Goal: Information Seeking & Learning: Learn about a topic

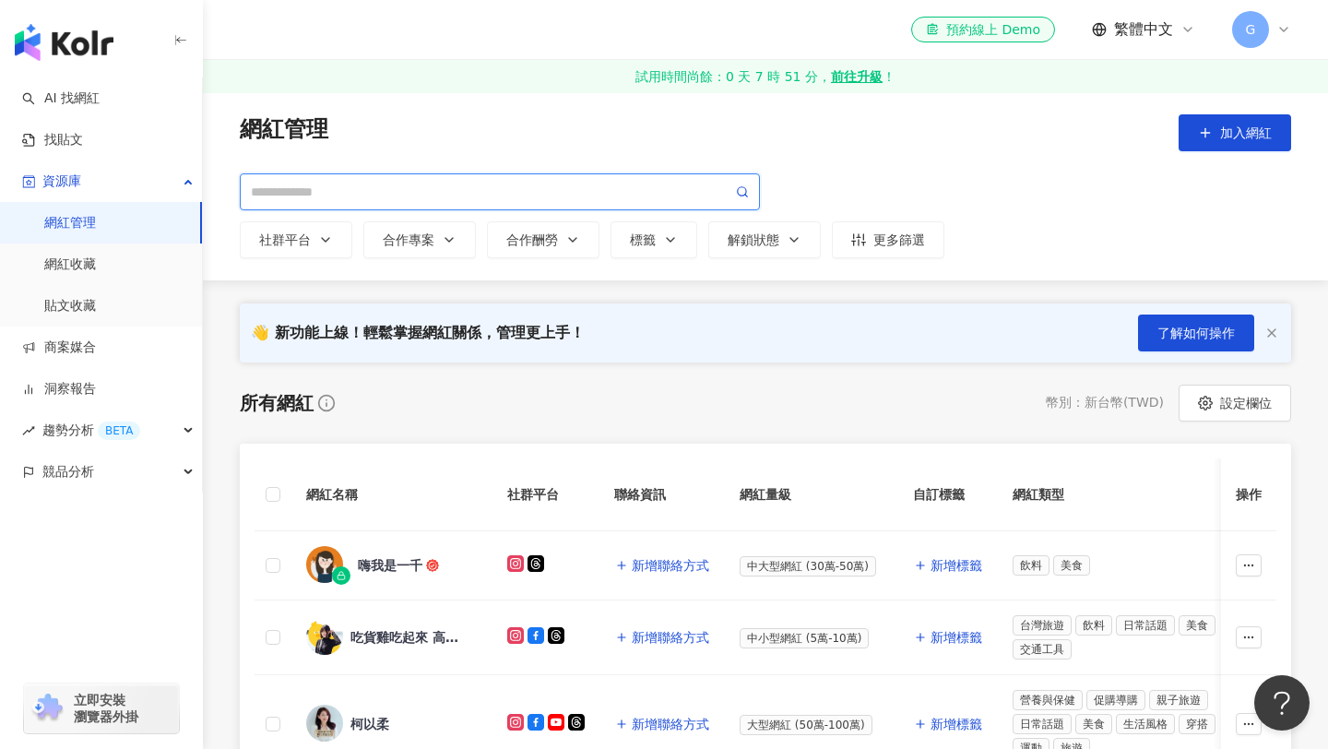
scroll to position [1016, 0]
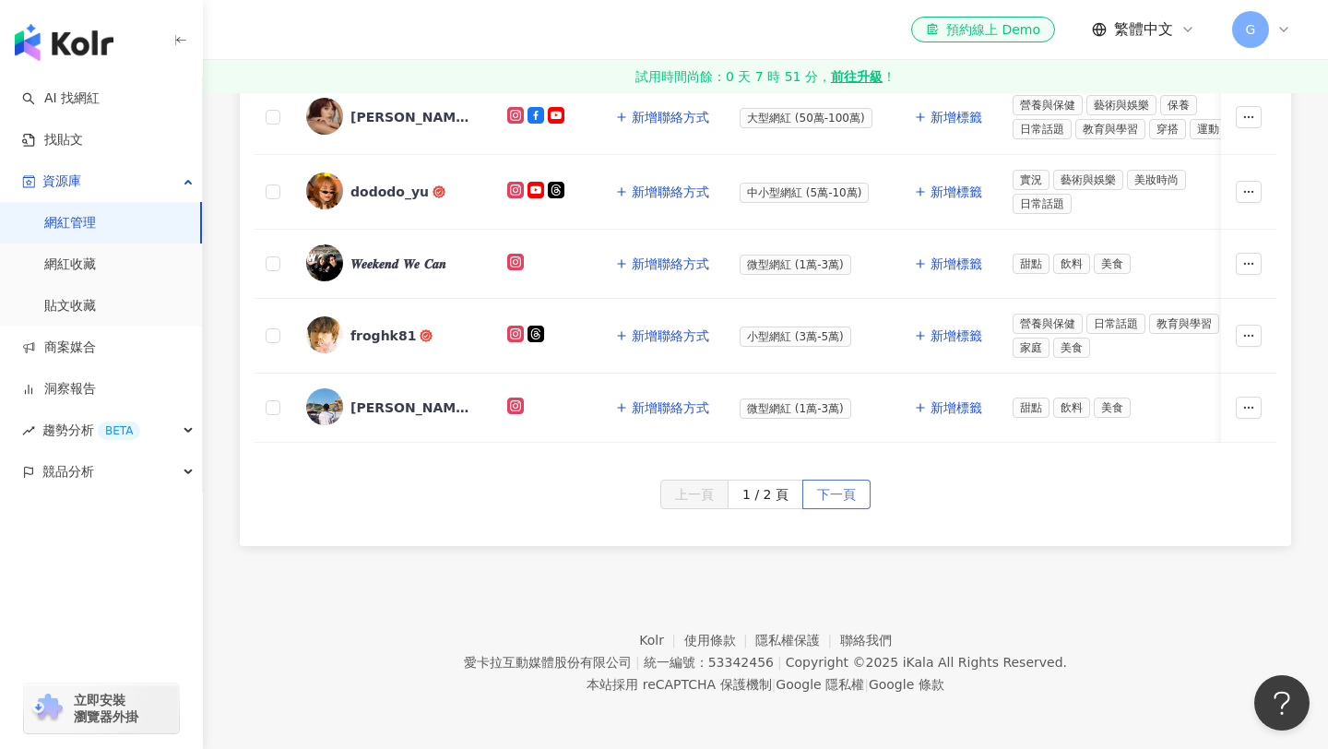
click at [841, 494] on span "下一頁" at bounding box center [836, 495] width 39 height 30
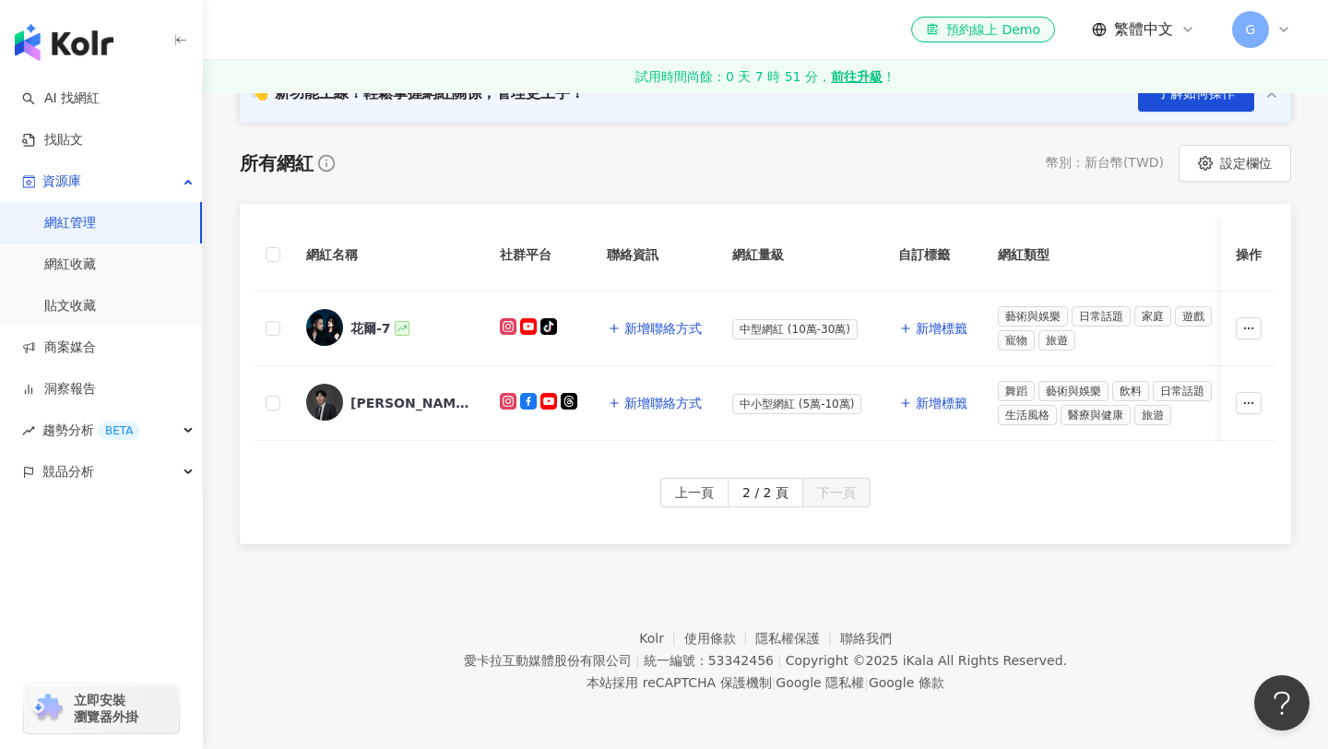
scroll to position [240, 0]
click at [338, 404] on img at bounding box center [324, 402] width 37 height 37
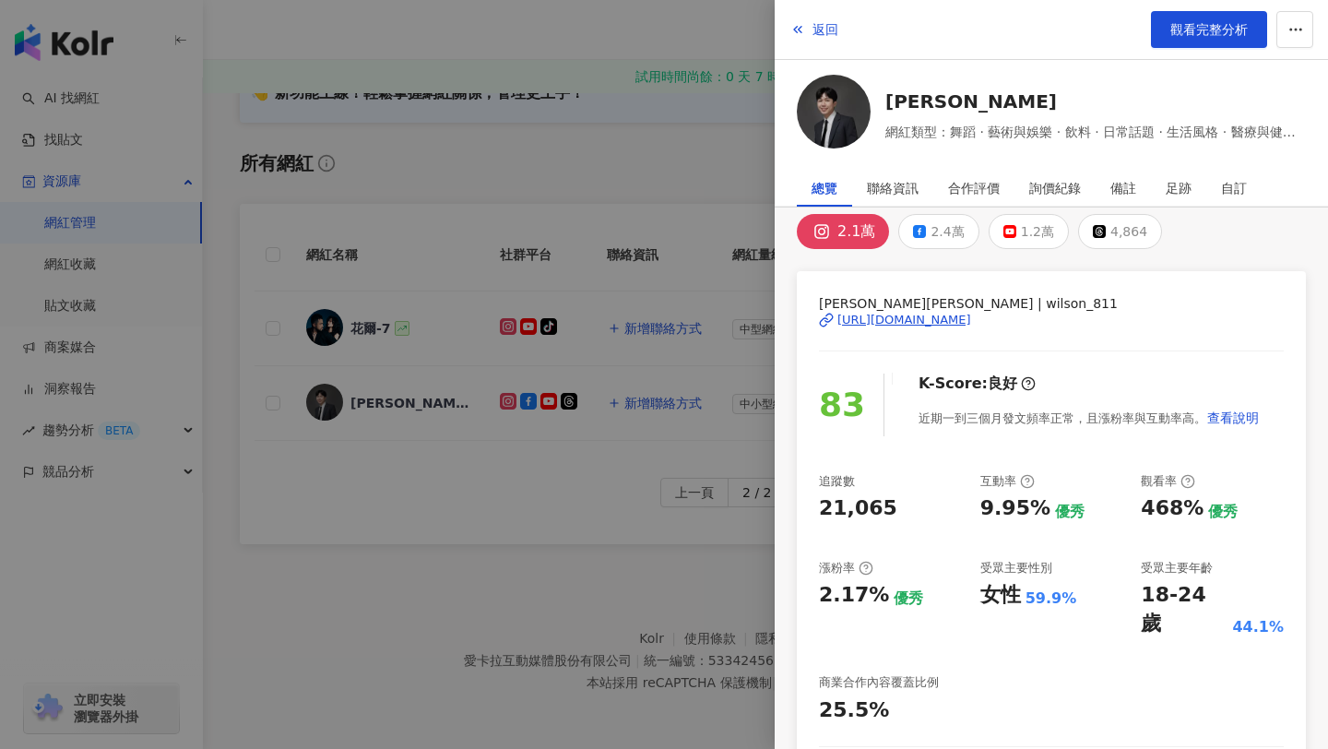
scroll to position [0, 0]
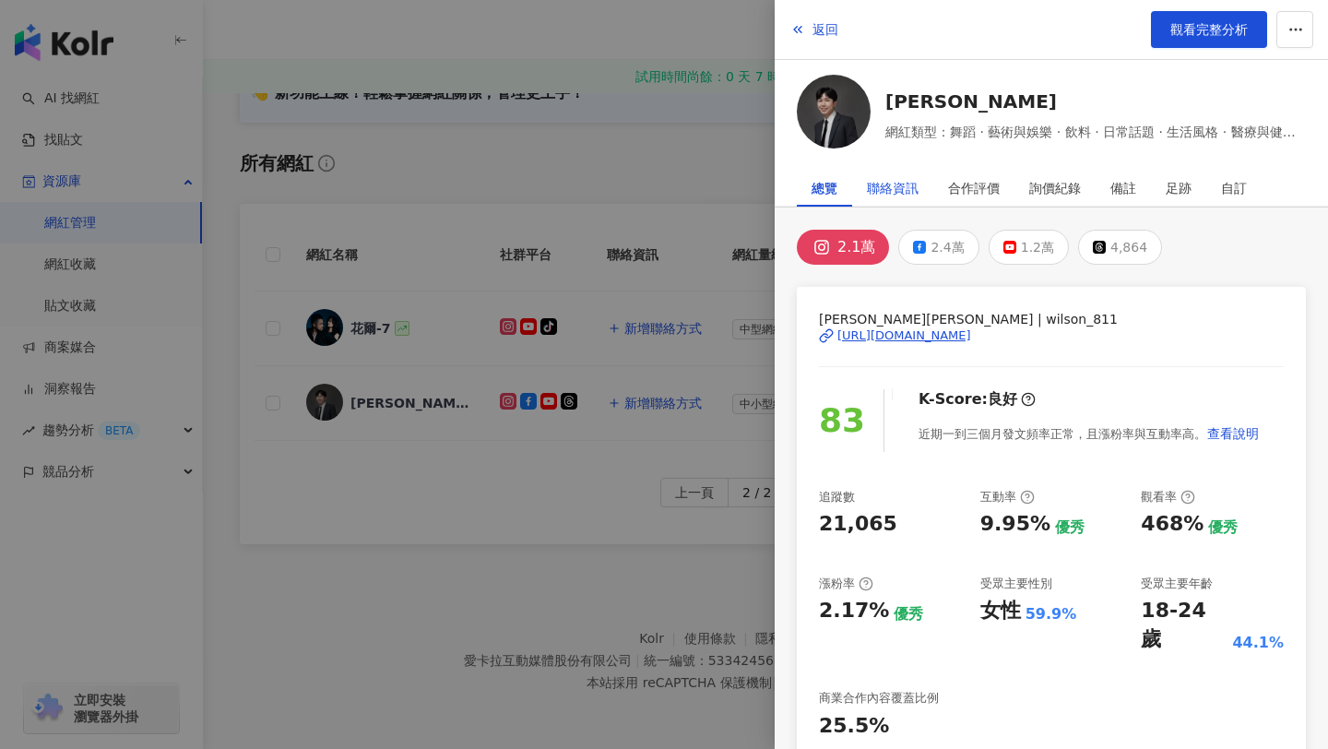
click at [904, 190] on div "聯絡資訊" at bounding box center [893, 188] width 52 height 37
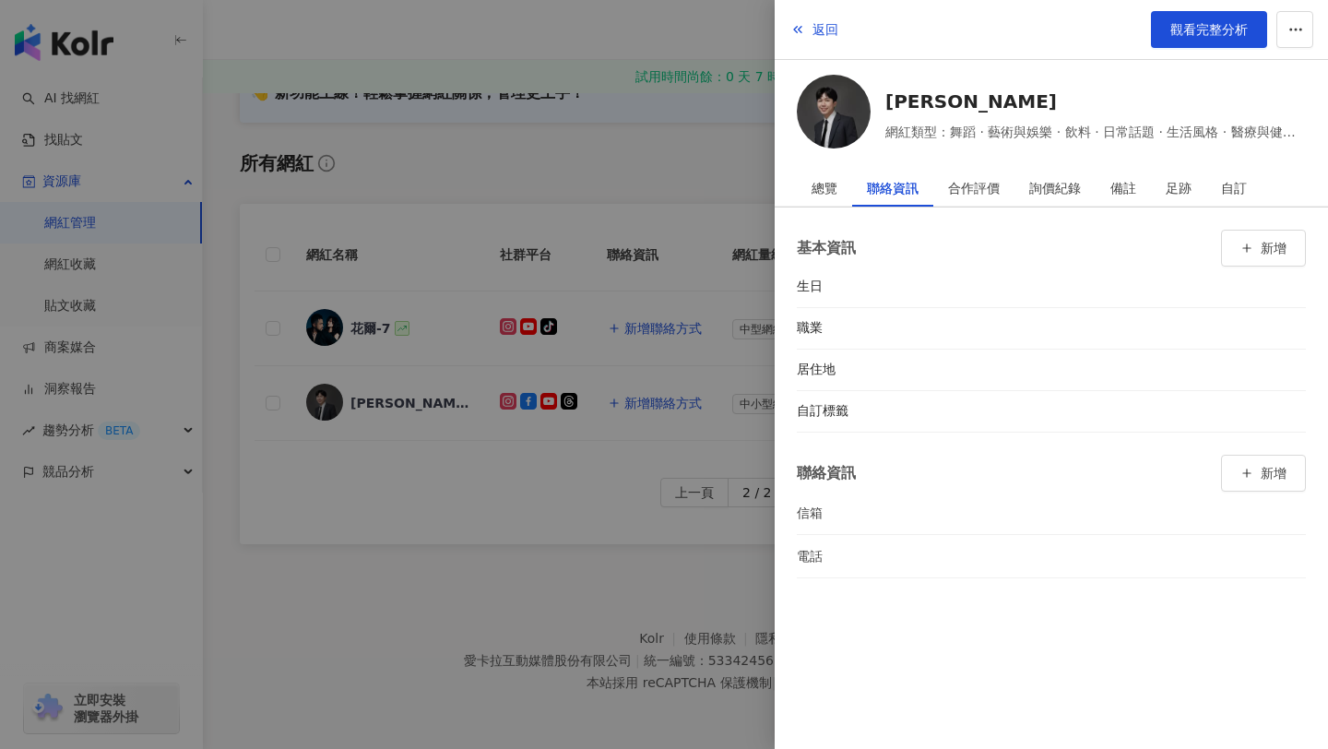
click at [828, 164] on div "返回 觀看完整分析 葉益豪 網紅類型：舞蹈 · 藝術與娛樂 · 飲料 · 日常話題 · 生活風格 · 醫療與健康 · 旅遊 總覽 聯絡資訊 合作評價 詢價紀錄…" at bounding box center [1050, 374] width 553 height 749
click at [833, 182] on div "總覽" at bounding box center [824, 188] width 26 height 37
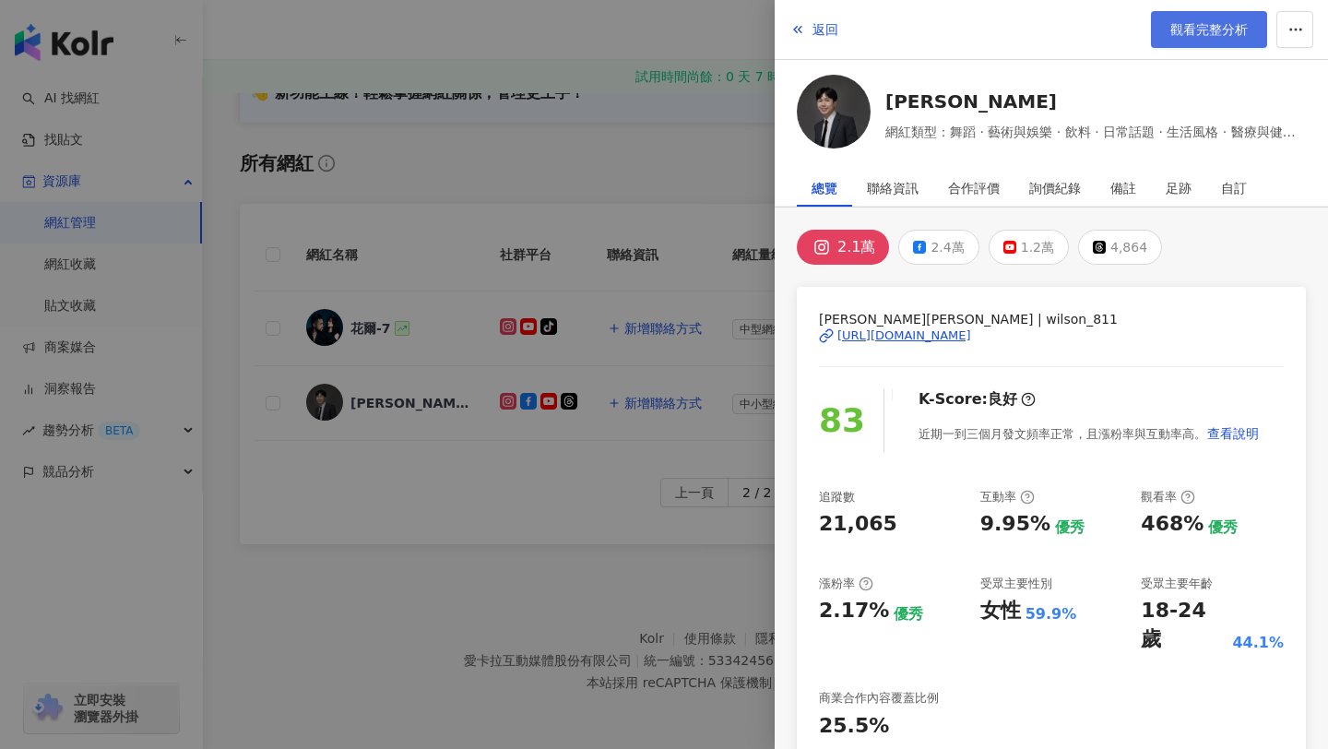
click at [1217, 33] on span "觀看完整分析" at bounding box center [1208, 29] width 77 height 15
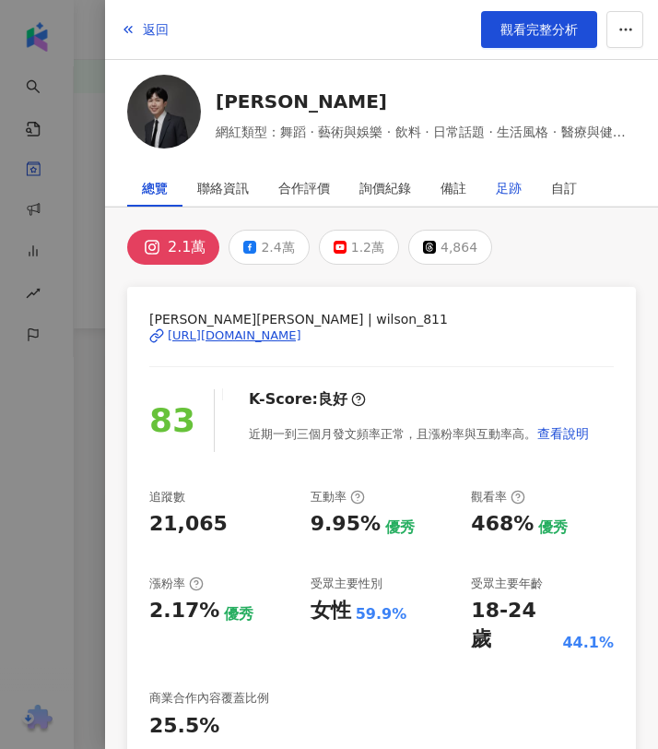
click at [515, 194] on div "足跡" at bounding box center [509, 188] width 26 height 37
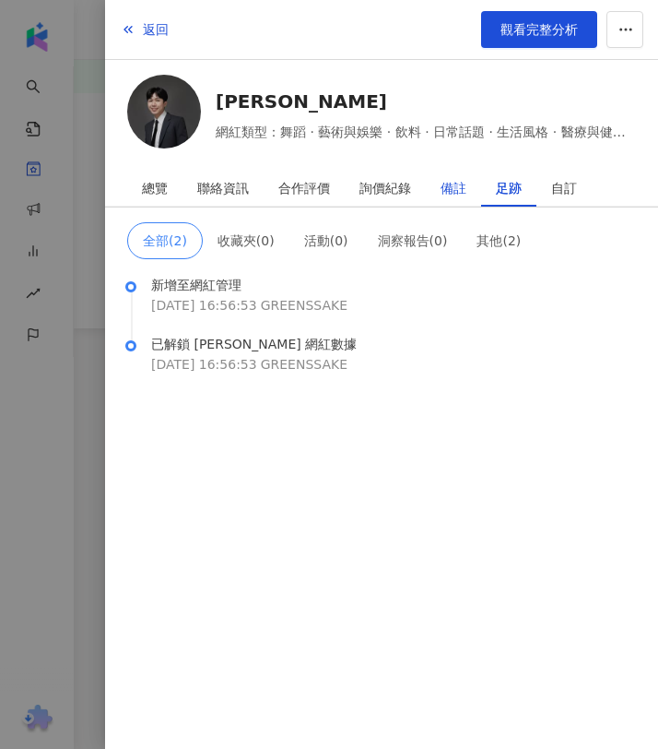
click at [464, 187] on div "備註" at bounding box center [454, 188] width 26 height 37
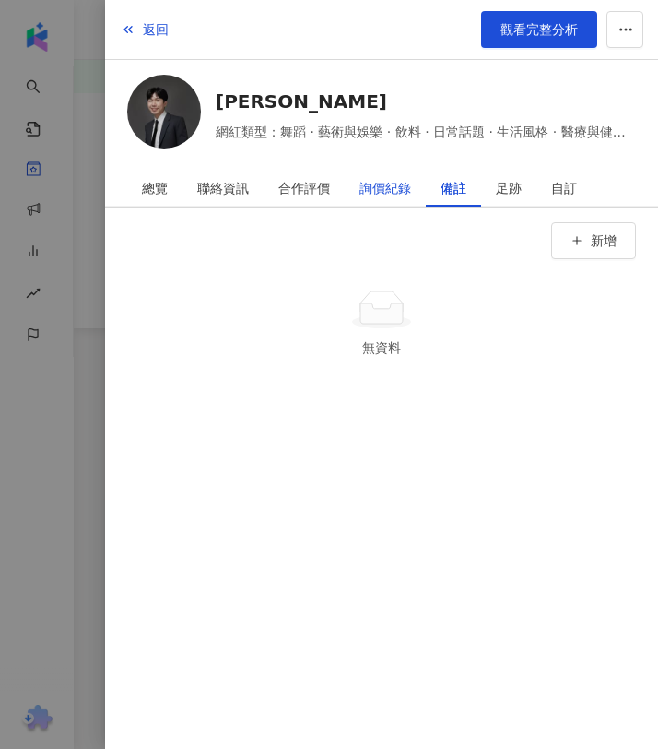
click at [404, 179] on div "詢價紀錄" at bounding box center [386, 188] width 52 height 37
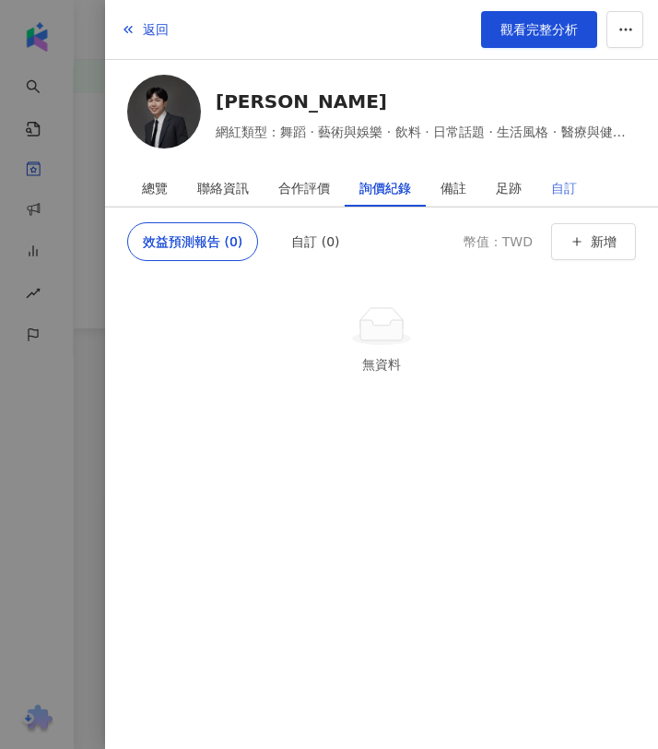
click at [545, 195] on div "自訂" at bounding box center [564, 188] width 55 height 37
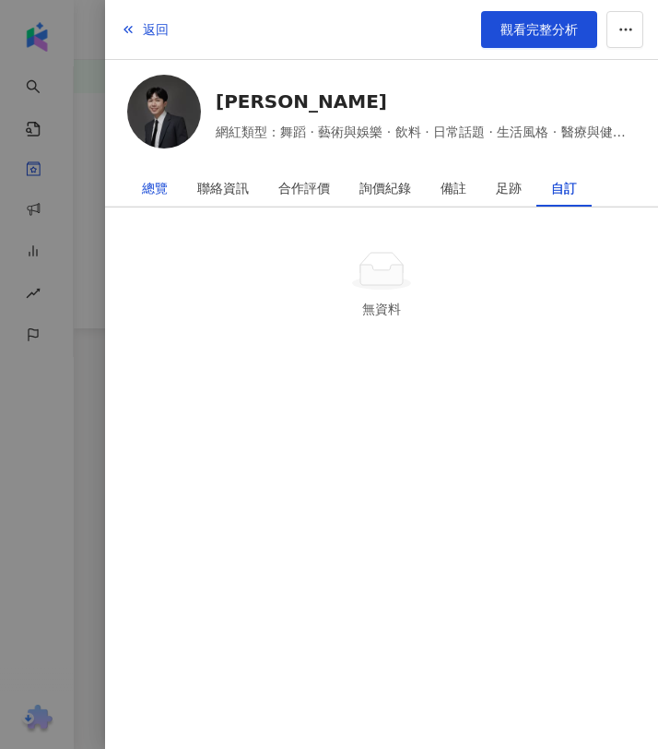
click at [150, 184] on div "總覽" at bounding box center [155, 188] width 26 height 37
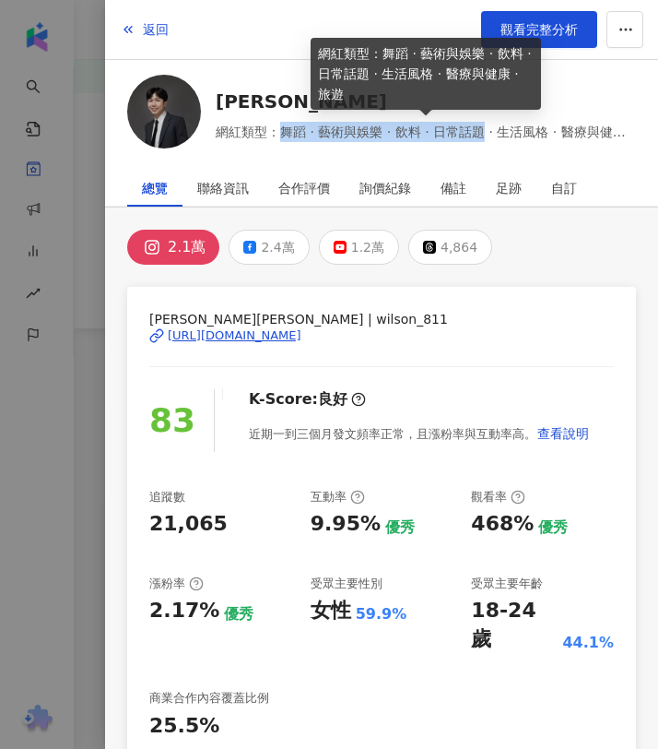
copy span "舞蹈 · 藝術與娛樂 · 飲料 · 日常話題"
drag, startPoint x: 283, startPoint y: 132, endPoint x: 479, endPoint y: 134, distance: 196.4
click at [479, 134] on span "網紅類型：舞蹈 · 藝術與娛樂 · 飲料 · 日常話題 · 生活風格 · 醫療與健康 · 旅遊" at bounding box center [426, 132] width 420 height 20
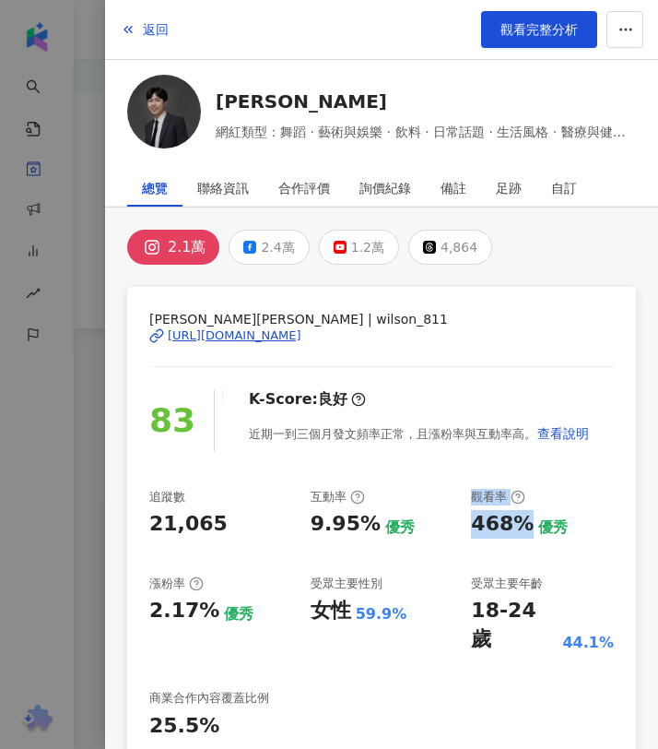
copy div "優秀 觀看率 468%"
drag, startPoint x: 523, startPoint y: 522, endPoint x: 459, endPoint y: 526, distance: 63.8
click at [459, 526] on div "追蹤數 21,065 互動率 9.95% 優秀 觀看率 468% 優秀 漲粉率 2.17% 優秀 受眾主要性別 女性 59.9% 受眾主要年齡 18-24 歲…" at bounding box center [381, 615] width 465 height 252
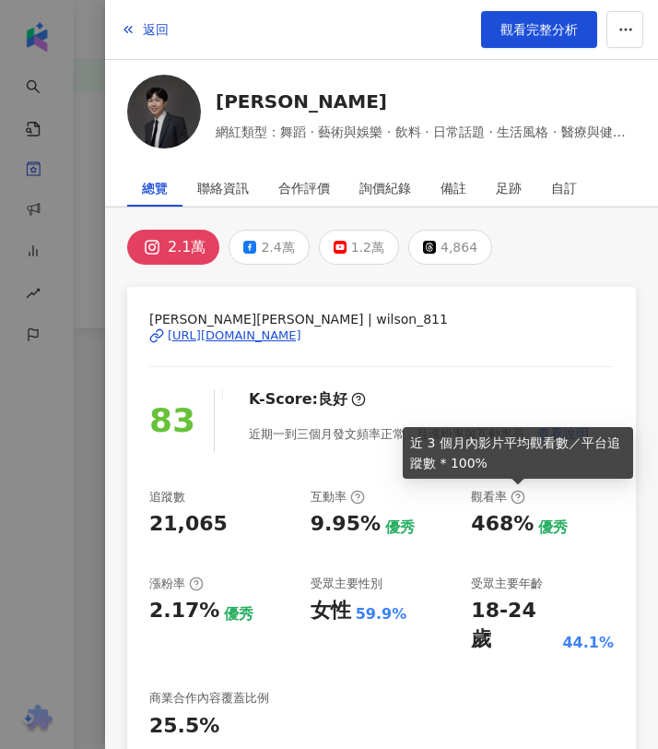
click at [507, 516] on div "468%" at bounding box center [502, 524] width 63 height 29
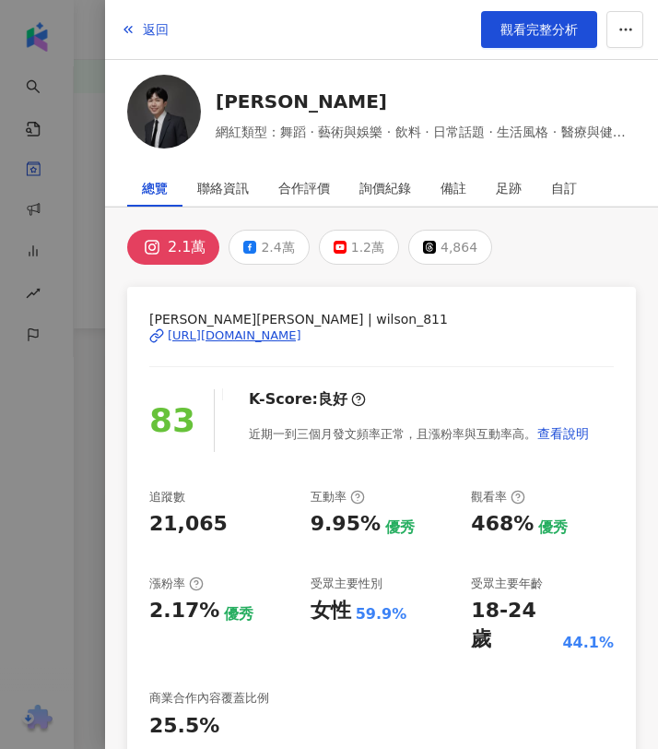
click at [521, 523] on div "468%" at bounding box center [502, 524] width 63 height 29
copy div "468%"
drag, startPoint x: 521, startPoint y: 523, endPoint x: 476, endPoint y: 526, distance: 45.3
click at [476, 526] on div "468%" at bounding box center [502, 524] width 63 height 29
click at [541, 613] on div "18-24 歲" at bounding box center [514, 625] width 87 height 57
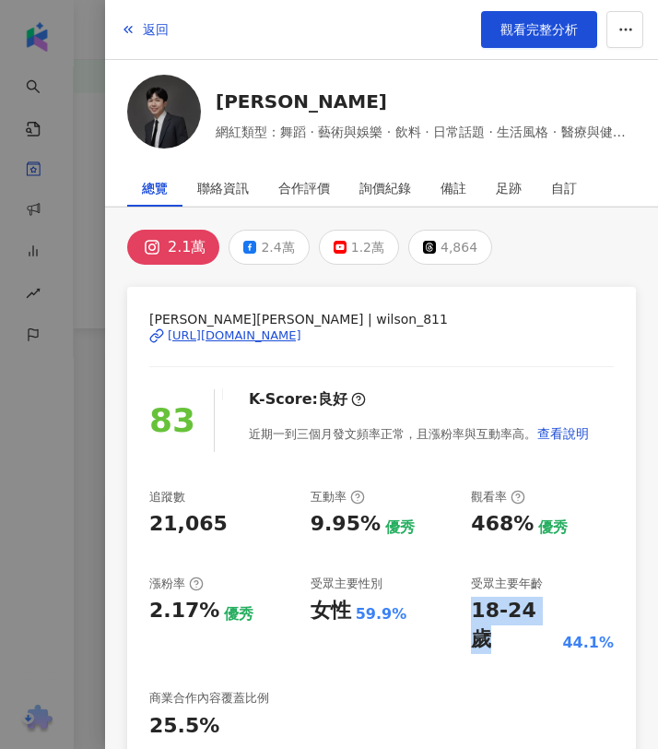
copy div "18-24 歲"
drag, startPoint x: 551, startPoint y: 605, endPoint x: 470, endPoint y: 609, distance: 81.3
click at [471, 609] on div "18-24 歲" at bounding box center [514, 625] width 87 height 57
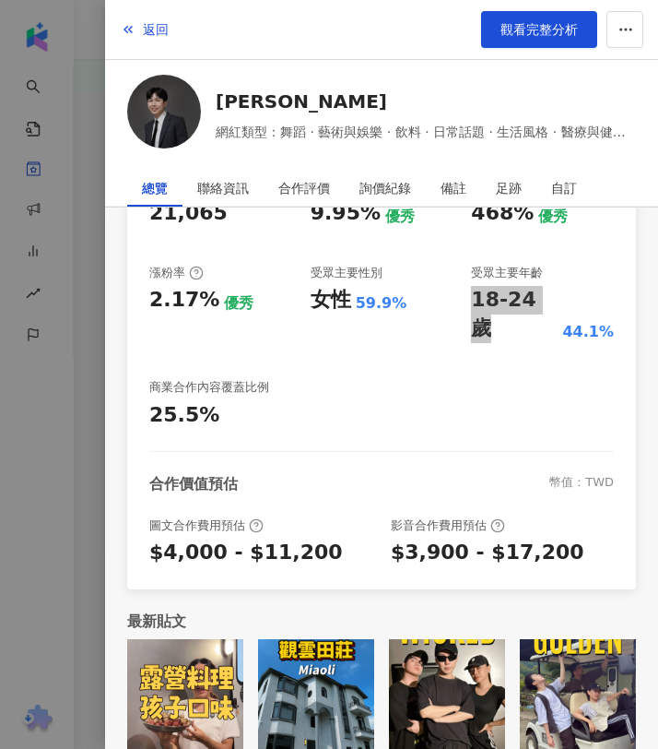
scroll to position [284, 0]
click at [384, 188] on div "詢價紀錄" at bounding box center [386, 188] width 52 height 37
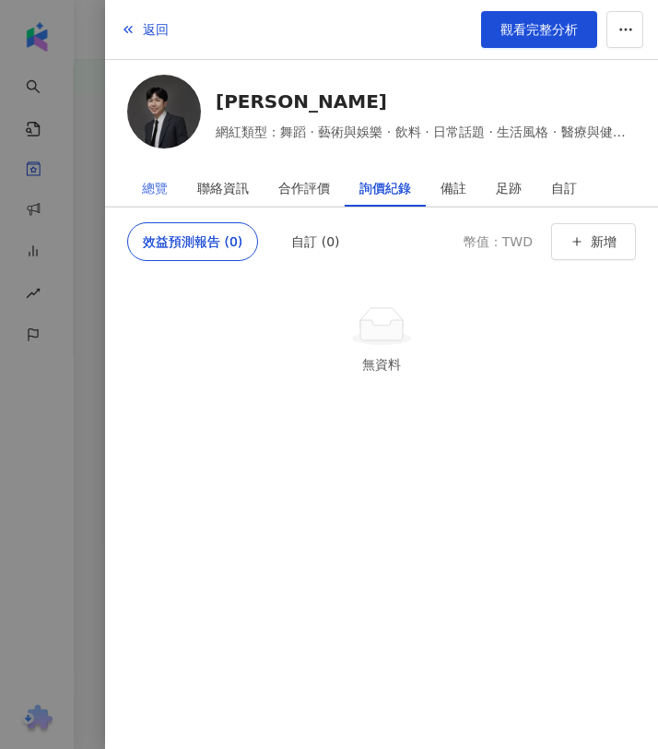
click at [180, 196] on div "總覽" at bounding box center [154, 188] width 55 height 37
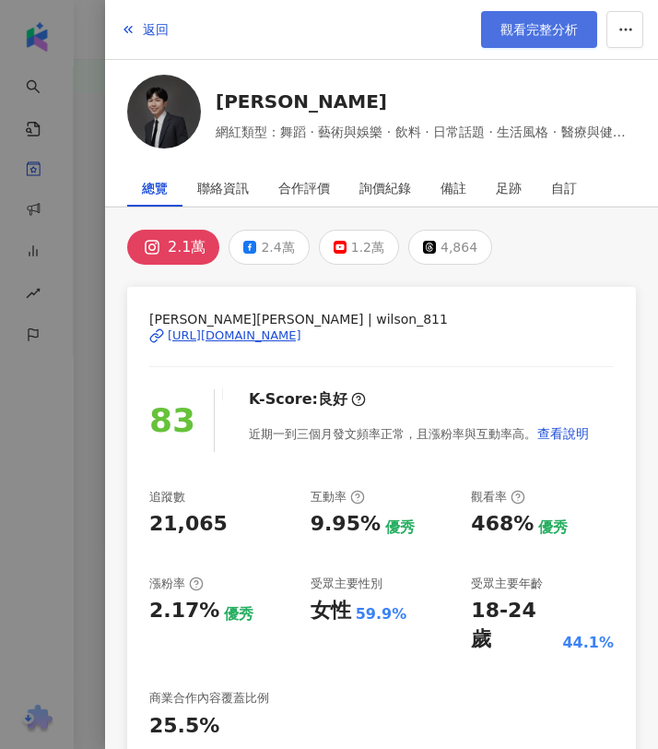
click at [557, 43] on link "觀看完整分析" at bounding box center [539, 29] width 116 height 37
click at [74, 251] on div at bounding box center [329, 374] width 658 height 749
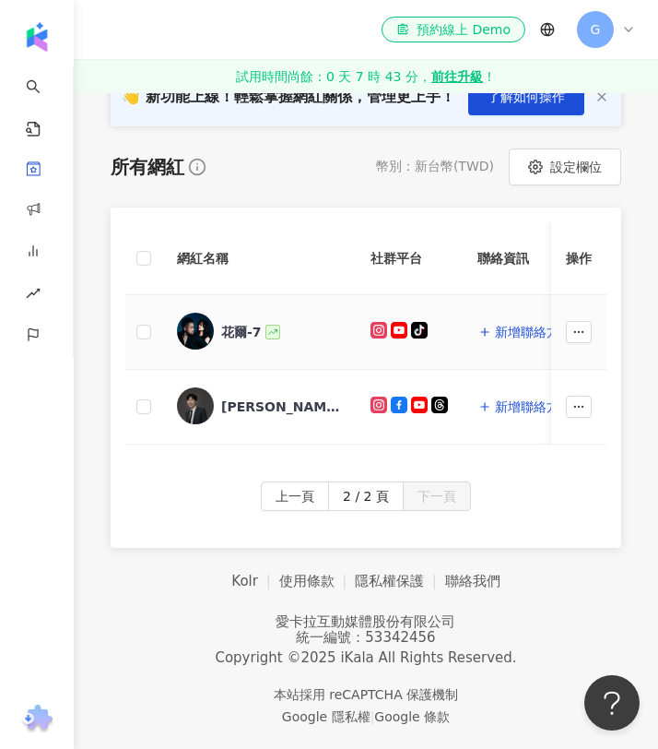
click at [226, 338] on div "花爾-7" at bounding box center [241, 332] width 41 height 18
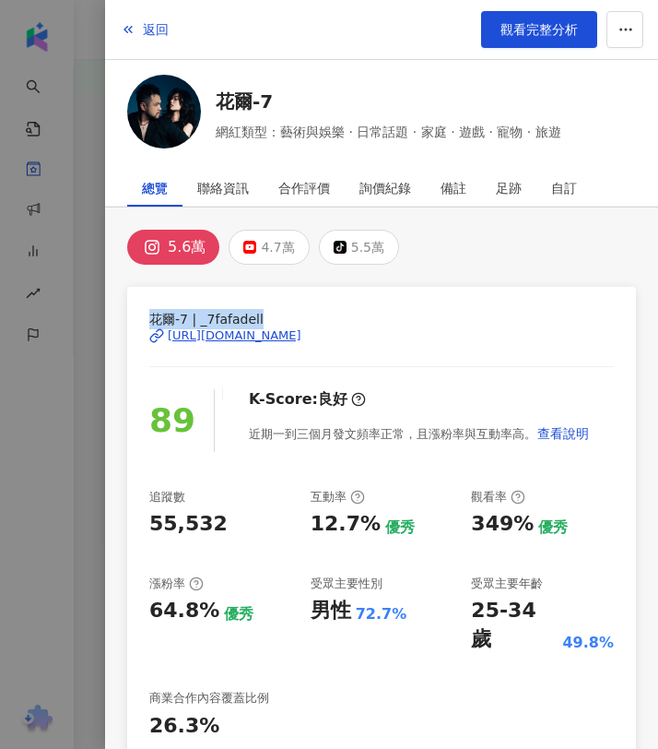
copy span "花爾-7 | _7fafadell"
drag, startPoint x: 151, startPoint y: 317, endPoint x: 281, endPoint y: 313, distance: 130.1
click at [281, 313] on span "花爾-7 | _7fafadell" at bounding box center [381, 319] width 465 height 20
click at [154, 362] on div "花爾-7 | _7fafadell https://www.instagram.com/_7fafadell/" at bounding box center [381, 349] width 465 height 80
copy div "https://www.instagram.com/_7fafadell/"
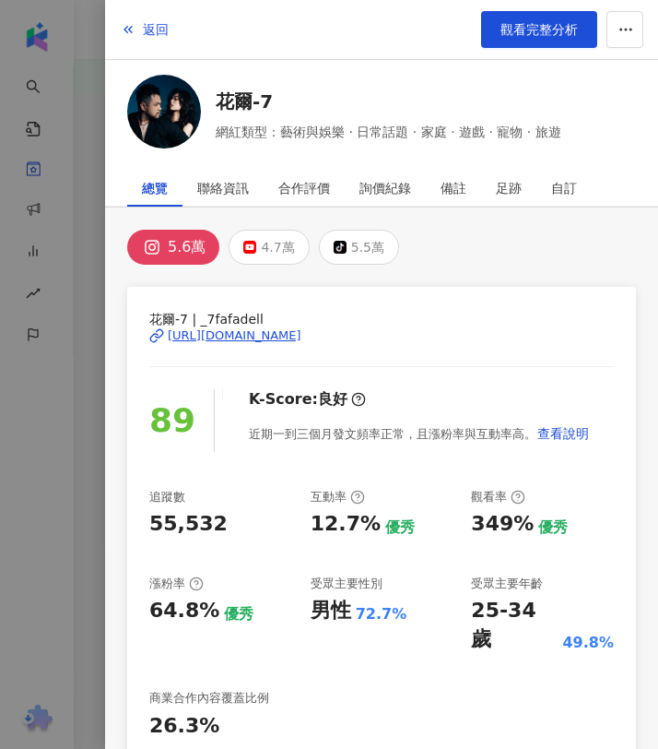
drag, startPoint x: 138, startPoint y: 340, endPoint x: 363, endPoint y: 345, distance: 225.0
click at [363, 345] on div "花爾-7 | _7fafadell https://www.instagram.com/_7fafadell/ 89 K-Score : 良好 近期一到三個月…" at bounding box center [381, 593] width 509 height 613
drag, startPoint x: 281, startPoint y: 130, endPoint x: 452, endPoint y: 130, distance: 170.6
click at [452, 130] on span "網紅類型：藝術與娛樂 · 日常話題 · 家庭 · 遊戲 · 寵物 · 旅遊" at bounding box center [389, 132] width 346 height 20
drag, startPoint x: 483, startPoint y: 134, endPoint x: 278, endPoint y: 131, distance: 205.6
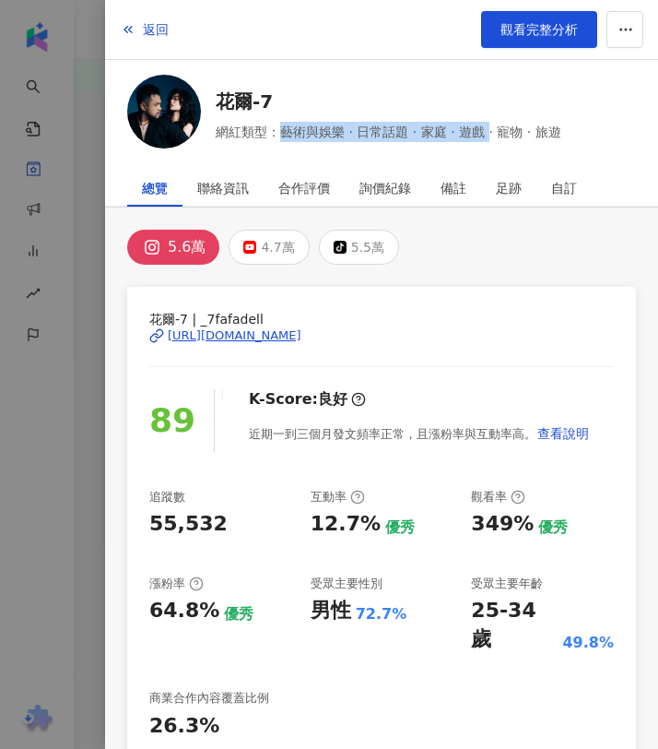
click at [278, 131] on span "網紅類型：藝術與娛樂 · 日常話題 · 家庭 · 遊戲 · 寵物 · 旅遊" at bounding box center [389, 132] width 346 height 20
copy span "藝術與娛樂 · 日常話題 · 家庭 · 遊戲"
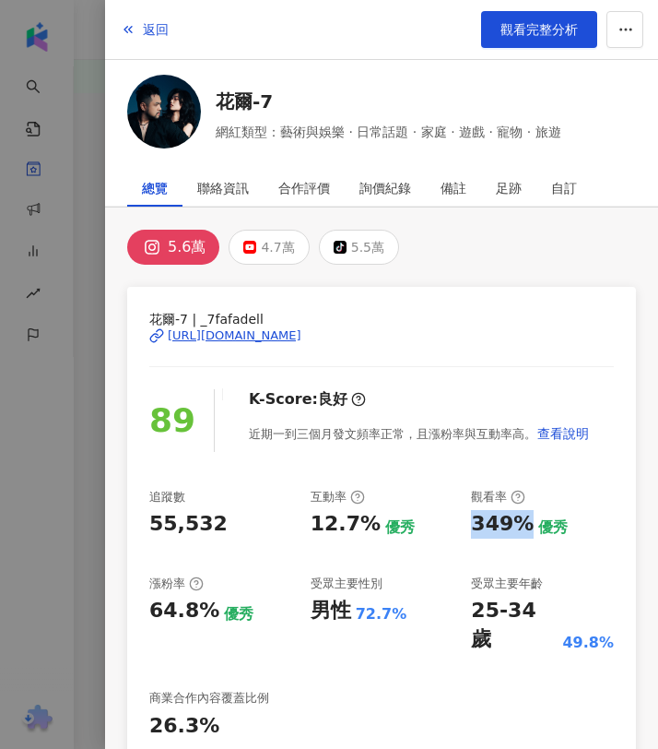
drag, startPoint x: 471, startPoint y: 521, endPoint x: 525, endPoint y: 521, distance: 53.5
click at [525, 521] on div "349% 優秀" at bounding box center [542, 524] width 143 height 29
copy div "349%"
drag, startPoint x: 310, startPoint y: 520, endPoint x: 371, endPoint y: 520, distance: 60.9
click at [371, 520] on div "12.7% 優秀" at bounding box center [382, 524] width 143 height 29
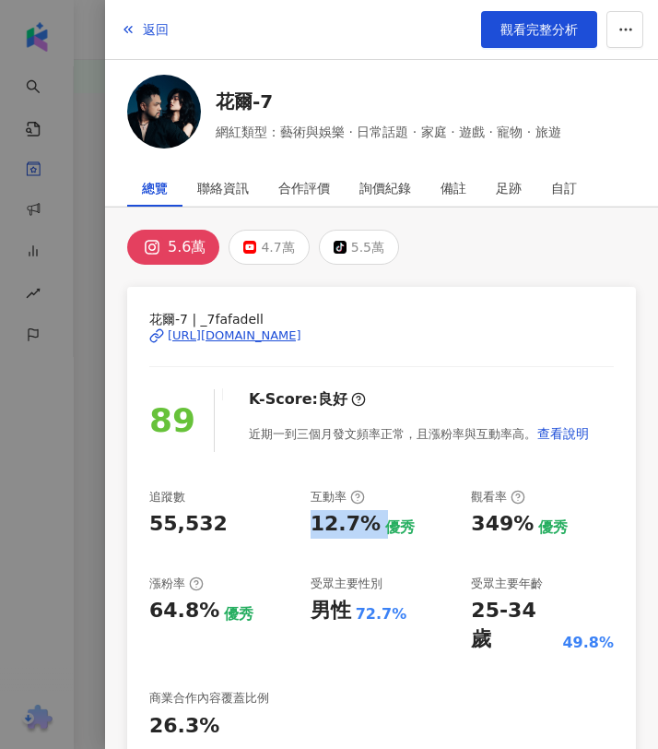
copy div "12.7%"
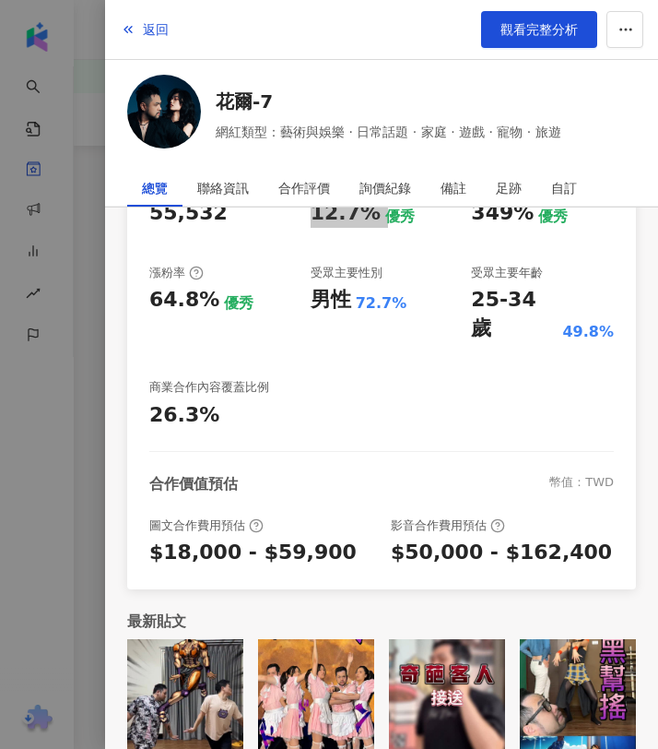
scroll to position [150, 0]
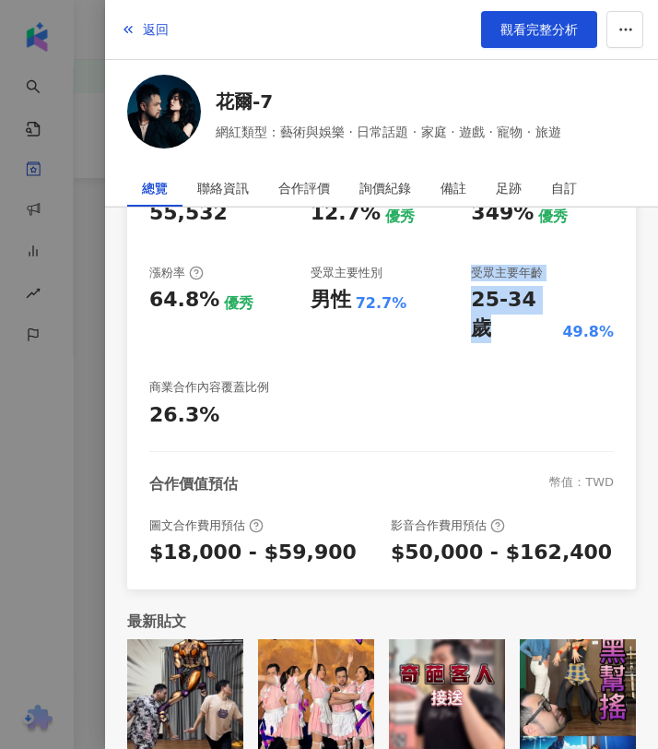
drag, startPoint x: 550, startPoint y: 298, endPoint x: 416, endPoint y: 298, distance: 133.7
click at [416, 298] on div "追蹤數 55,532 互動率 12.7% 優秀 觀看率 349% 優秀 漲粉率 64.8% 優秀 受眾主要性別 男性 72.7% 受眾主要年齡 25-34 歲…" at bounding box center [381, 304] width 465 height 252
click at [479, 307] on div "25-34 歲" at bounding box center [514, 314] width 87 height 57
drag, startPoint x: 472, startPoint y: 301, endPoint x: 551, endPoint y: 301, distance: 79.3
click at [551, 301] on div "25-34 歲" at bounding box center [514, 314] width 87 height 57
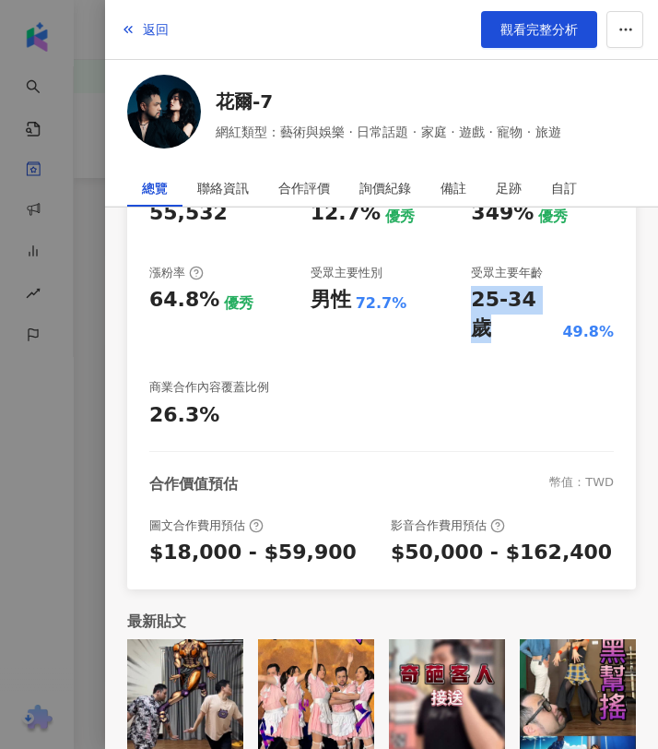
copy div "25-34 歲"
click at [291, 538] on div "$18,000 - $59,900" at bounding box center [252, 552] width 207 height 29
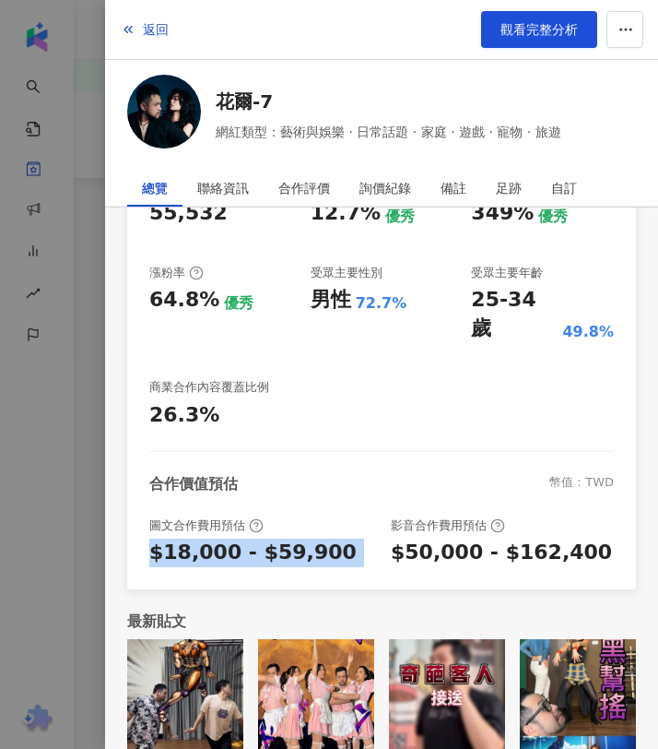
click at [291, 538] on div "$18,000 - $59,900" at bounding box center [252, 552] width 207 height 29
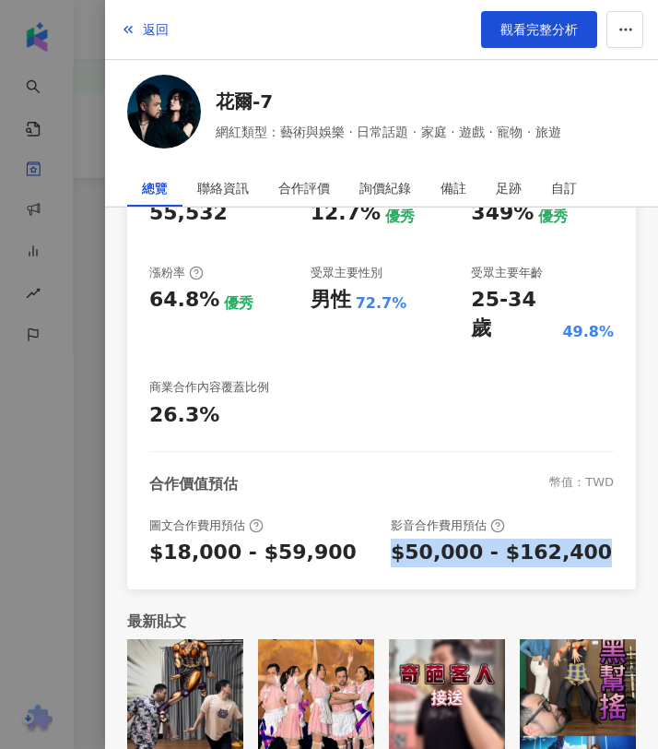
drag, startPoint x: 393, startPoint y: 524, endPoint x: 657, endPoint y: 524, distance: 264.6
click at [657, 524] on div "5.6萬 4.7萬 tiktok-icon 5.5萬 花爾-7 | _7fafadell https://www.instagram.com/_7fafade…" at bounding box center [381, 337] width 553 height 881
click at [80, 213] on div at bounding box center [329, 374] width 658 height 749
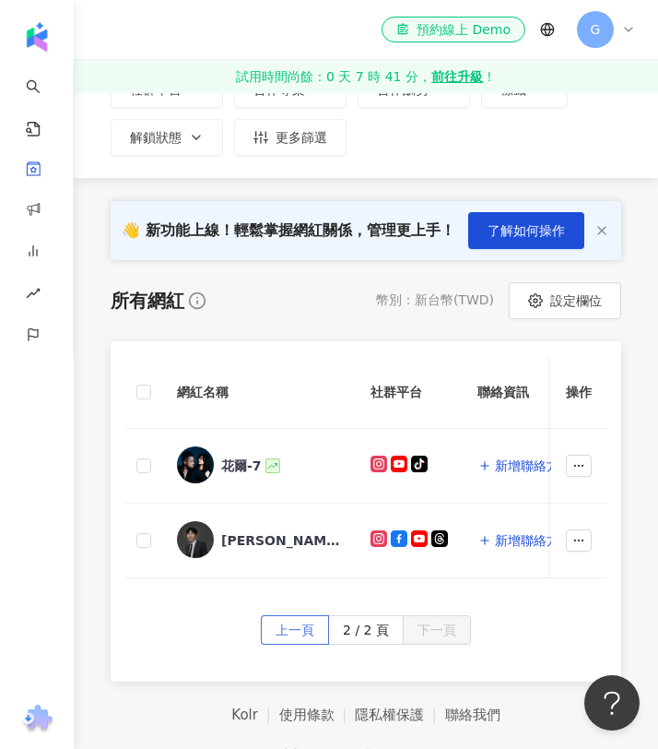
click at [319, 619] on button "上一頁" at bounding box center [295, 630] width 68 height 30
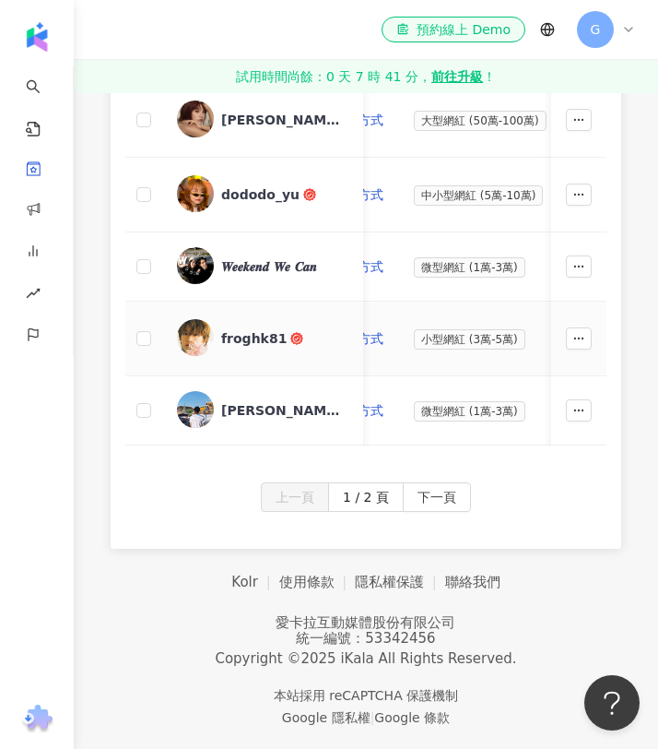
scroll to position [0, 0]
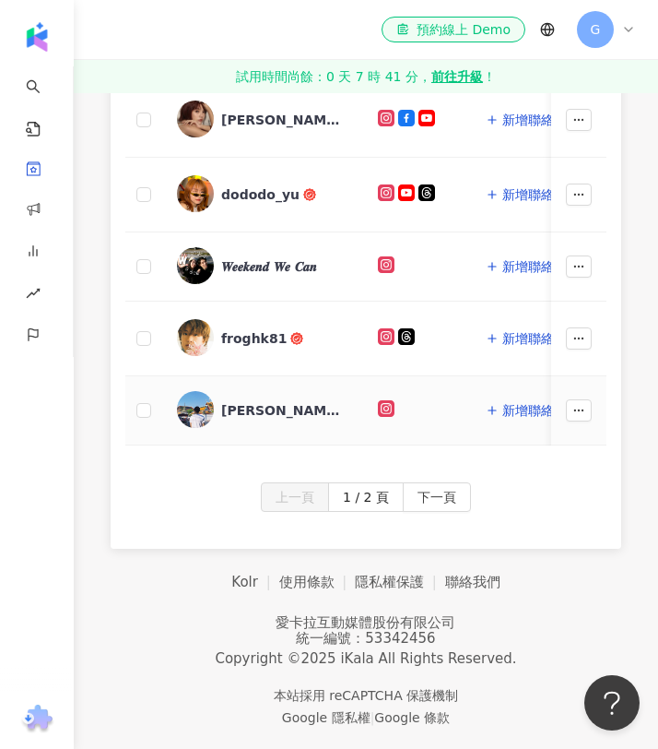
click at [263, 414] on div "Adam 亞當｜台北美食 美食分享" at bounding box center [281, 410] width 120 height 18
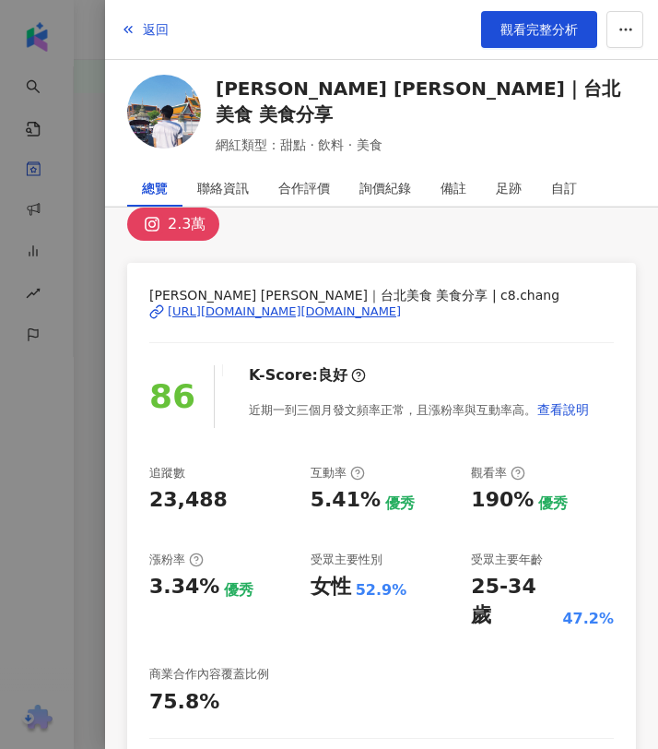
scroll to position [21, 0]
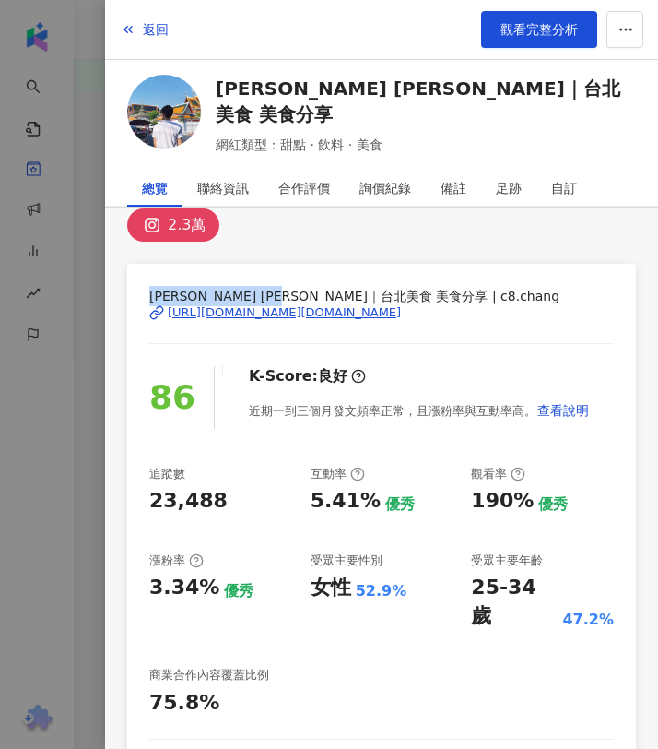
drag, startPoint x: 331, startPoint y: 295, endPoint x: 124, endPoint y: 290, distance: 207.5
click at [124, 290] on div "2.3萬 Adam 亞當｜台北美食 美食分享 | c8.chang https://www.instagram.com/c8.chang/ 86 K-Scor…" at bounding box center [381, 625] width 553 height 879
click at [133, 311] on div "Adam 亞當｜台北美食 美食分享 | c8.chang https://www.instagram.com/c8.chang/ 86 K-Score : 良…" at bounding box center [381, 570] width 509 height 613
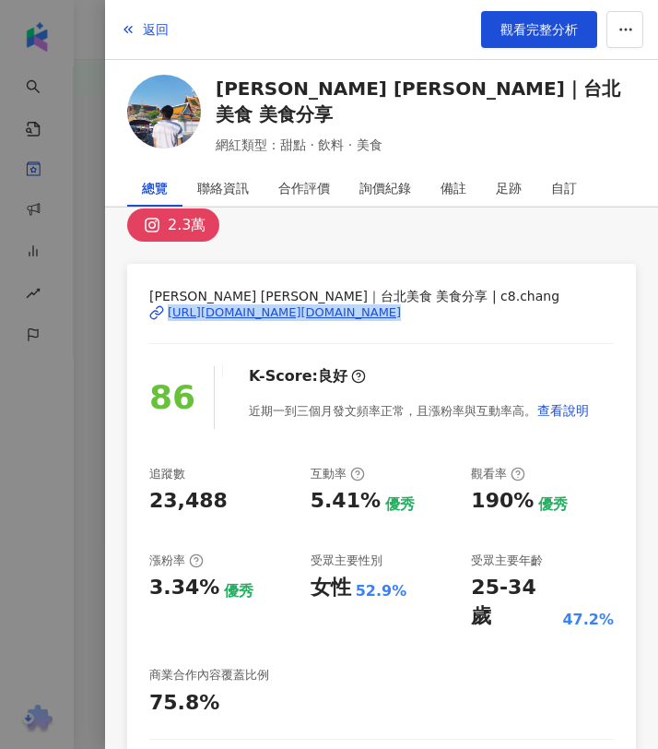
drag, startPoint x: 133, startPoint y: 311, endPoint x: 395, endPoint y: 321, distance: 262.0
click at [395, 321] on div "Adam 亞當｜台北美食 美食分享 | c8.chang https://www.instagram.com/c8.chang/ 86 K-Score : 良…" at bounding box center [381, 570] width 509 height 613
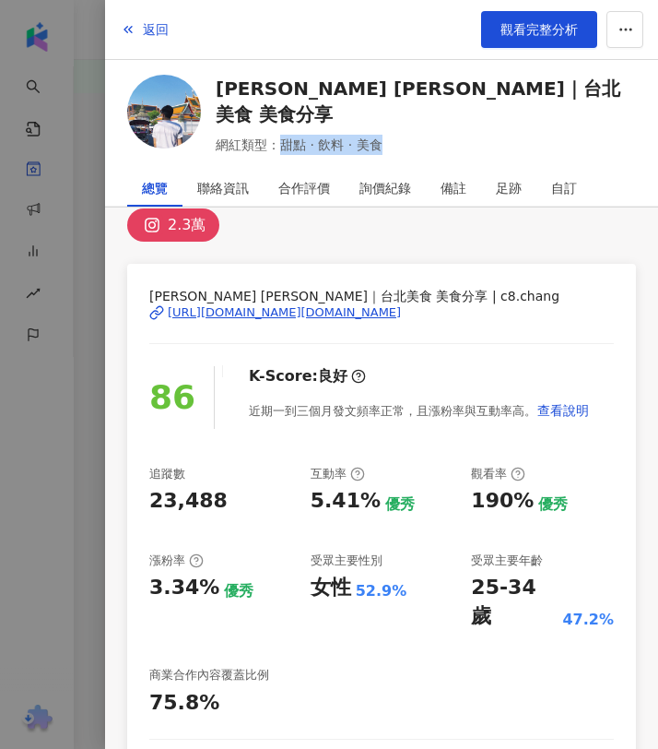
drag, startPoint x: 279, startPoint y: 132, endPoint x: 403, endPoint y: 132, distance: 123.5
click at [403, 135] on span "網紅類型：甜點 · 飲料 · 美食" at bounding box center [426, 145] width 420 height 20
click at [502, 500] on div "190%" at bounding box center [502, 501] width 63 height 29
click at [511, 501] on div "190%" at bounding box center [502, 501] width 63 height 29
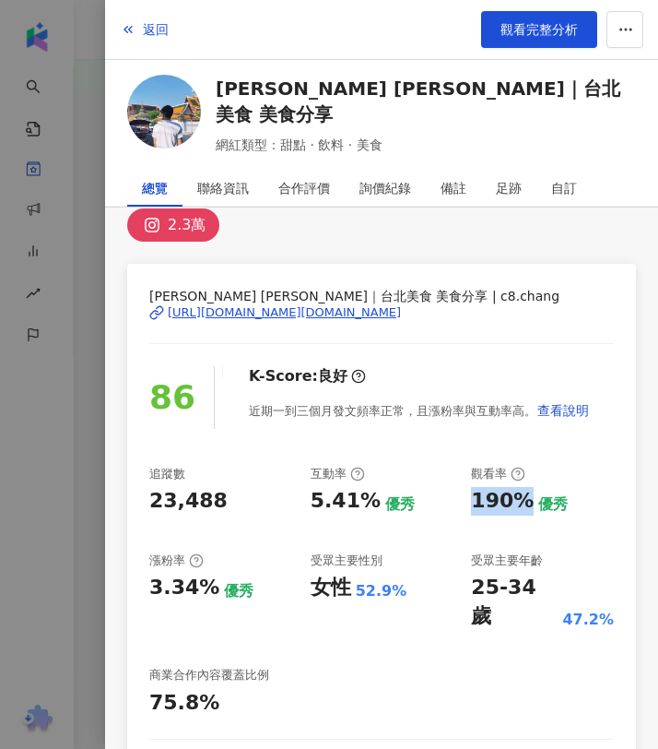
drag, startPoint x: 522, startPoint y: 499, endPoint x: 471, endPoint y: 507, distance: 51.4
click at [471, 507] on div "190%" at bounding box center [502, 501] width 63 height 29
drag, startPoint x: 205, startPoint y: 584, endPoint x: 144, endPoint y: 584, distance: 60.9
click at [144, 584] on div "Adam 亞當｜台北美食 美食分享 | c8.chang https://www.instagram.com/c8.chang/ 86 K-Score : 良…" at bounding box center [381, 570] width 509 height 613
click at [219, 493] on div "23,488" at bounding box center [220, 501] width 143 height 29
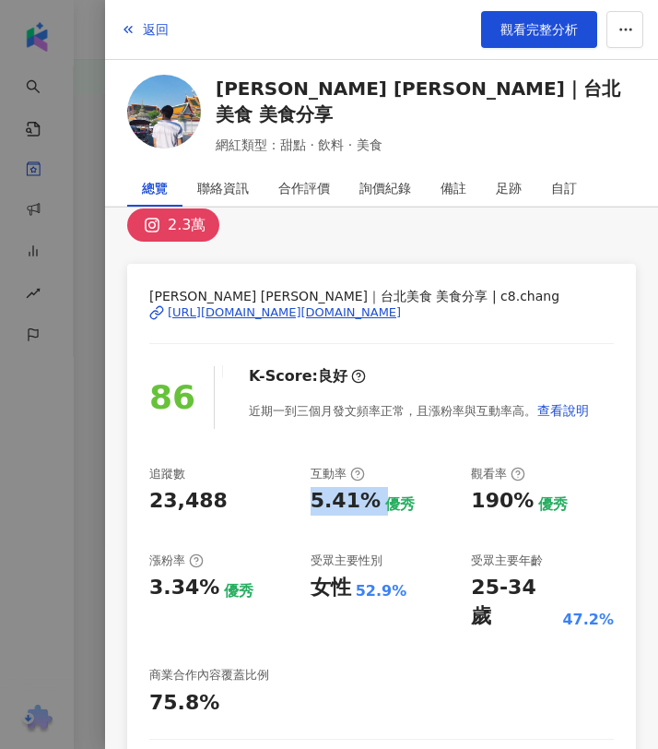
drag, startPoint x: 312, startPoint y: 502, endPoint x: 372, endPoint y: 502, distance: 60.9
click at [372, 502] on div "5.41% 優秀" at bounding box center [382, 501] width 143 height 29
drag, startPoint x: 478, startPoint y: 586, endPoint x: 534, endPoint y: 587, distance: 56.2
click at [536, 587] on div "25-34 歲" at bounding box center [514, 601] width 87 height 57
drag, startPoint x: 551, startPoint y: 587, endPoint x: 463, endPoint y: 587, distance: 88.5
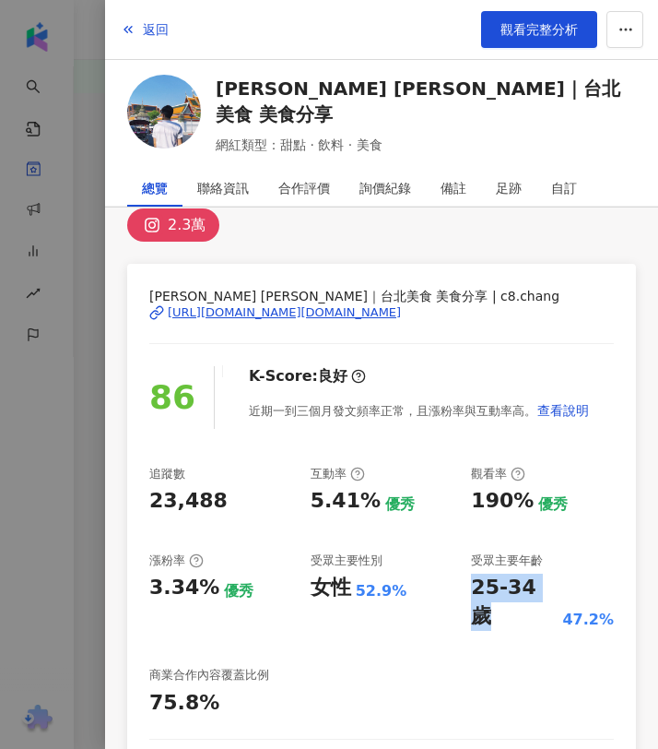
click at [463, 587] on div "追蹤數 23,488 互動率 5.41% 優秀 觀看率 190% 優秀 漲粉率 3.34% 優秀 受眾主要性別 女性 52.9% 受眾主要年齡 25-34 歲…" at bounding box center [381, 592] width 465 height 252
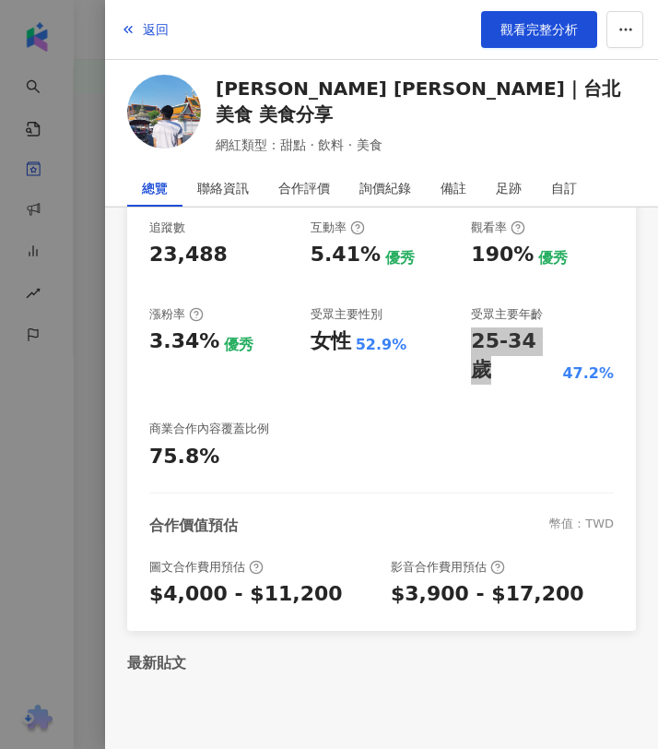
scroll to position [309, 0]
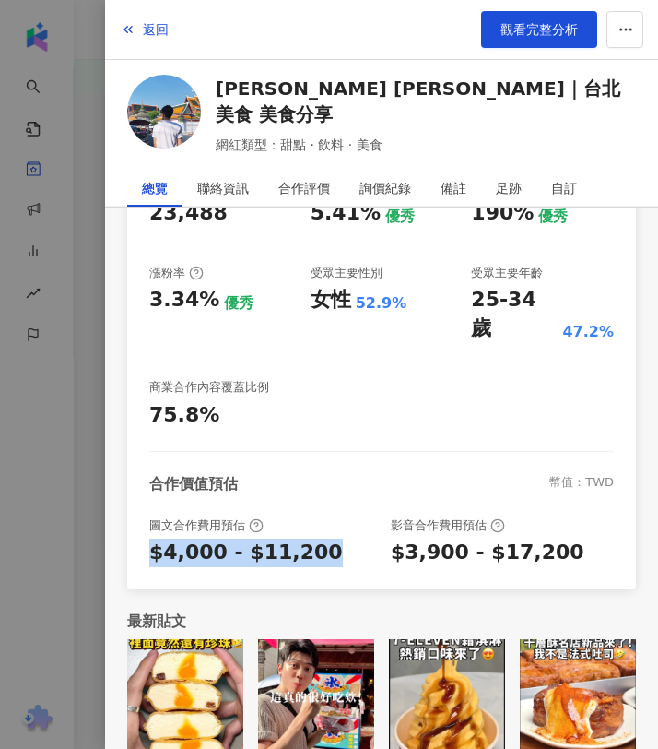
drag, startPoint x: 284, startPoint y: 515, endPoint x: 148, endPoint y: 514, distance: 135.5
click at [148, 514] on div "Adam 亞當｜台北美食 美食分享 | c8.chang https://www.instagram.com/c8.chang/ 86 K-Score : 良…" at bounding box center [381, 282] width 509 height 613
click at [439, 538] on div "$3,900 - $17,200" at bounding box center [488, 552] width 194 height 29
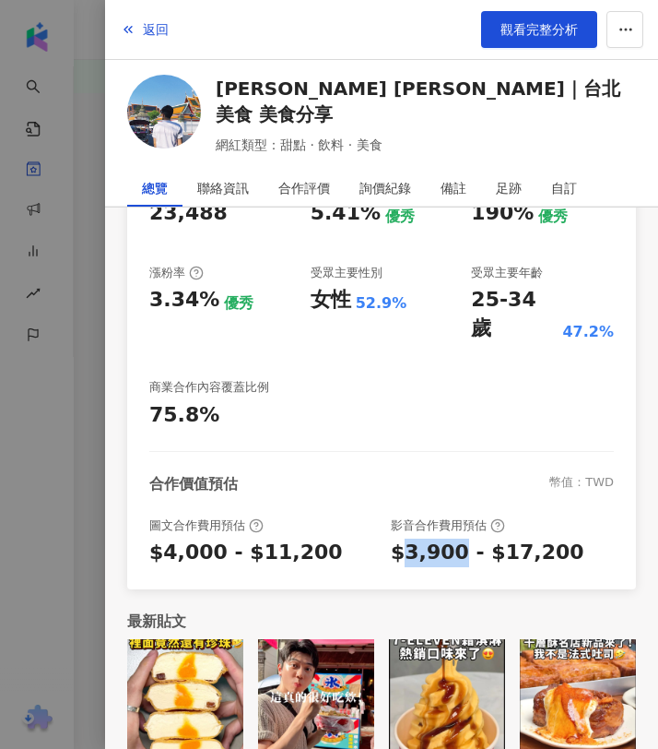
click at [439, 538] on div "$3,900 - $17,200" at bounding box center [488, 552] width 194 height 29
click at [132, 28] on icon "button" at bounding box center [128, 29] width 15 height 15
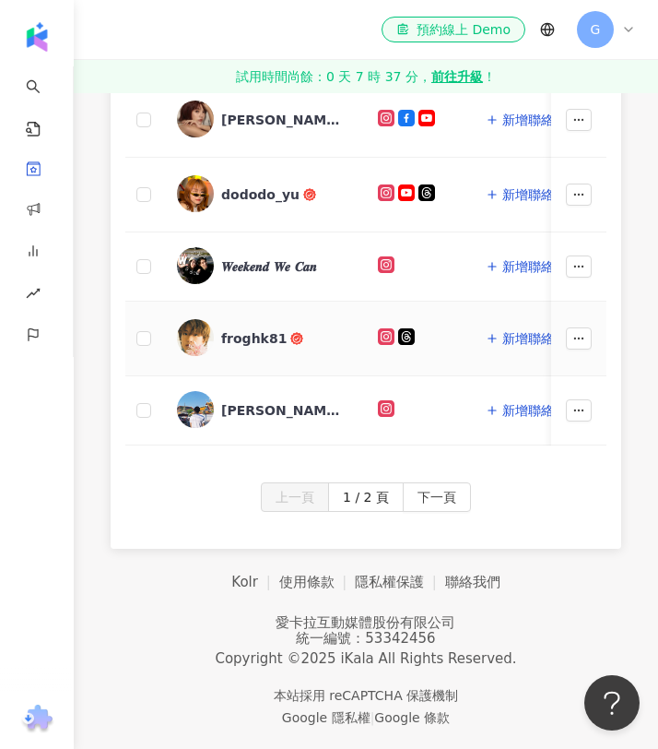
click at [262, 335] on div "froghk81" at bounding box center [253, 338] width 65 height 18
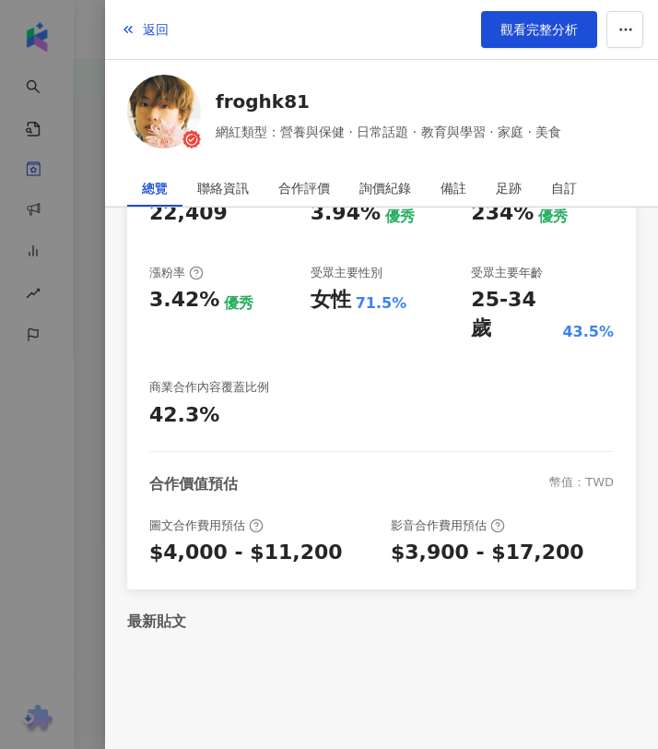
scroll to position [0, 0]
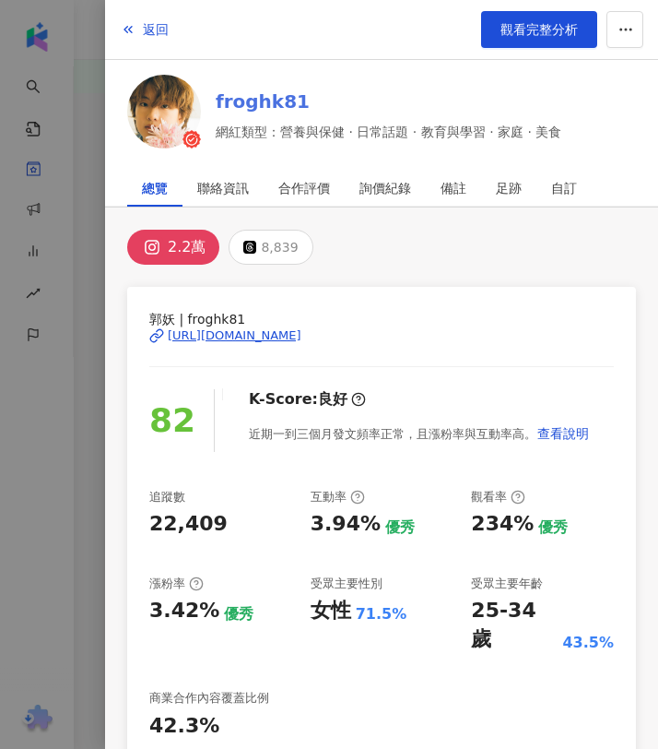
click at [304, 91] on link "froghk81" at bounding box center [389, 102] width 346 height 26
drag, startPoint x: 150, startPoint y: 317, endPoint x: 266, endPoint y: 315, distance: 115.3
click at [266, 315] on span "郭妖 | froghk81" at bounding box center [381, 319] width 465 height 20
click at [278, 362] on div "郭妖 | froghk81 https://www.instagram.com/froghk81/" at bounding box center [381, 349] width 465 height 80
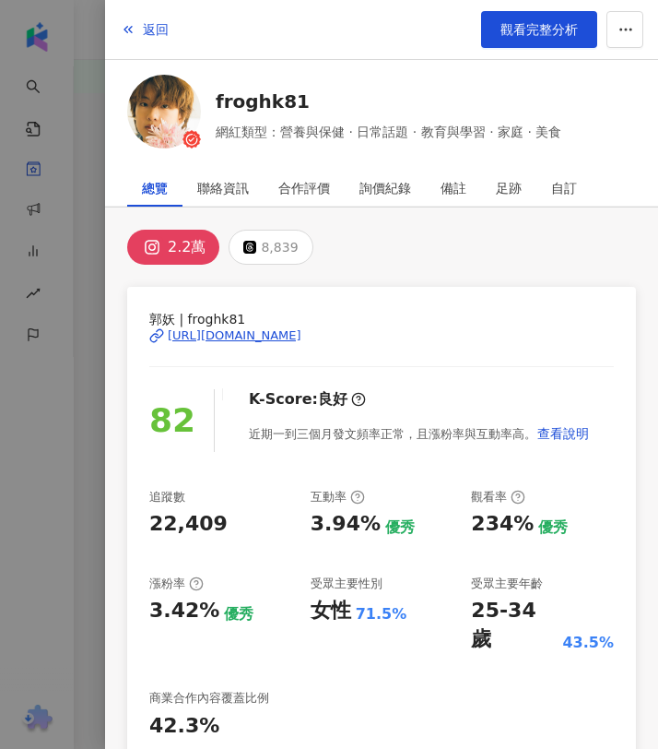
drag, startPoint x: 140, startPoint y: 334, endPoint x: 392, endPoint y: 338, distance: 251.7
click at [392, 338] on div "郭妖 | froghk81 https://www.instagram.com/froghk81/ 82 K-Score : 良好 近期一到三個月發文頻率正常…" at bounding box center [381, 593] width 509 height 613
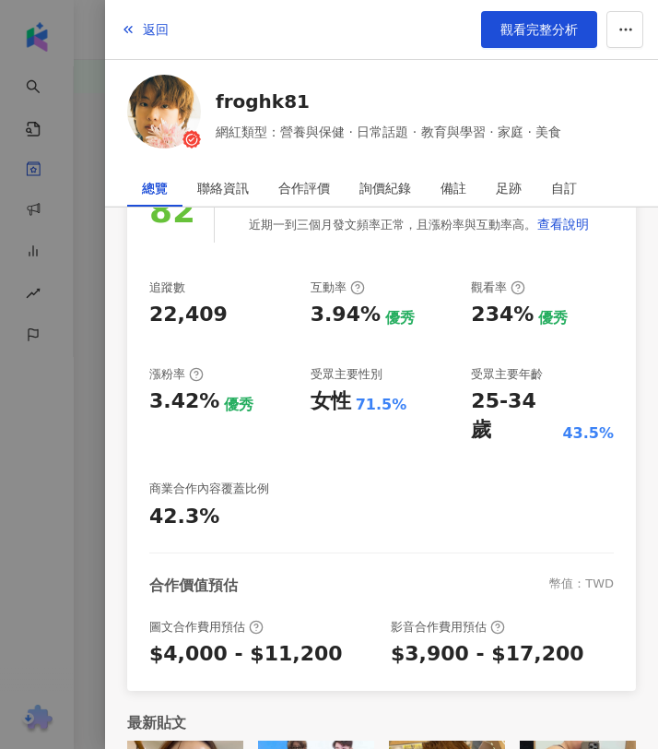
scroll to position [158, 0]
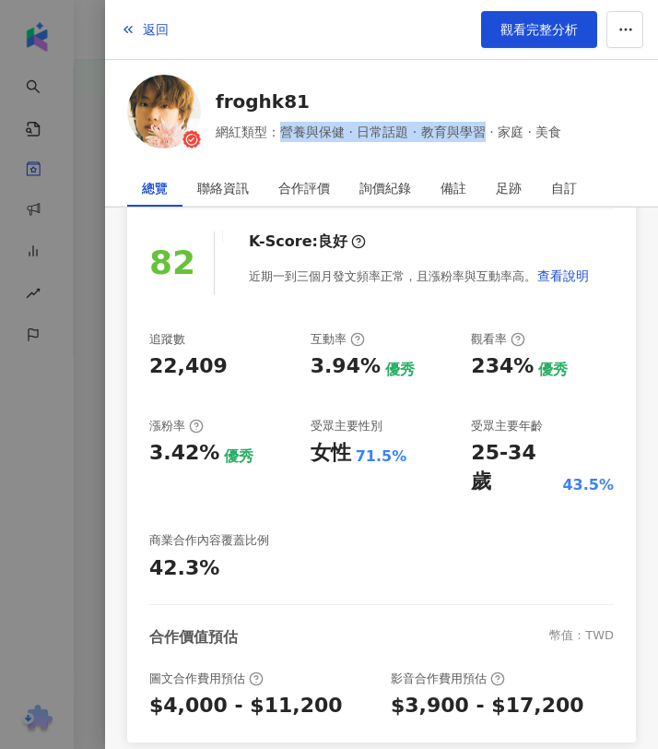
drag, startPoint x: 280, startPoint y: 129, endPoint x: 479, endPoint y: 128, distance: 198.2
click at [479, 128] on span "網紅類型：營養與保健 · 日常話題 · 教育與學習 · 家庭 · 美食" at bounding box center [389, 132] width 346 height 20
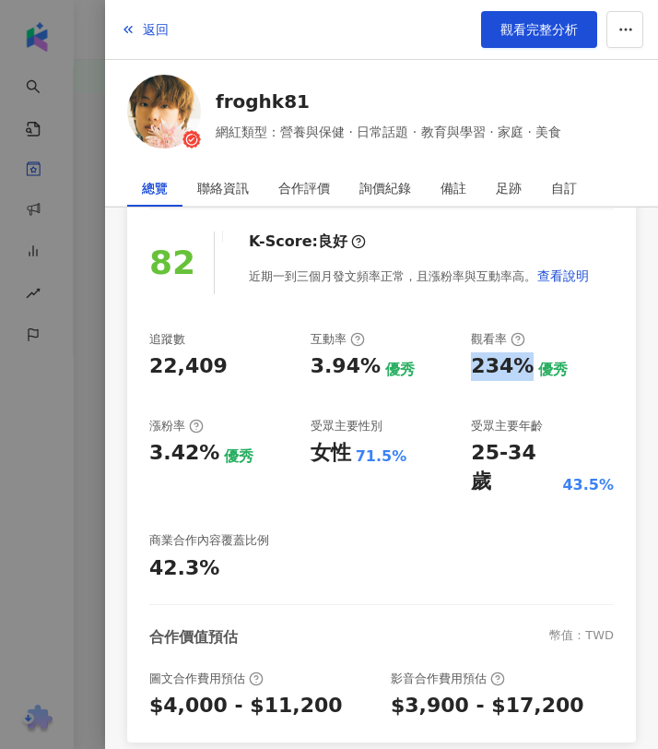
drag, startPoint x: 520, startPoint y: 363, endPoint x: 474, endPoint y: 364, distance: 46.1
click at [474, 364] on div "234%" at bounding box center [502, 366] width 63 height 29
click at [541, 445] on div "25-34 歲" at bounding box center [514, 467] width 87 height 57
drag, startPoint x: 371, startPoint y: 360, endPoint x: 311, endPoint y: 370, distance: 60.6
click at [311, 370] on div "3.94% 優秀" at bounding box center [382, 366] width 143 height 29
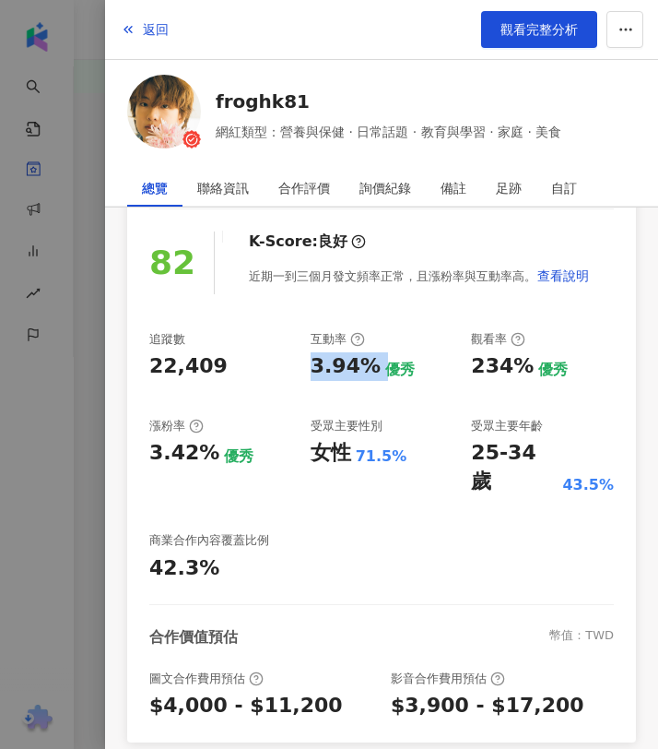
click at [476, 451] on div "25-34 歲" at bounding box center [514, 467] width 87 height 57
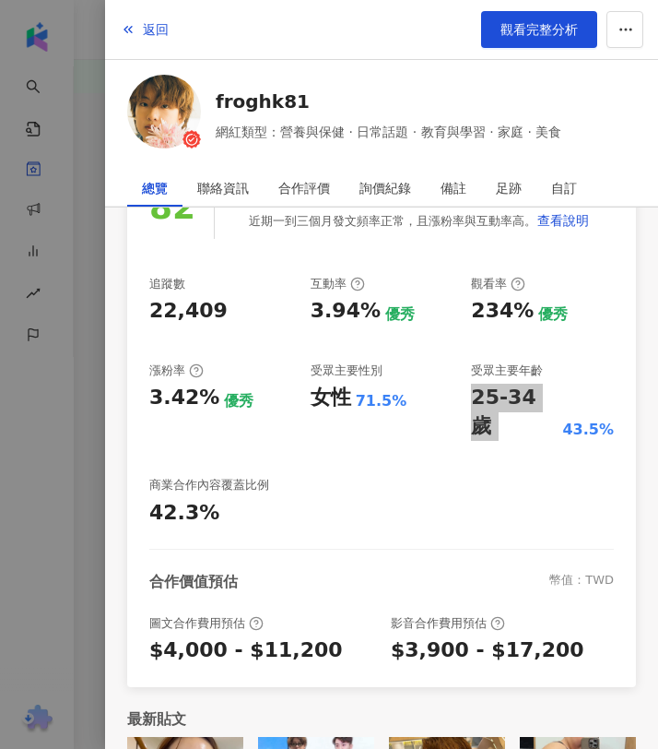
scroll to position [267, 0]
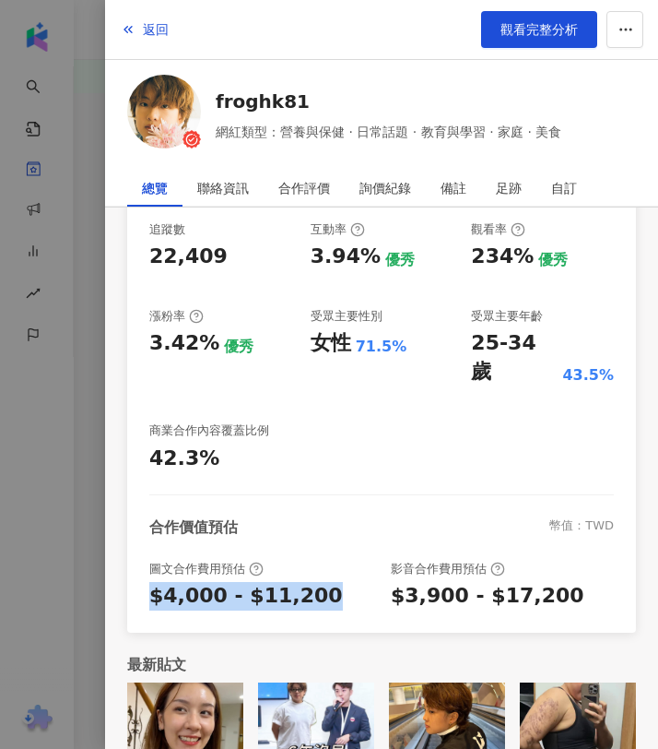
drag, startPoint x: 310, startPoint y: 569, endPoint x: 143, endPoint y: 569, distance: 166.9
click at [143, 569] on div "郭妖 | froghk81 https://www.instagram.com/froghk81/ 82 K-Score : 良好 近期一到三個月發文頻率正常…" at bounding box center [381, 325] width 509 height 613
click at [379, 567] on div "圖文合作費用預估 $4,000 - $11,200 影音合作費用預估 $3,900 - $17,200" at bounding box center [381, 586] width 465 height 50
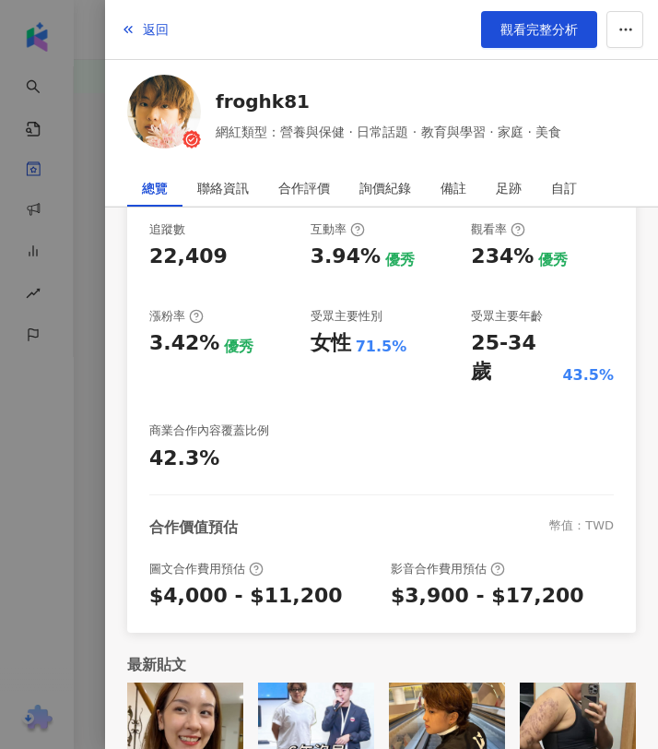
click at [431, 582] on div "$3,900 - $17,200" at bounding box center [488, 596] width 194 height 29
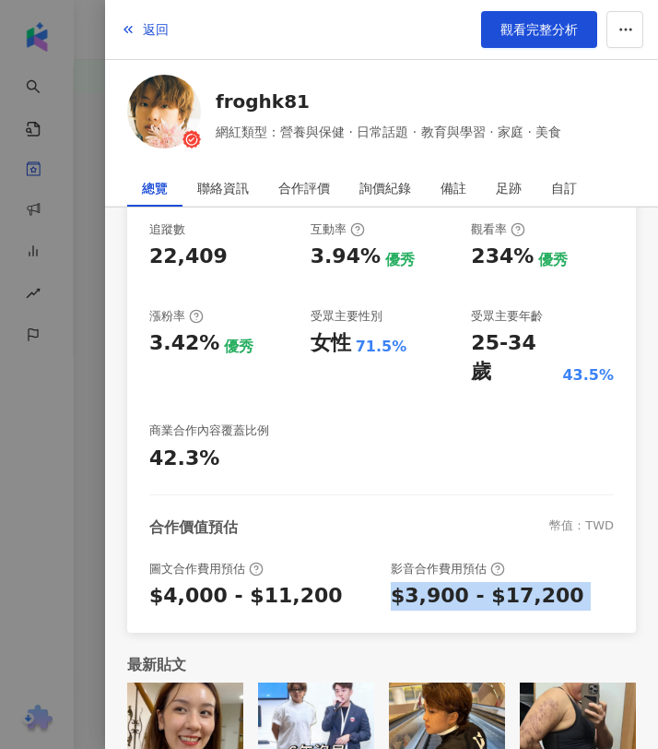
click at [431, 582] on div "$3,900 - $17,200" at bounding box center [488, 596] width 194 height 29
click at [123, 30] on icon "button" at bounding box center [128, 29] width 15 height 15
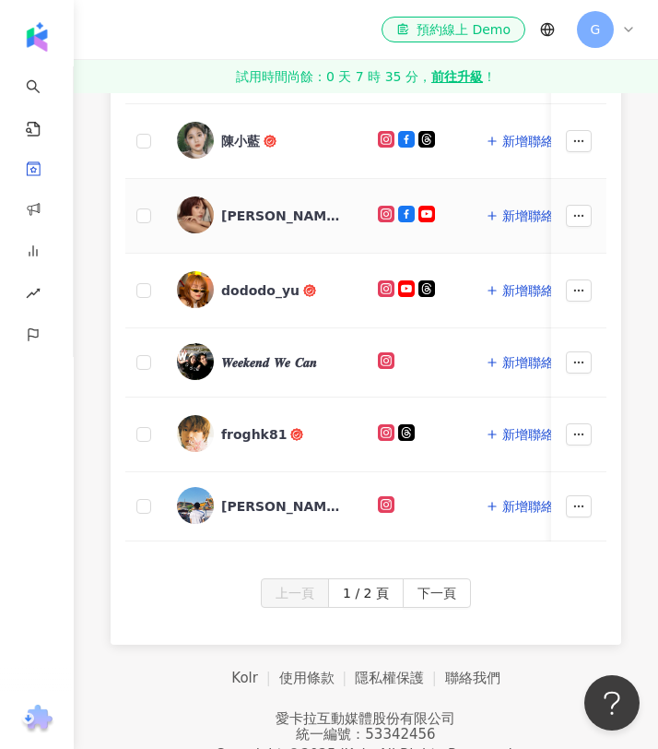
scroll to position [1061, 0]
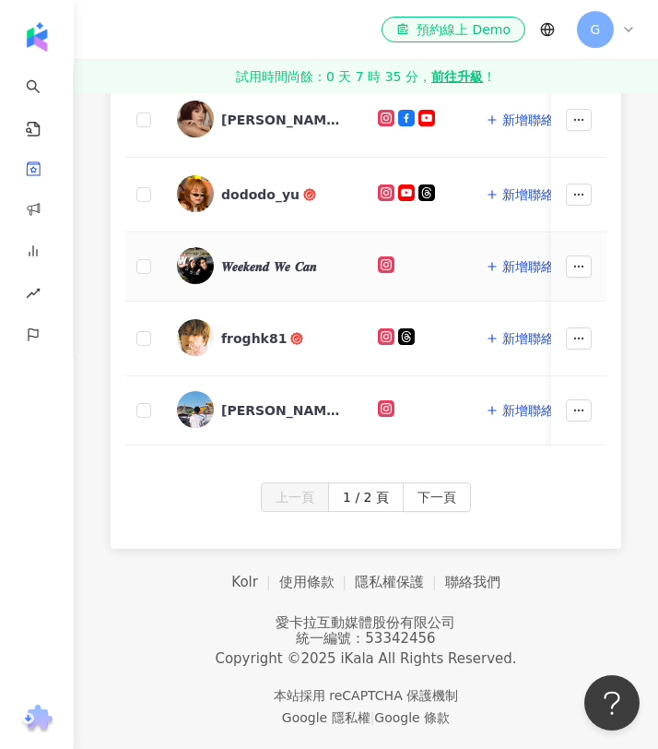
click at [248, 274] on div "𝑾𝒆𝒆𝒌𝒆𝒏𝒅 𝑾𝒆 𝑪𝒂𝒏" at bounding box center [269, 266] width 96 height 18
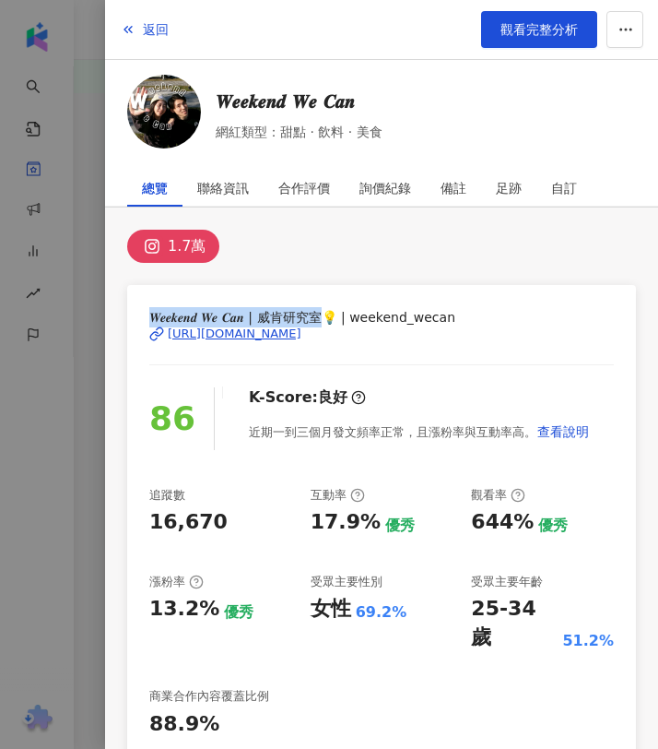
drag, startPoint x: 331, startPoint y: 314, endPoint x: 123, endPoint y: 312, distance: 208.4
click at [123, 312] on div "1.7萬 𝑾𝒆𝒆𝒌𝒆𝒏𝒅 𝑾𝒆 𝑪𝒂𝒏 | 威肯研究室💡 | weekend_wecan https://www.instagram.com/weekend_…" at bounding box center [381, 646] width 553 height 879
click at [158, 329] on icon at bounding box center [156, 333] width 15 height 15
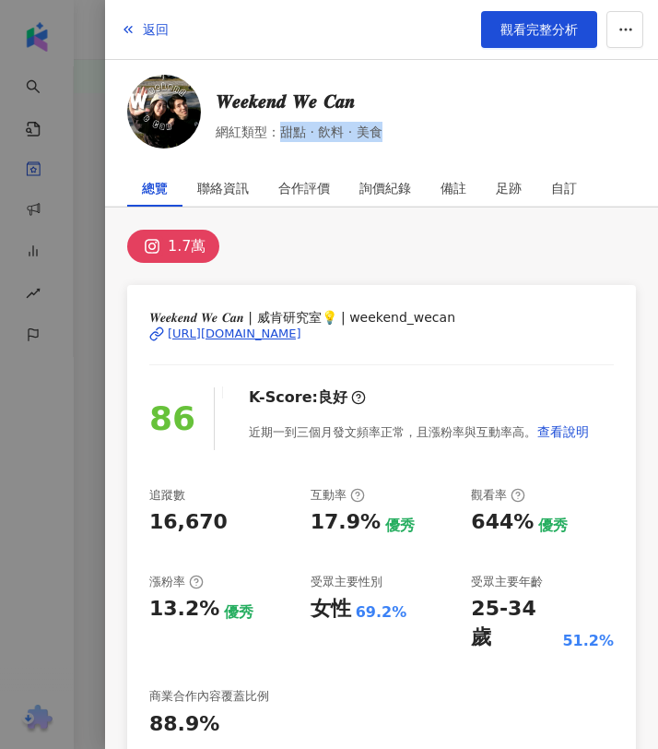
drag, startPoint x: 284, startPoint y: 129, endPoint x: 378, endPoint y: 129, distance: 94.0
click at [378, 129] on span "網紅類型：甜點 · 飲料 · 美食" at bounding box center [299, 132] width 167 height 20
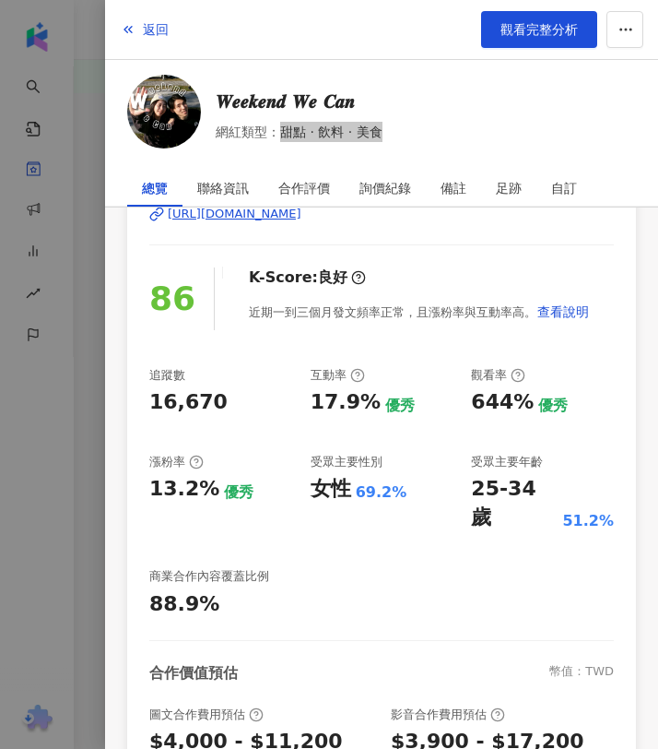
scroll to position [141, 0]
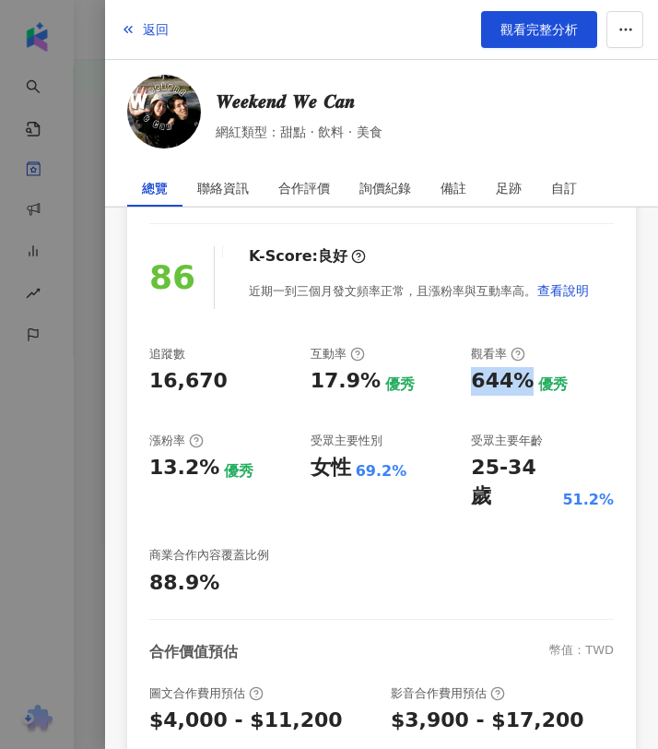
drag, startPoint x: 524, startPoint y: 384, endPoint x: 463, endPoint y: 372, distance: 62.0
click at [463, 372] on div "追蹤數 16,670 互動率 17.9% 優秀 觀看率 644% 優秀 漲粉率 13.2% 優秀 受眾主要性別 女性 69.2% 受眾主要年齡 25-34 歲…" at bounding box center [381, 472] width 465 height 252
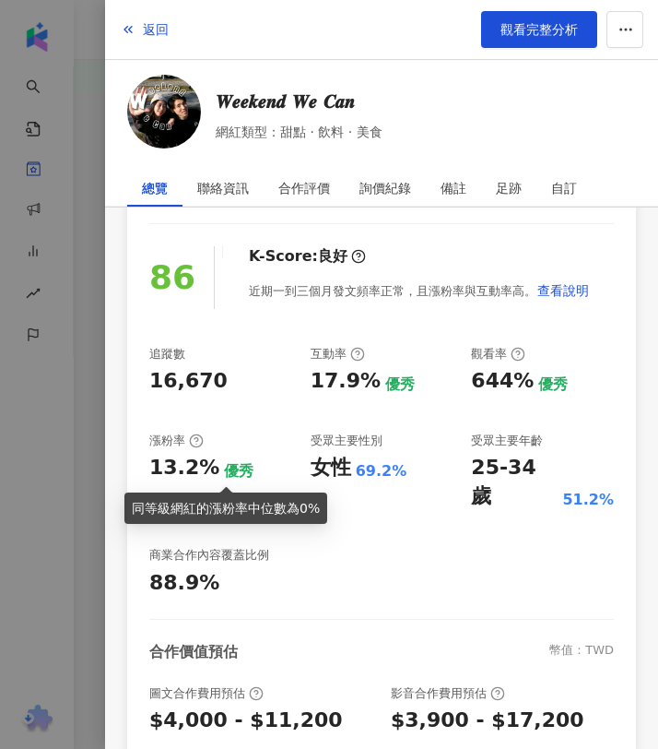
click at [198, 459] on div "13.2%" at bounding box center [184, 468] width 70 height 29
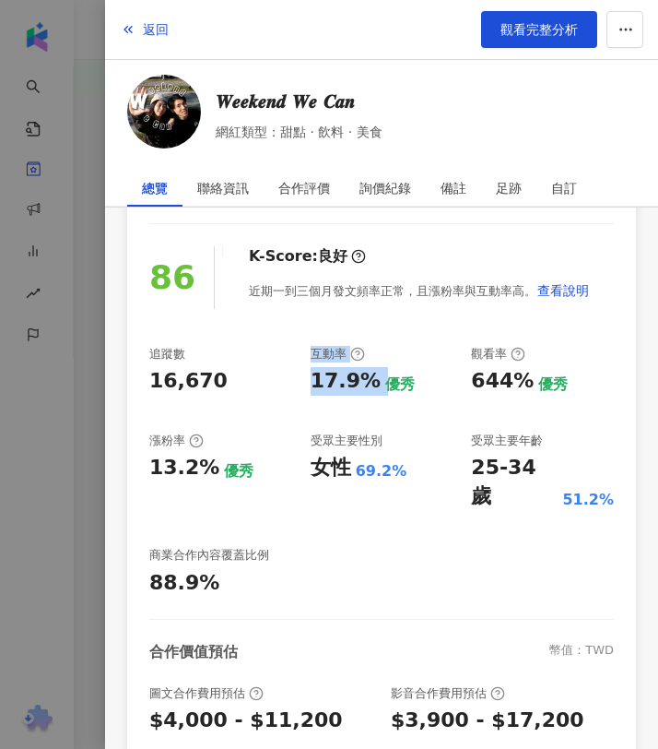
drag, startPoint x: 372, startPoint y: 380, endPoint x: 296, endPoint y: 377, distance: 75.7
click at [296, 377] on div "追蹤數 16,670 互動率 17.9% 優秀 觀看率 644% 優秀 漲粉率 13.2% 優秀 受眾主要性別 女性 69.2% 受眾主要年齡 25-34 歲…" at bounding box center [381, 472] width 465 height 252
click at [298, 377] on div "追蹤數 16,670 互動率 17.9% 優秀 觀看率 644% 優秀 漲粉率 13.2% 優秀 受眾主要性別 女性 69.2% 受眾主要年齡 25-34 歲…" at bounding box center [381, 472] width 465 height 252
drag, startPoint x: 364, startPoint y: 380, endPoint x: 307, endPoint y: 388, distance: 57.8
click at [307, 388] on div "追蹤數 16,670 互動率 17.9% 優秀 觀看率 644% 優秀 漲粉率 13.2% 優秀 受眾主要性別 女性 69.2% 受眾主要年齡 25-34 歲…" at bounding box center [381, 472] width 465 height 252
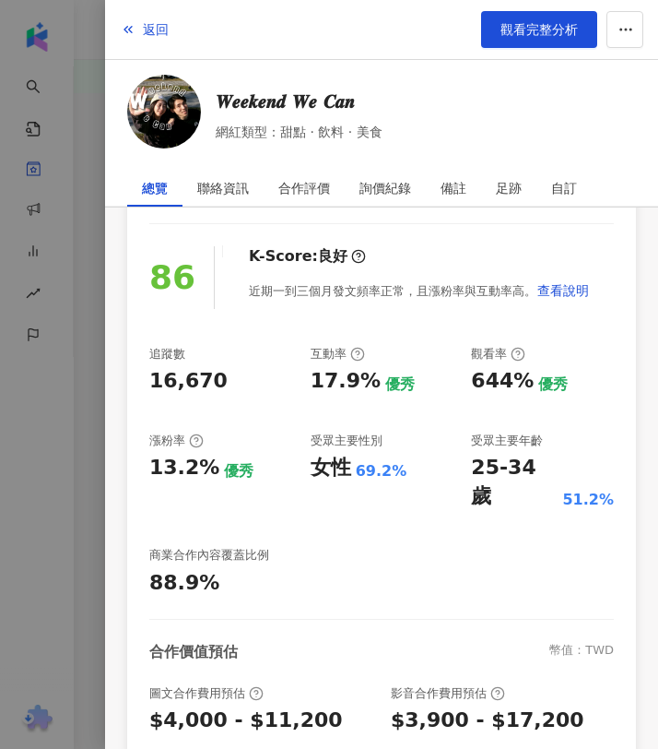
click at [557, 457] on div "25-34 歲 51.2%" at bounding box center [542, 482] width 143 height 57
drag, startPoint x: 548, startPoint y: 466, endPoint x: 470, endPoint y: 466, distance: 77.4
click at [470, 466] on div "追蹤數 16,670 互動率 17.9% 優秀 觀看率 644% 優秀 漲粉率 13.2% 優秀 受眾主要性別 女性 69.2% 受眾主要年齡 25-34 歲…" at bounding box center [381, 472] width 465 height 252
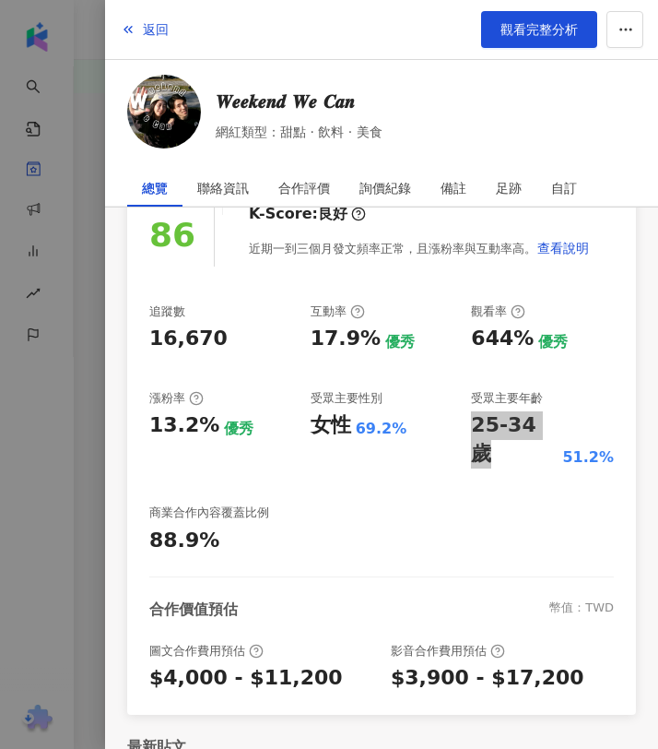
scroll to position [255, 0]
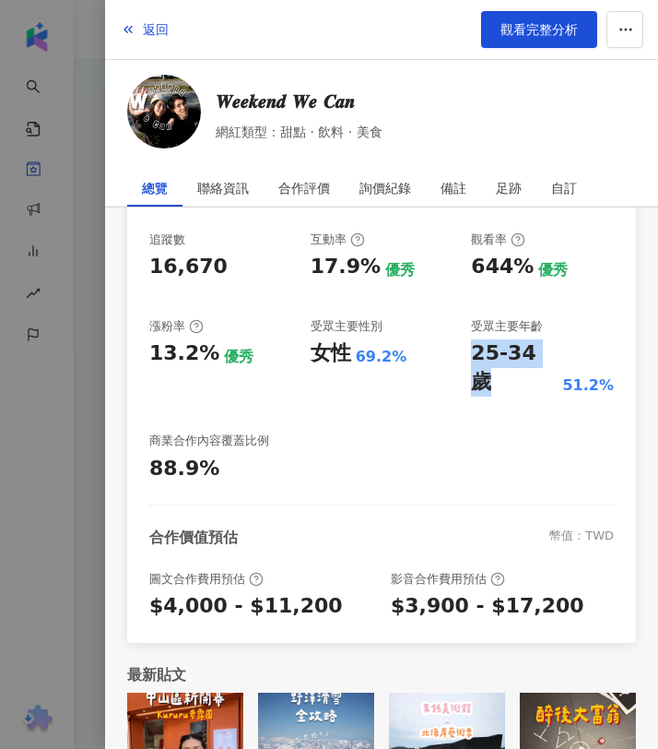
click at [300, 592] on div "$4,000 - $11,200" at bounding box center [246, 606] width 194 height 29
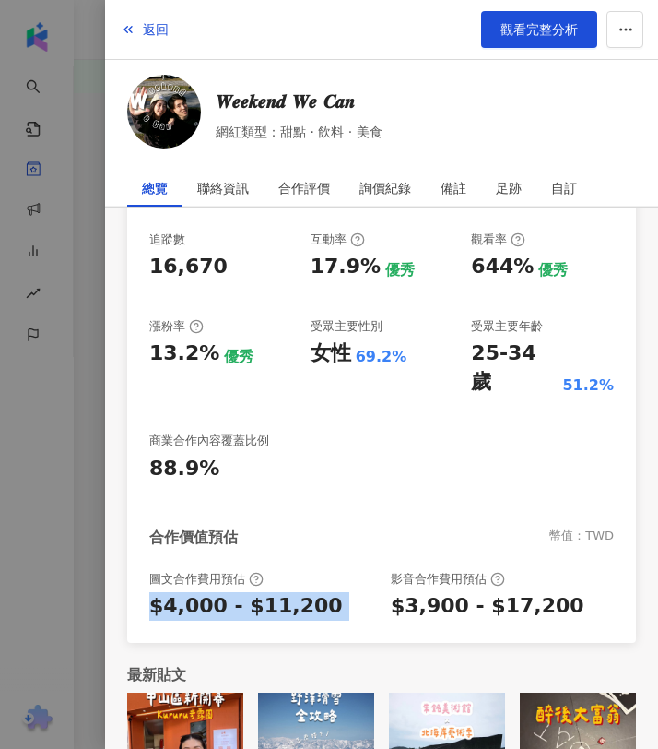
click at [300, 592] on div "$4,000 - $11,200" at bounding box center [246, 606] width 194 height 29
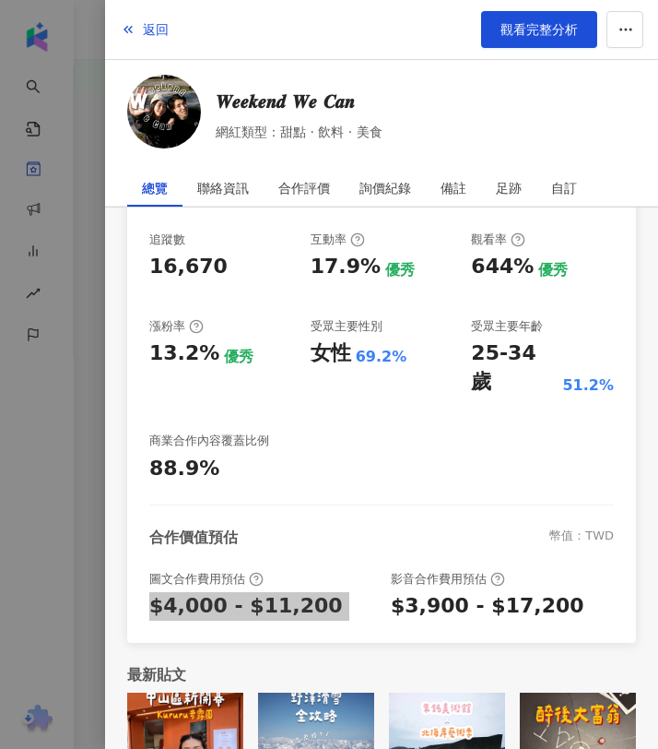
scroll to position [309, 0]
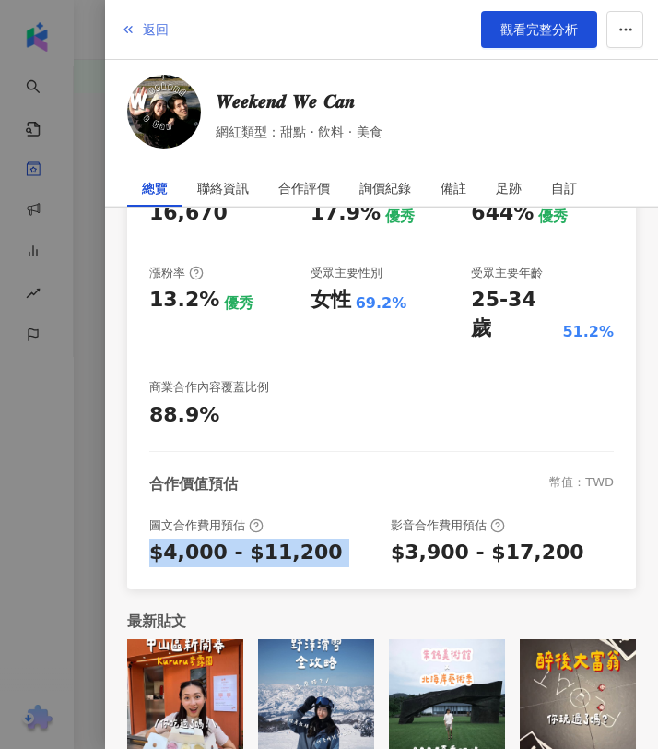
click at [127, 27] on icon "button" at bounding box center [128, 29] width 15 height 15
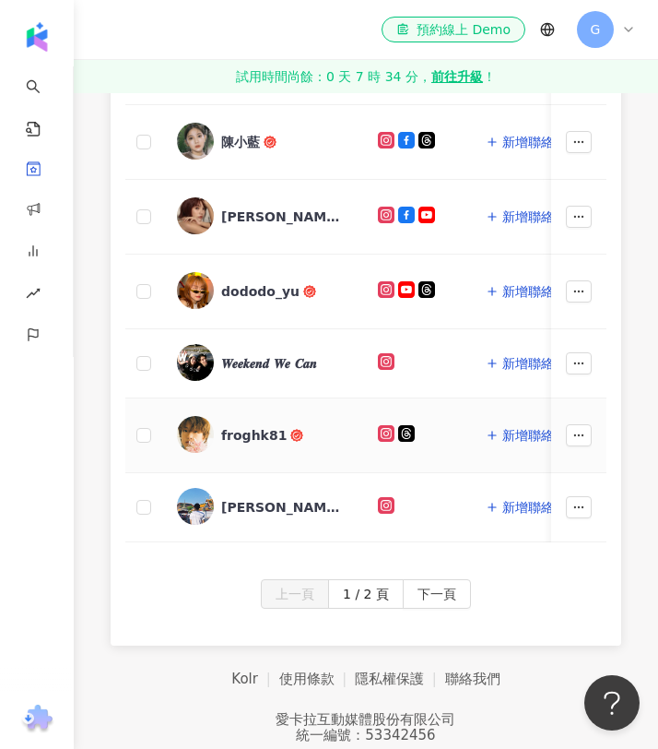
scroll to position [962, 0]
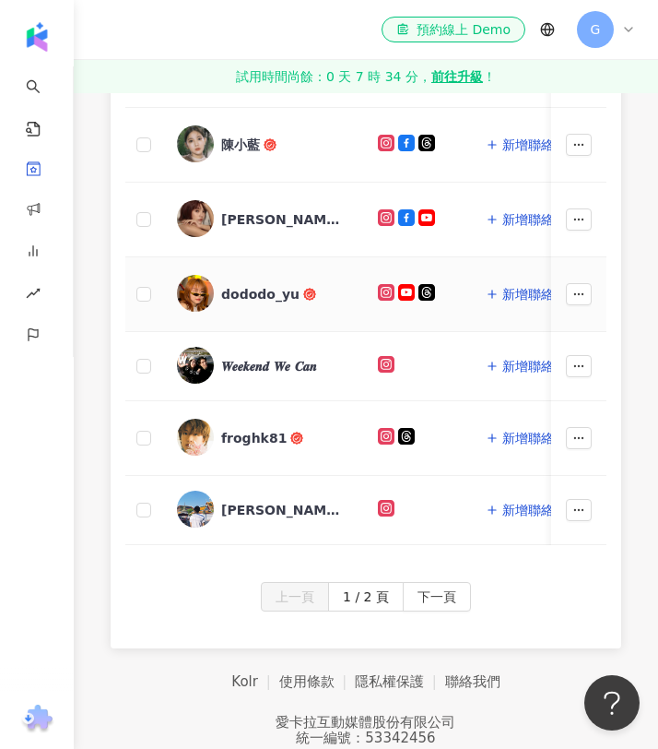
click at [254, 294] on div "dododo_yu" at bounding box center [260, 294] width 78 height 18
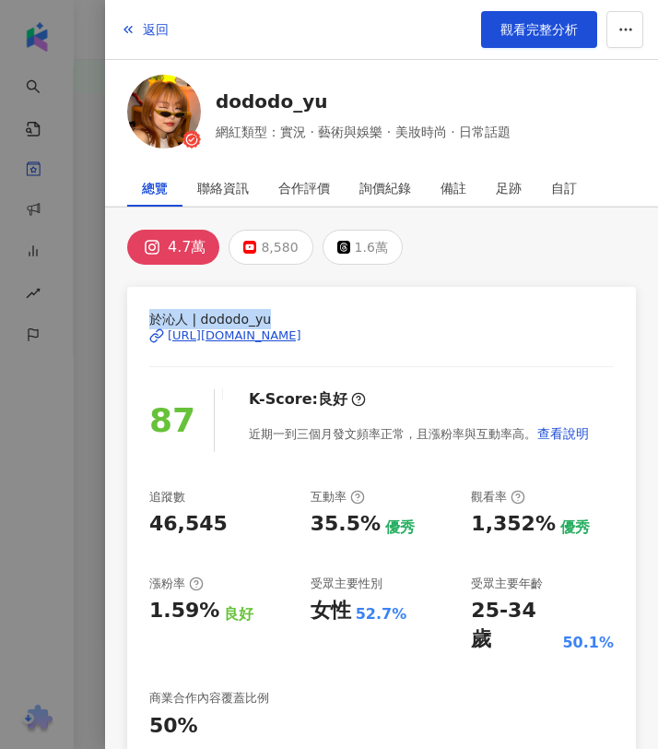
drag, startPoint x: 266, startPoint y: 319, endPoint x: 136, endPoint y: 319, distance: 130.9
click at [136, 319] on div "於沁人 | dododo_yu https://www.instagram.com/dododo_yu/ 87 K-Score : 良好 近期一到三個月發文頻…" at bounding box center [381, 593] width 509 height 613
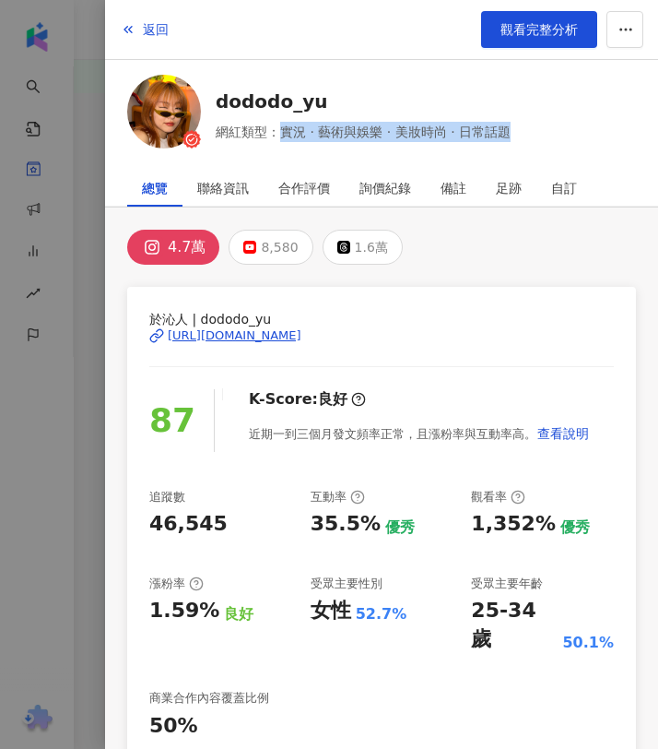
drag, startPoint x: 276, startPoint y: 133, endPoint x: 515, endPoint y: 134, distance: 239.7
click at [515, 134] on div "dododo_yu 網紅類型：實況 · 藝術與娛樂 · 美妝時尚 · 日常話題" at bounding box center [381, 115] width 509 height 80
click at [541, 521] on div "1,352% 優秀" at bounding box center [542, 524] width 143 height 29
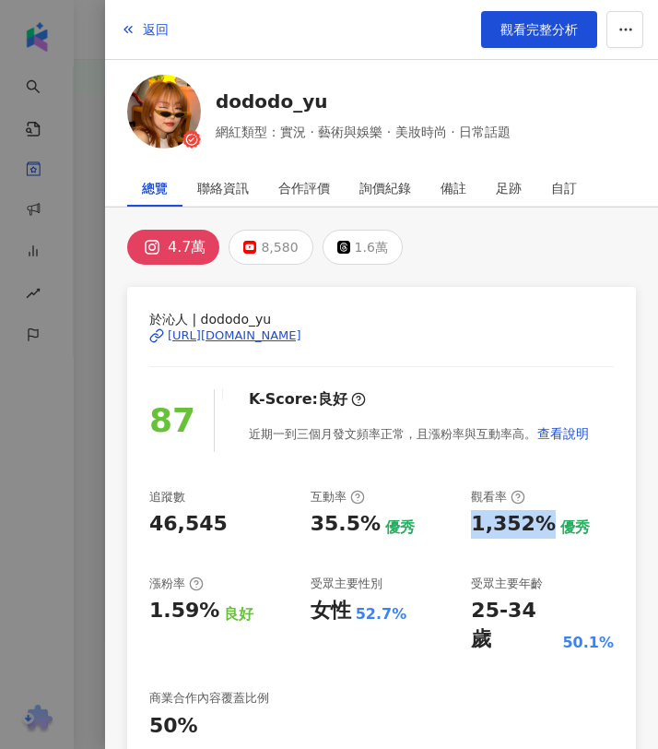
drag, startPoint x: 476, startPoint y: 526, endPoint x: 536, endPoint y: 526, distance: 59.9
click at [536, 526] on div "1,352%" at bounding box center [513, 524] width 85 height 29
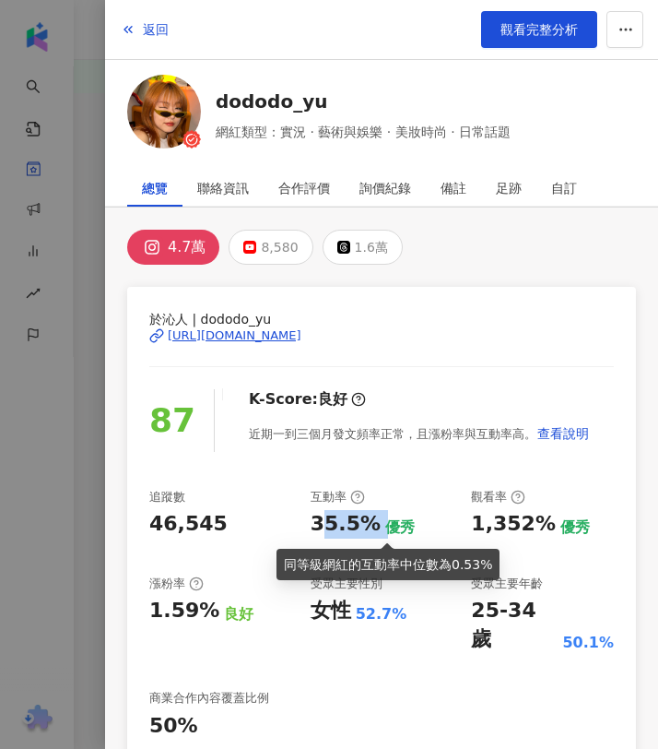
drag, startPoint x: 316, startPoint y: 526, endPoint x: 374, endPoint y: 527, distance: 58.1
click at [374, 527] on div "35.5% 優秀" at bounding box center [382, 524] width 143 height 29
click at [371, 522] on div "35.5% 優秀" at bounding box center [382, 524] width 143 height 29
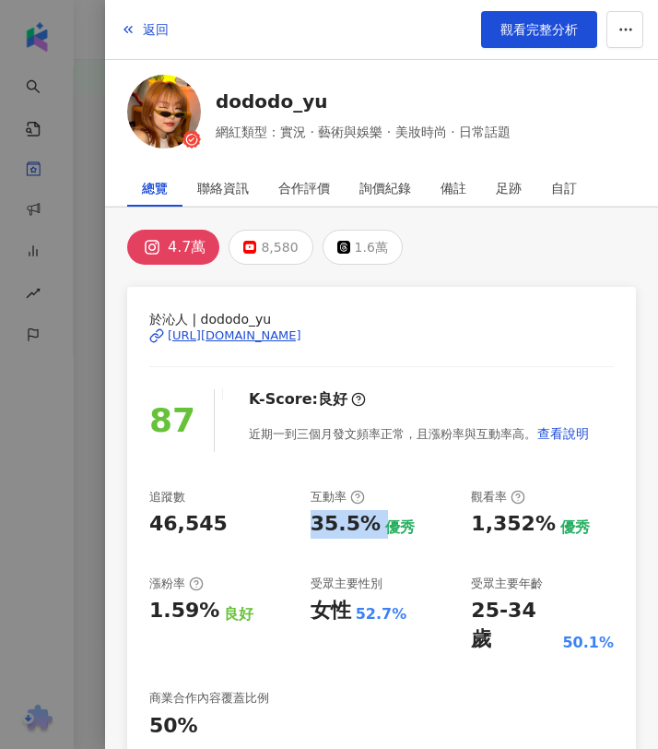
drag, startPoint x: 371, startPoint y: 522, endPoint x: 303, endPoint y: 521, distance: 67.3
click at [303, 521] on div "追蹤數 46,545 互動率 35.5% 優秀 觀看率 1,352% 優秀 漲粉率 1.59% 良好 受眾主要性別 女性 52.7% 受眾主要年齡 25-34…" at bounding box center [381, 615] width 465 height 252
drag, startPoint x: 218, startPoint y: 523, endPoint x: 152, endPoint y: 517, distance: 65.7
click at [152, 517] on div "46,545" at bounding box center [220, 524] width 143 height 29
click at [205, 492] on div "追蹤數" at bounding box center [220, 497] width 143 height 17
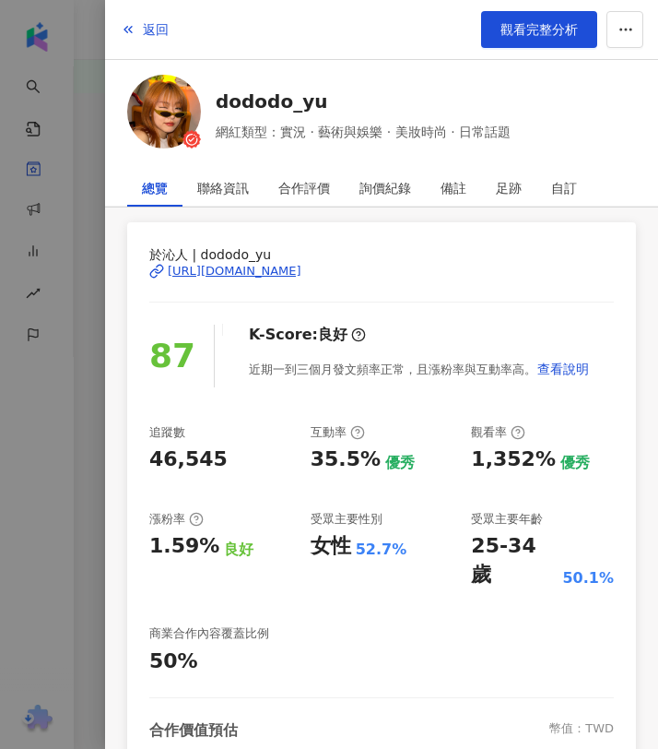
scroll to position [72, 0]
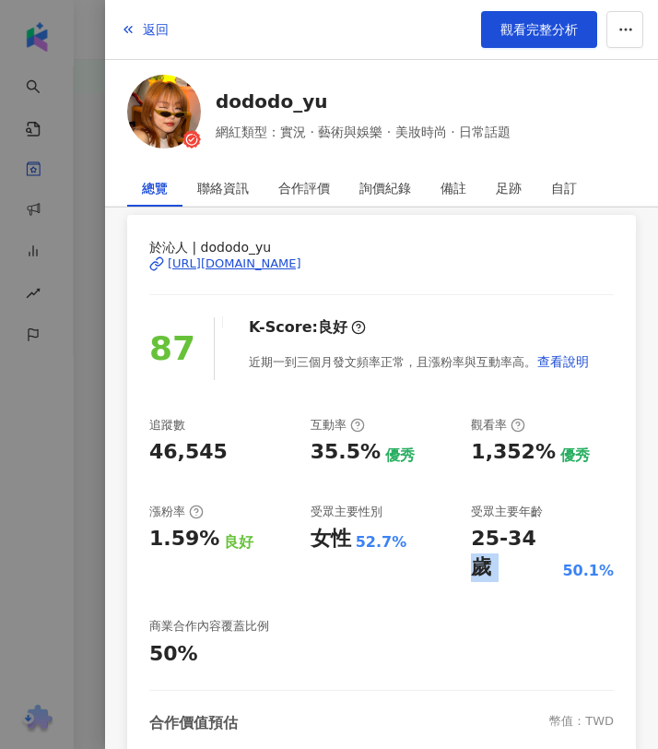
drag, startPoint x: 555, startPoint y: 536, endPoint x: 527, endPoint y: 538, distance: 27.8
click at [527, 538] on div "25-34 歲 50.1%" at bounding box center [542, 553] width 143 height 57
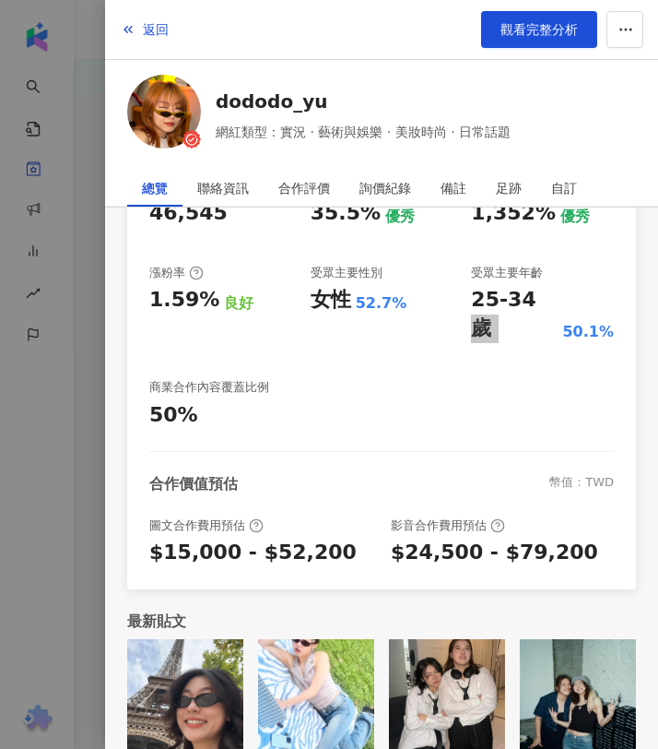
scroll to position [306, 0]
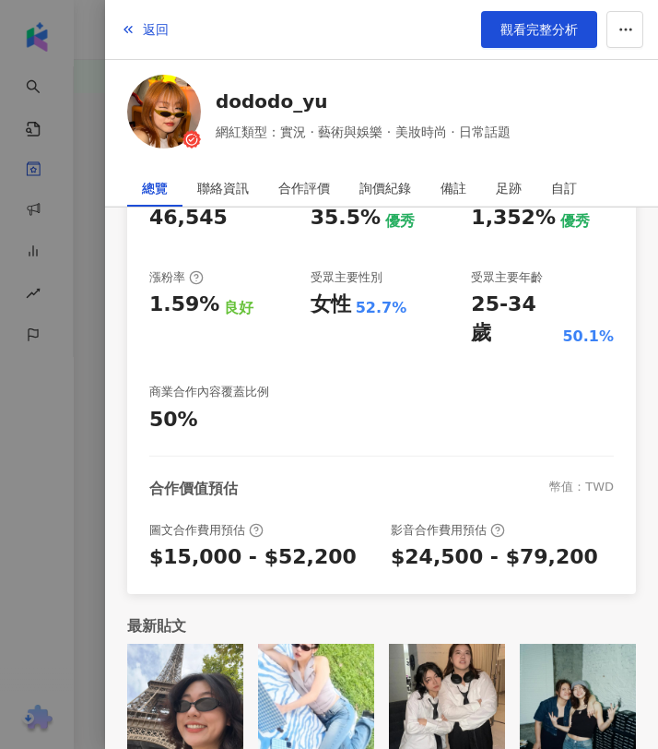
click at [166, 543] on div "$15,000 - $52,200" at bounding box center [252, 557] width 207 height 29
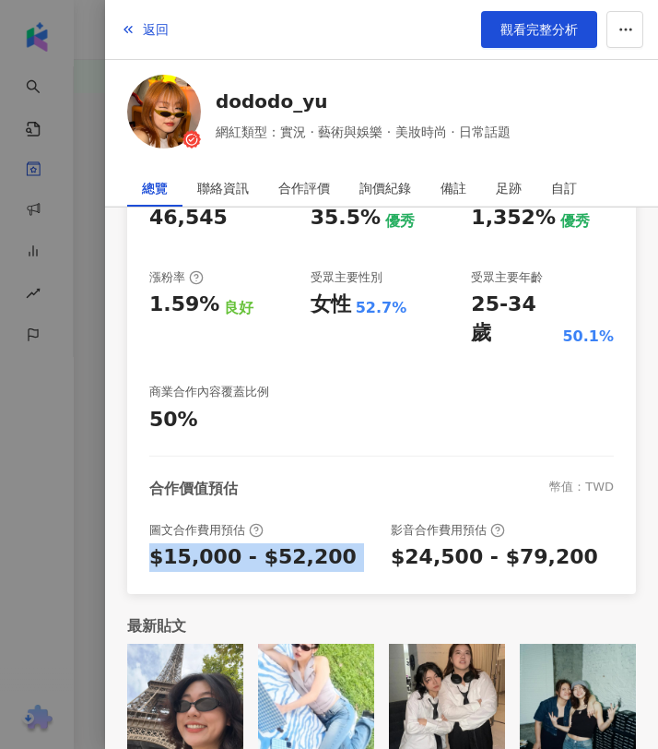
click at [166, 543] on div "$15,000 - $52,200" at bounding box center [252, 557] width 207 height 29
click at [420, 543] on div "$24,500 - $79,200" at bounding box center [494, 557] width 207 height 29
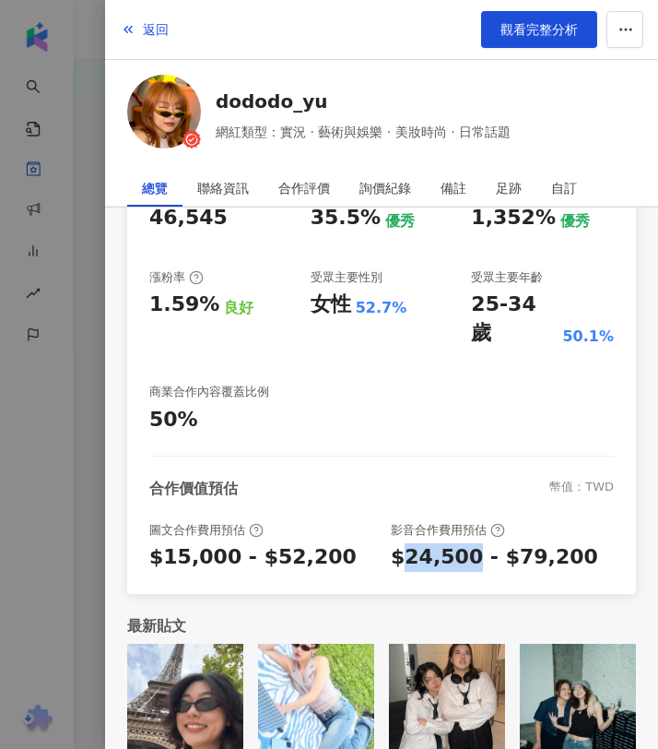
click at [420, 543] on div "$24,500 - $79,200" at bounding box center [494, 557] width 207 height 29
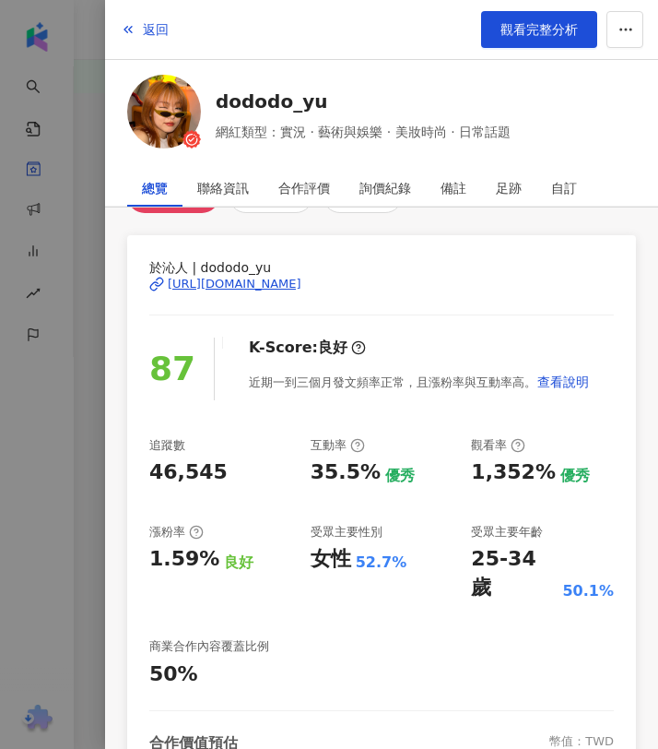
scroll to position [0, 0]
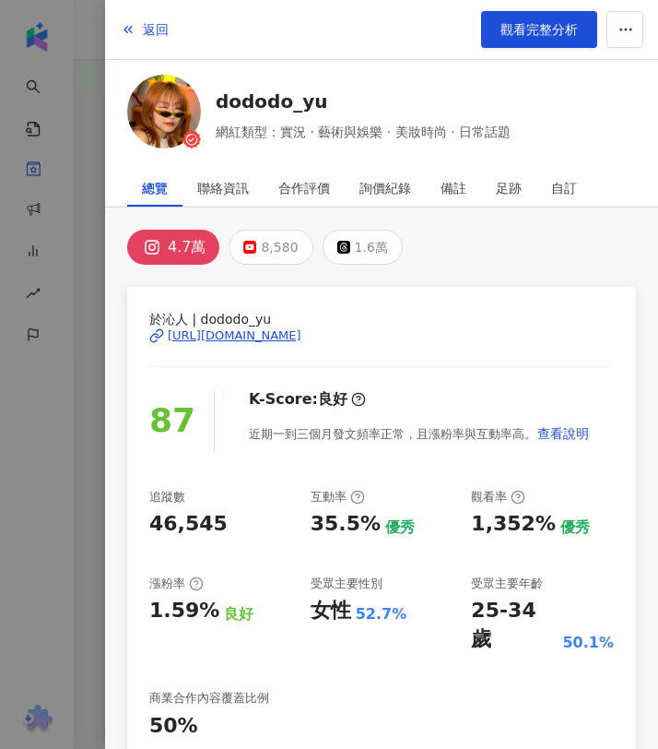
click at [329, 325] on span "於沁人 | dododo_yu" at bounding box center [381, 319] width 465 height 20
click at [301, 331] on div "https://www.instagram.com/dododo_yu/" at bounding box center [235, 335] width 134 height 17
click at [124, 30] on icon "button" at bounding box center [128, 29] width 15 height 15
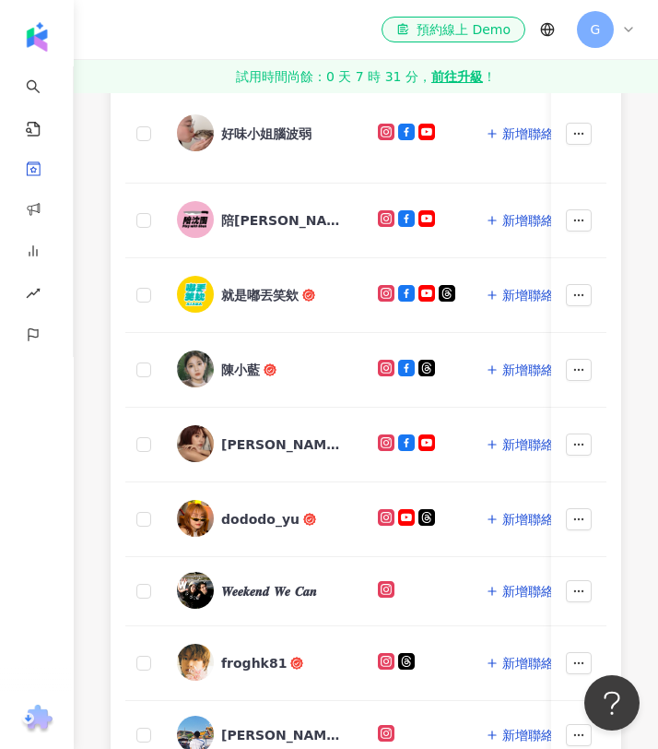
scroll to position [716, 0]
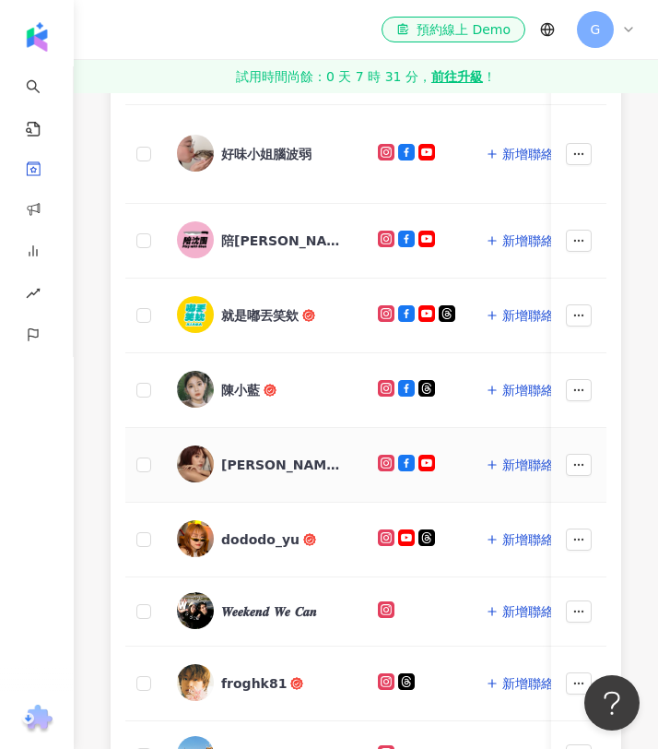
click at [251, 459] on div "謝雨芝" at bounding box center [281, 464] width 120 height 18
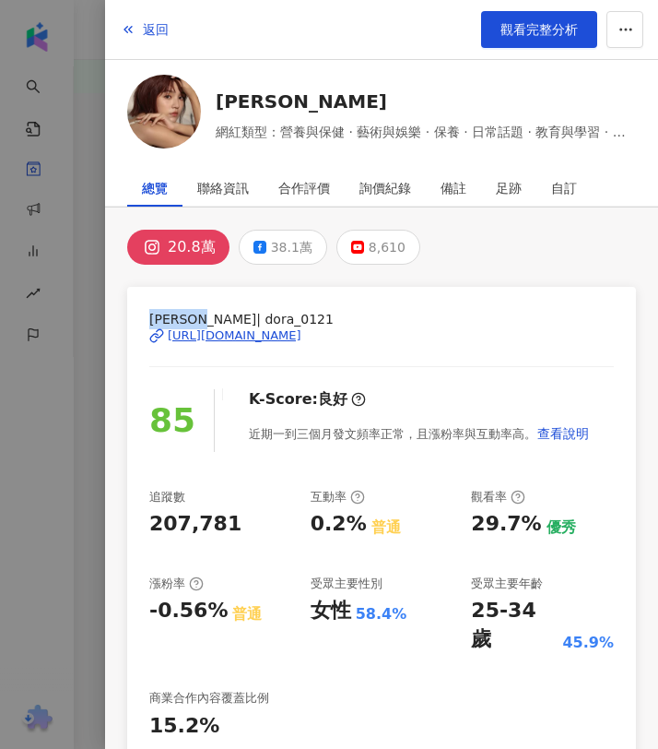
drag, startPoint x: 214, startPoint y: 315, endPoint x: 139, endPoint y: 317, distance: 74.7
click at [139, 317] on div "Dora謝雨芝 | dora_0121 https://www.instagram.com/dora_0121/ 85 K-Score : 良好 近期一到三個…" at bounding box center [381, 593] width 509 height 613
click at [301, 335] on div "https://www.instagram.com/dora_0121/" at bounding box center [235, 335] width 134 height 17
click at [162, 337] on icon at bounding box center [156, 335] width 15 height 15
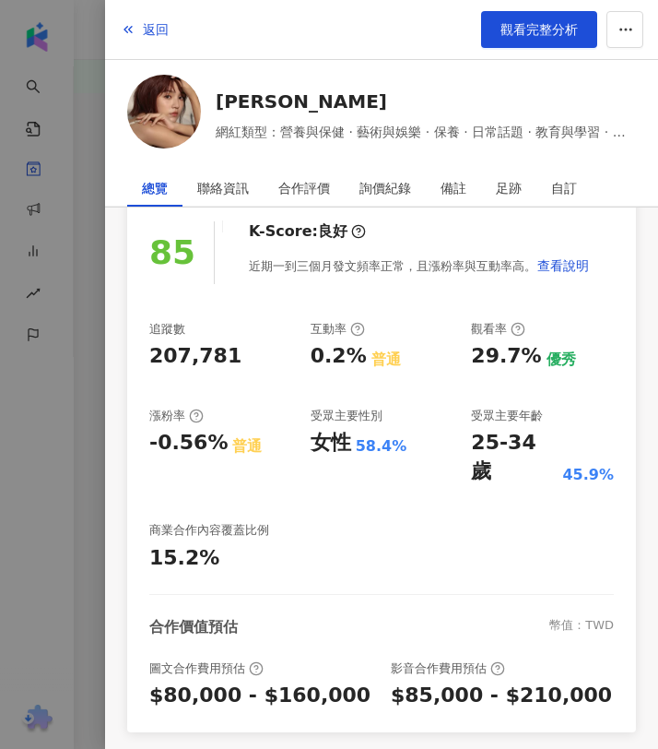
scroll to position [180, 0]
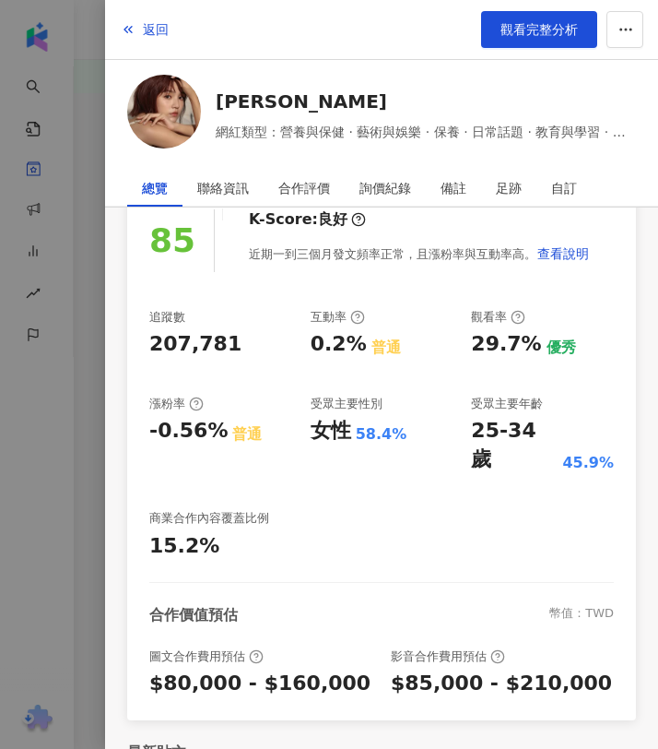
click at [297, 127] on span "網紅類型：營養與保健 · 藝術與娛樂 · 保養 · 日常話題 · 教育與學習 · 穿搭 · 運動" at bounding box center [426, 132] width 420 height 20
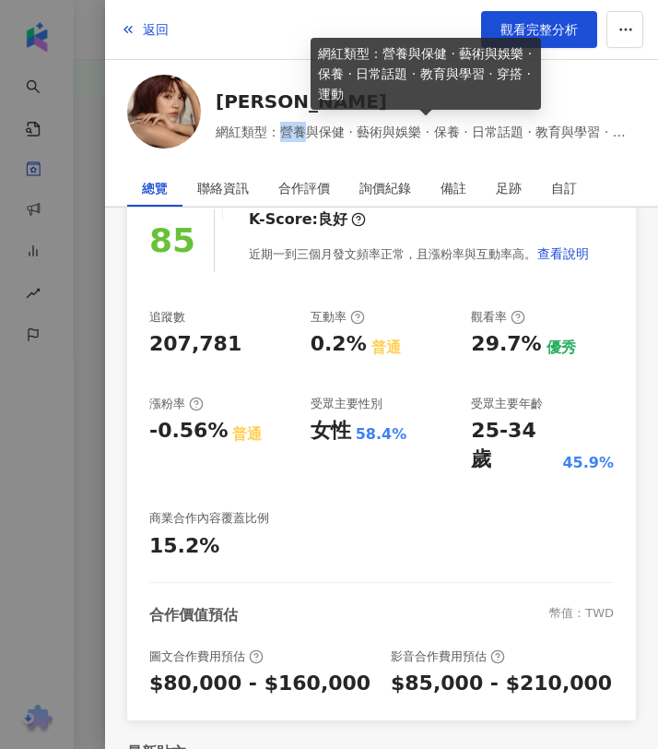
click at [285, 130] on span "網紅類型：營養與保健 · 藝術與娛樂 · 保養 · 日常話題 · 教育與學習 · 穿搭 · 運動" at bounding box center [426, 132] width 420 height 20
drag, startPoint x: 285, startPoint y: 130, endPoint x: 515, endPoint y: 129, distance: 230.5
click at [515, 129] on span "網紅類型：營養與保健 · 藝術與娛樂 · 保養 · 日常話題 · 教育與學習 · 穿搭 · 運動" at bounding box center [426, 132] width 420 height 20
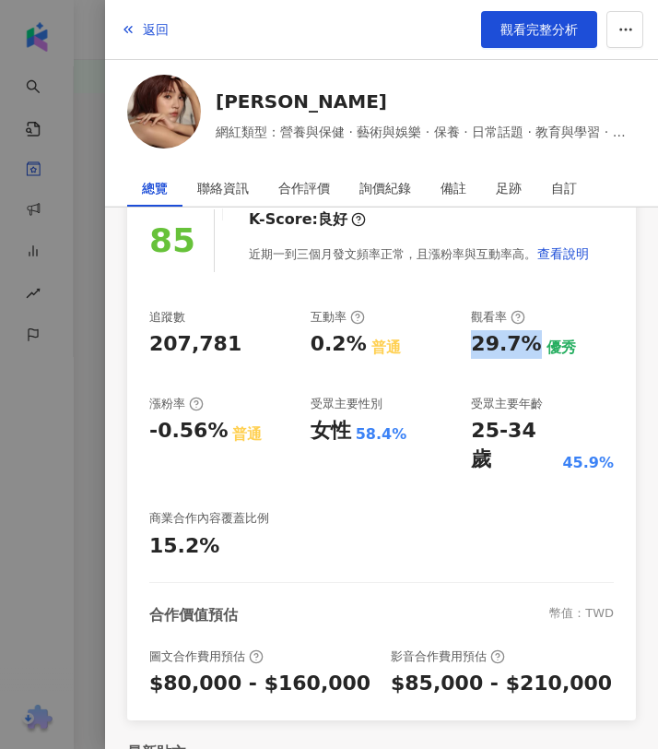
drag, startPoint x: 474, startPoint y: 345, endPoint x: 524, endPoint y: 346, distance: 49.8
click at [524, 346] on div "29.7%" at bounding box center [506, 344] width 70 height 29
click at [477, 430] on div "25-34 歲" at bounding box center [514, 445] width 87 height 57
drag, startPoint x: 351, startPoint y: 343, endPoint x: 308, endPoint y: 343, distance: 43.3
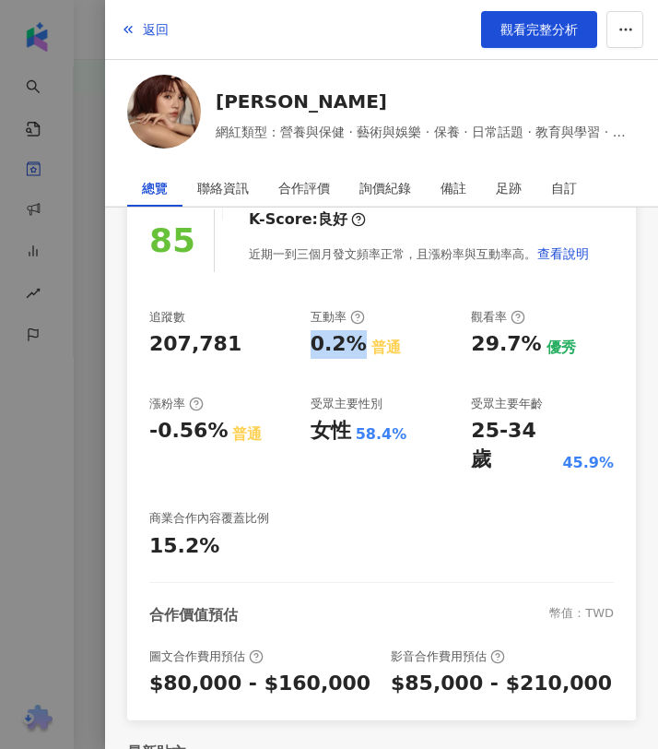
click at [308, 343] on div "追蹤數 207,781 互動率 0.2% 普通 觀看率 29.7% 優秀 漲粉率 -0.56% 普通 受眾主要性別 女性 58.4% 受眾主要年齡 25-34…" at bounding box center [381, 435] width 465 height 252
click at [485, 438] on div "25-34 歲" at bounding box center [514, 445] width 87 height 57
click at [467, 430] on div "追蹤數 207,781 互動率 0.2% 普通 觀看率 29.7% 優秀 漲粉率 -0.56% 普通 受眾主要性別 女性 58.4% 受眾主要年齡 25-34…" at bounding box center [381, 435] width 465 height 252
drag, startPoint x: 551, startPoint y: 432, endPoint x: 470, endPoint y: 432, distance: 81.1
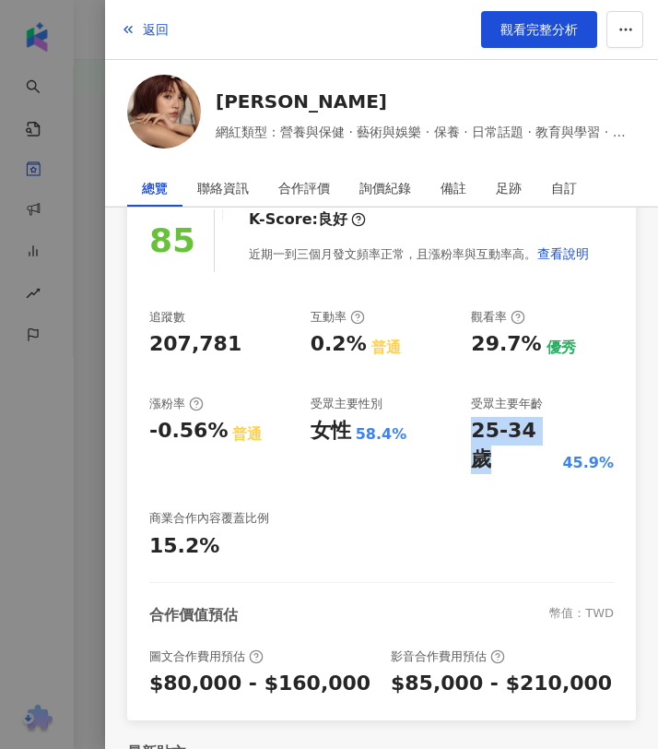
click at [470, 432] on div "追蹤數 207,781 互動率 0.2% 普通 觀看率 29.7% 優秀 漲粉率 -0.56% 普通 受眾主要性別 女性 58.4% 受眾主要年齡 25-34…" at bounding box center [381, 435] width 465 height 252
click at [234, 669] on div "$80,000 - $160,000" at bounding box center [259, 683] width 221 height 29
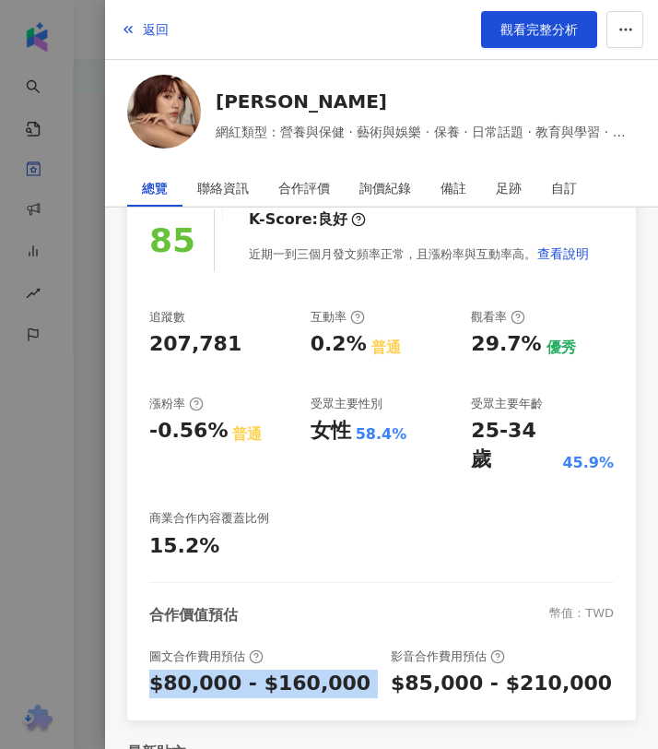
click at [234, 669] on div "$80,000 - $160,000" at bounding box center [259, 683] width 221 height 29
click at [486, 669] on div "$85,000 - $210,000" at bounding box center [501, 683] width 221 height 29
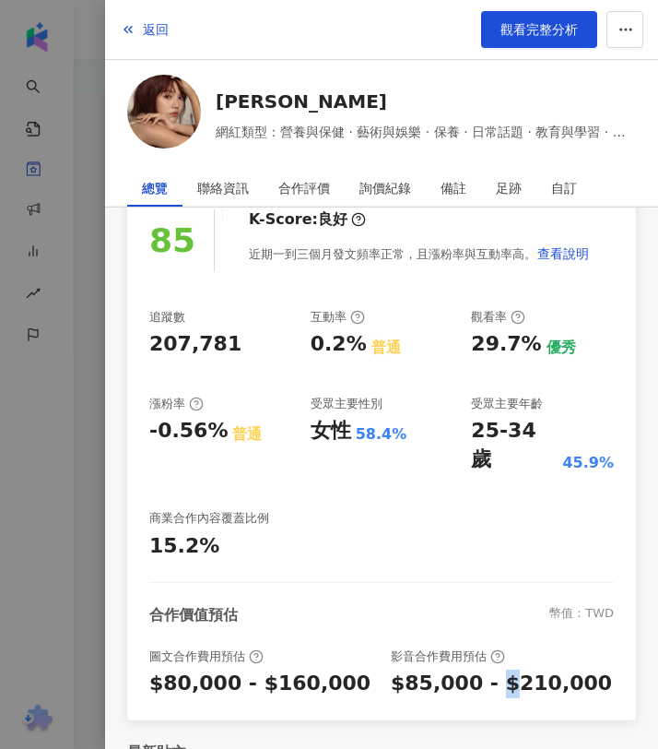
click at [486, 669] on div "$85,000 - $210,000" at bounding box center [501, 683] width 221 height 29
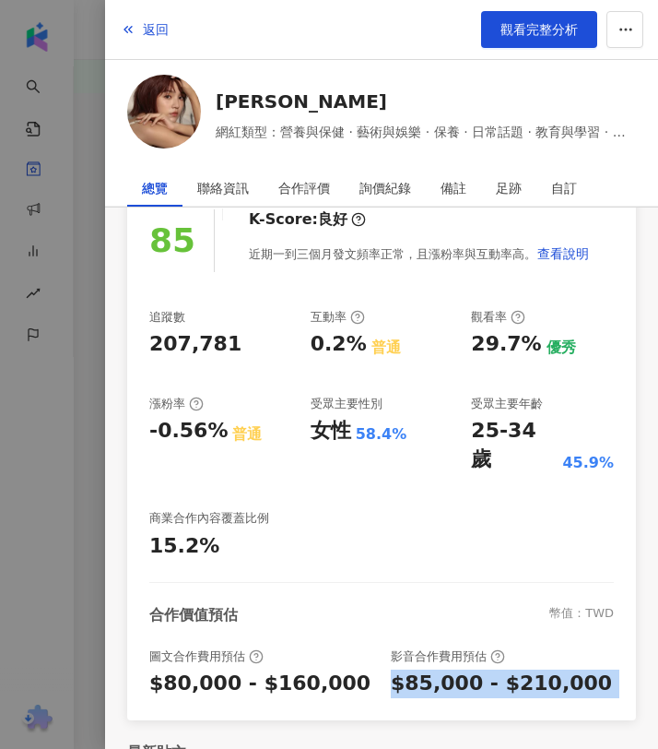
click at [486, 669] on div "$85,000 - $210,000" at bounding box center [501, 683] width 221 height 29
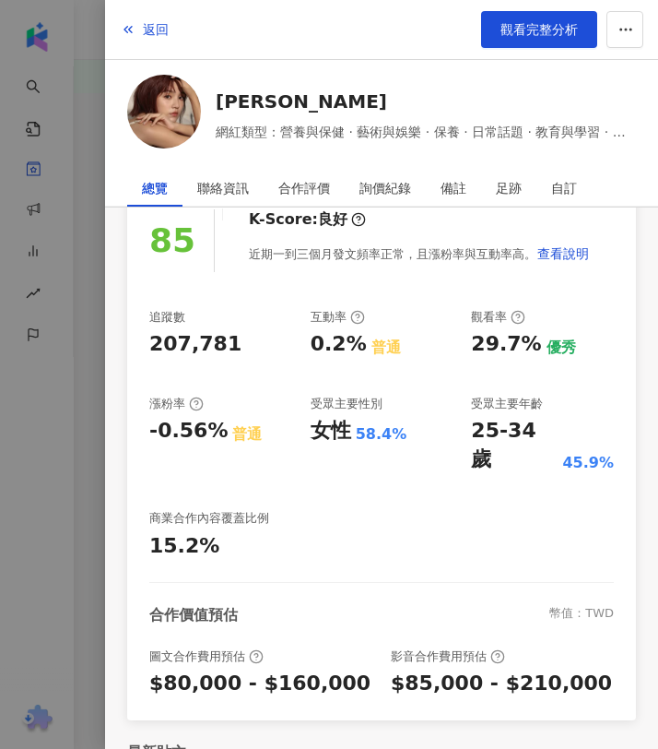
click at [81, 53] on div at bounding box center [329, 374] width 658 height 749
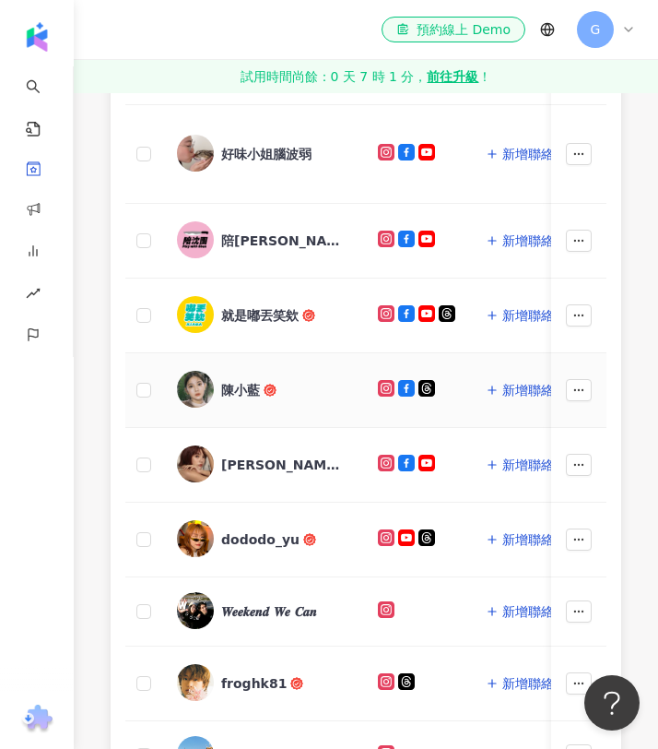
click at [242, 382] on div "陳小藍" at bounding box center [240, 390] width 39 height 18
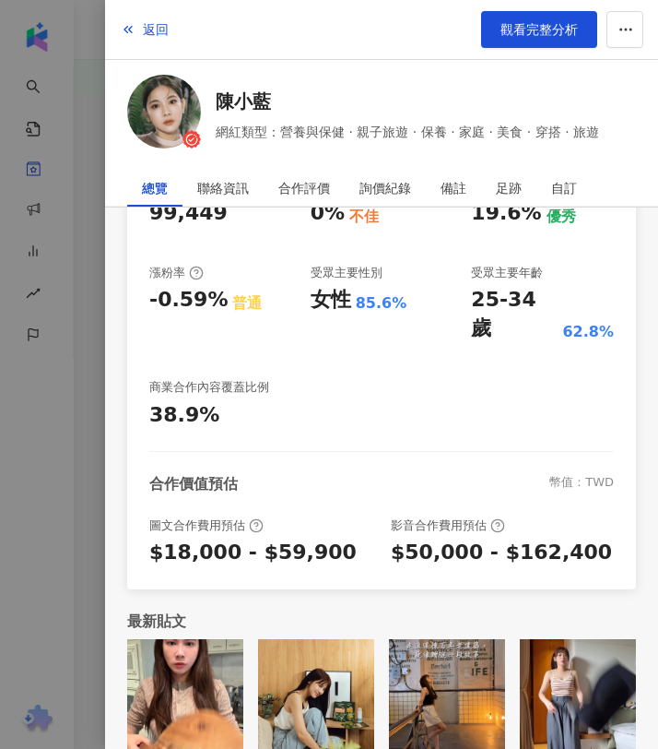
scroll to position [0, 0]
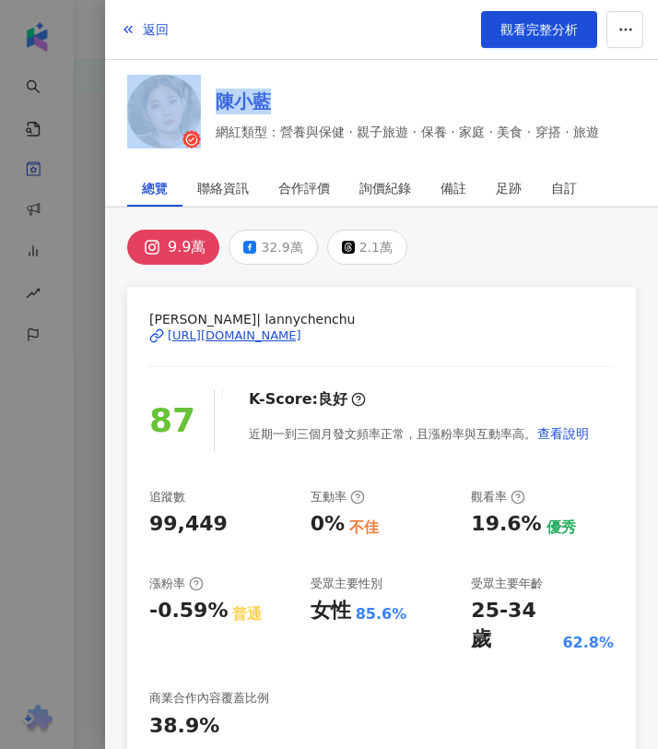
drag, startPoint x: 203, startPoint y: 105, endPoint x: 274, endPoint y: 106, distance: 71.0
click at [274, 106] on div "陳小藍 網紅類型：營養與保健 · 親子旅遊 · 保養 · 家庭 · 美食 · 穿搭 · 旅遊" at bounding box center [381, 115] width 509 height 80
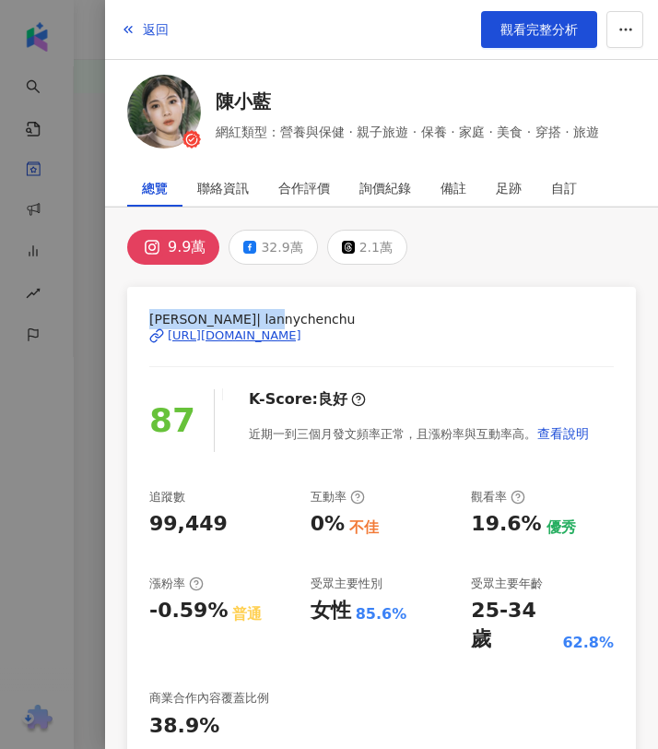
drag, startPoint x: 148, startPoint y: 320, endPoint x: 292, endPoint y: 322, distance: 143.8
click at [292, 322] on span "陳小藍 | lannychenchu" at bounding box center [381, 319] width 465 height 20
drag, startPoint x: 146, startPoint y: 333, endPoint x: 410, endPoint y: 332, distance: 264.6
click at [410, 332] on div "陳小藍 | lannychenchu https://www.instagram.com/lannychenchu/ 87 K-Score : 良好 近期一到…" at bounding box center [381, 593] width 509 height 613
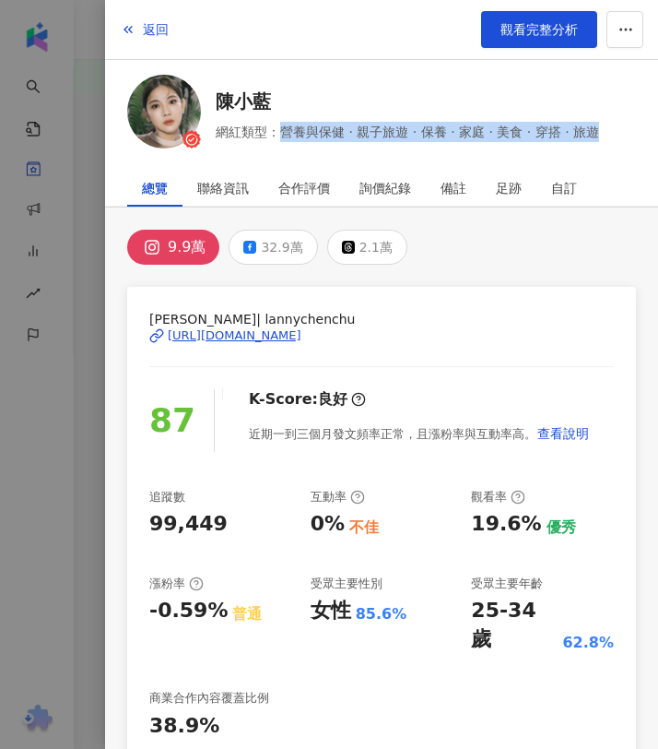
drag, startPoint x: 280, startPoint y: 131, endPoint x: 625, endPoint y: 131, distance: 344.8
click at [625, 131] on div "陳小藍 網紅類型：營養與保健 · 親子旅遊 · 保養 · 家庭 · 美食 · 穿搭 · 旅遊" at bounding box center [381, 115] width 509 height 80
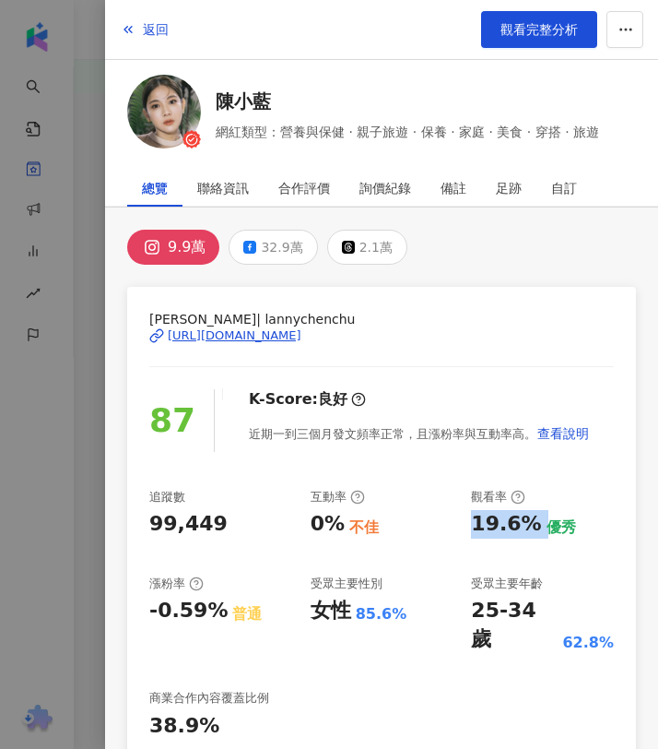
drag, startPoint x: 470, startPoint y: 520, endPoint x: 531, endPoint y: 524, distance: 61.0
click at [531, 524] on div "追蹤數 99,449 互動率 0% 不佳 觀看率 19.6% 優秀 漲粉率 -0.59% 普通 受眾主要性別 女性 85.6% 受眾主要年齡 25-34 歲 …" at bounding box center [381, 615] width 465 height 252
click at [324, 523] on div "0%" at bounding box center [328, 524] width 34 height 29
click at [337, 523] on div "0%" at bounding box center [328, 524] width 34 height 29
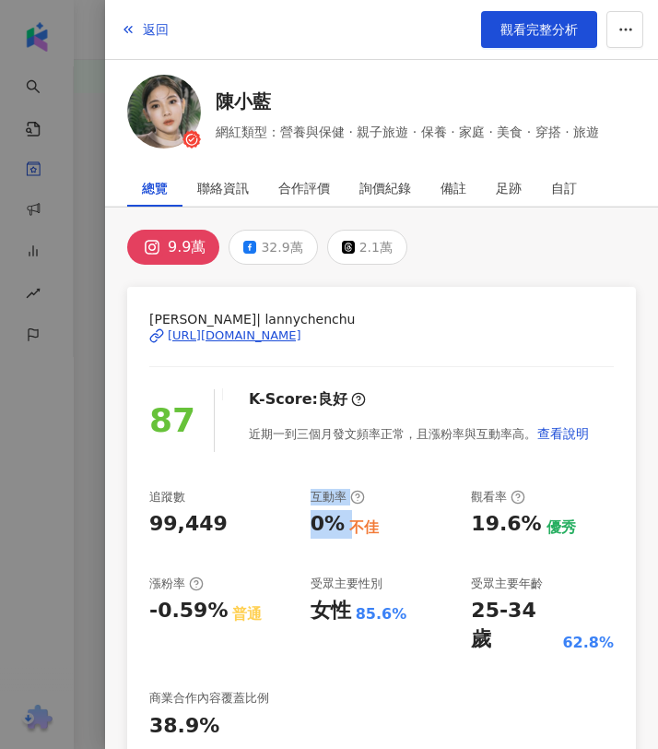
drag, startPoint x: 337, startPoint y: 523, endPoint x: 289, endPoint y: 523, distance: 48.9
click at [289, 523] on div "追蹤數 99,449 互動率 0% 不佳 觀看率 19.6% 優秀 漲粉率 -0.59% 普通 受眾主要性別 女性 85.6% 受眾主要年齡 25-34 歲 …" at bounding box center [381, 615] width 465 height 252
click at [182, 536] on div "99,449" at bounding box center [188, 524] width 78 height 29
drag, startPoint x: 340, startPoint y: 522, endPoint x: 315, endPoint y: 533, distance: 27.2
click at [315, 533] on div "0% 不佳" at bounding box center [382, 524] width 143 height 29
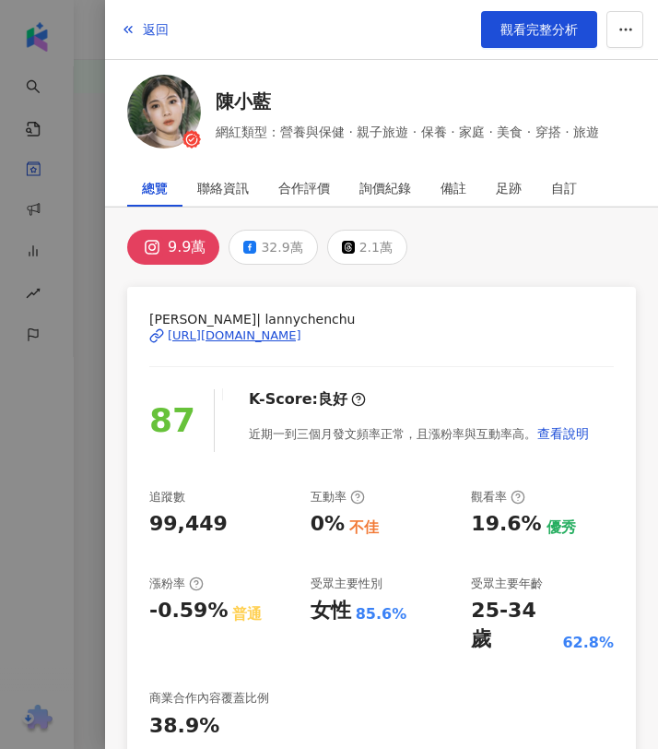
click at [553, 603] on div "25-34 歲 62.8%" at bounding box center [542, 625] width 143 height 57
click at [542, 604] on div "25-34 歲" at bounding box center [514, 625] width 87 height 57
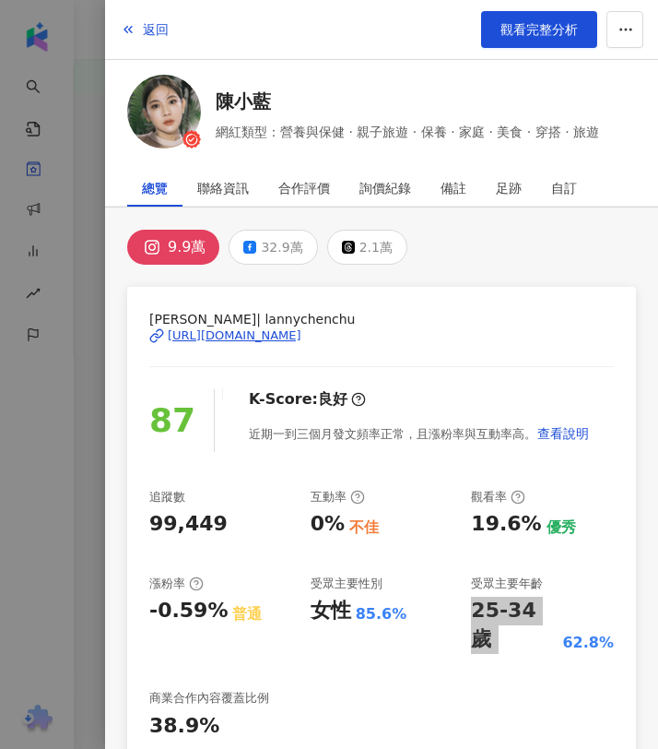
scroll to position [249, 0]
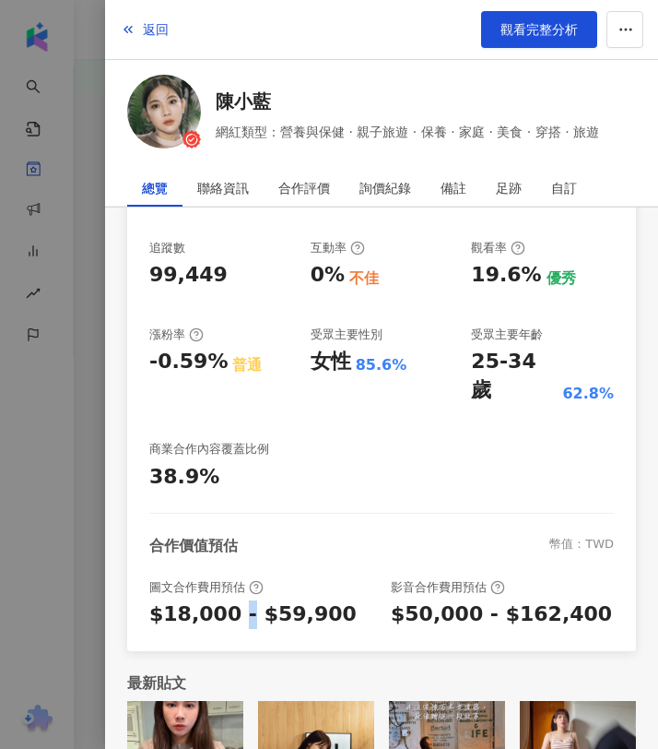
click at [235, 600] on div "$18,000 - $59,900" at bounding box center [252, 614] width 207 height 29
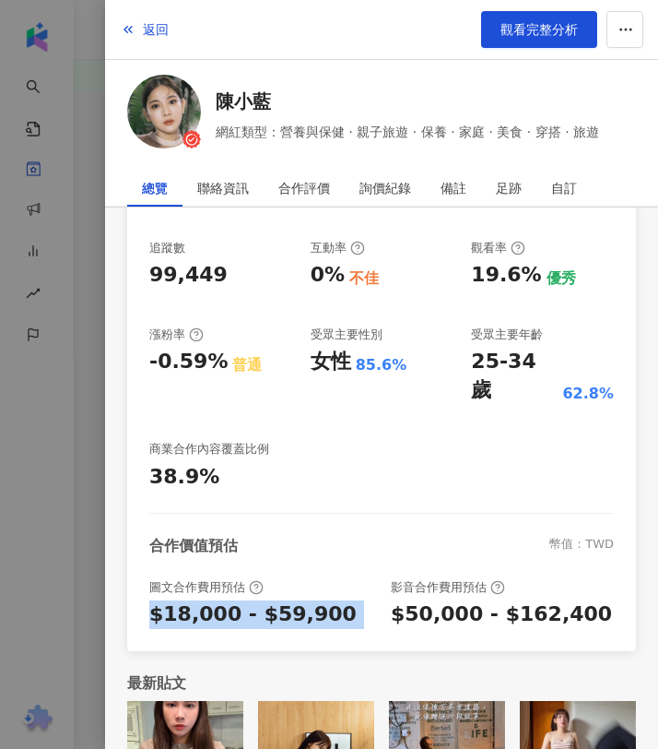
click at [235, 600] on div "$18,000 - $59,900" at bounding box center [252, 614] width 207 height 29
click at [443, 600] on div "$50,000 - $162,400" at bounding box center [501, 614] width 221 height 29
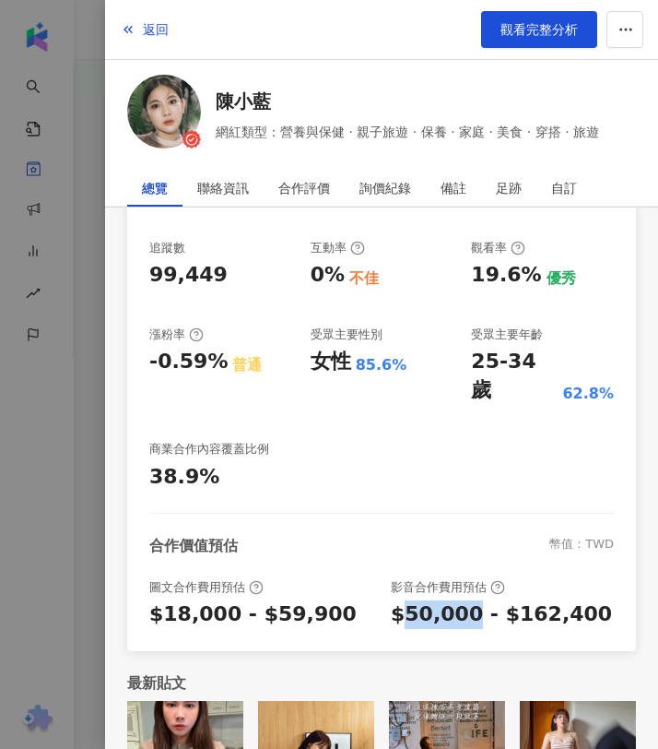
click at [443, 600] on div "$50,000 - $162,400" at bounding box center [501, 614] width 221 height 29
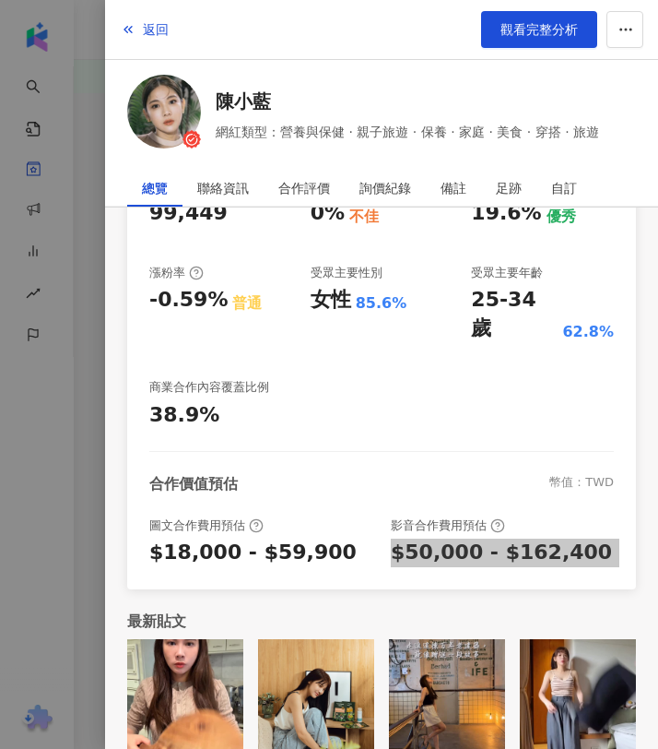
scroll to position [788, 0]
click at [86, 112] on div at bounding box center [329, 374] width 658 height 749
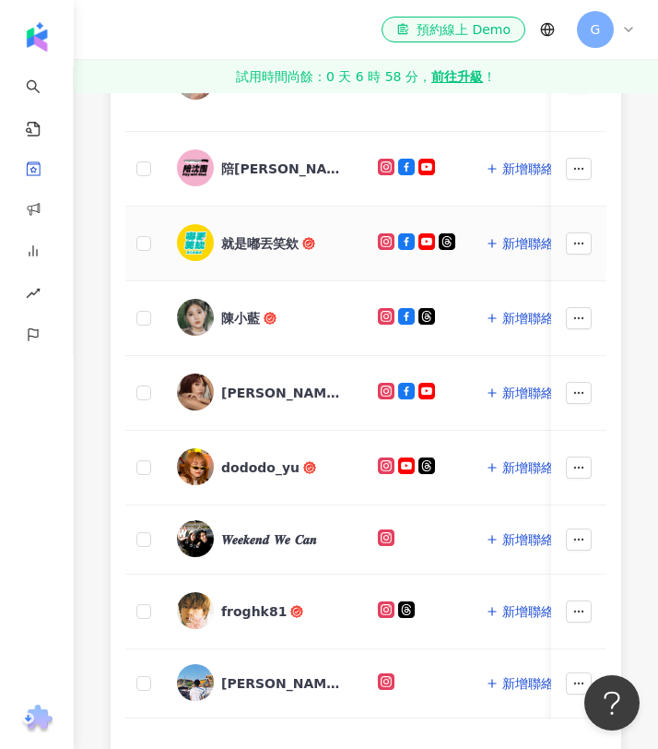
click at [251, 236] on div "就是嘟丟笑欸" at bounding box center [259, 243] width 77 height 18
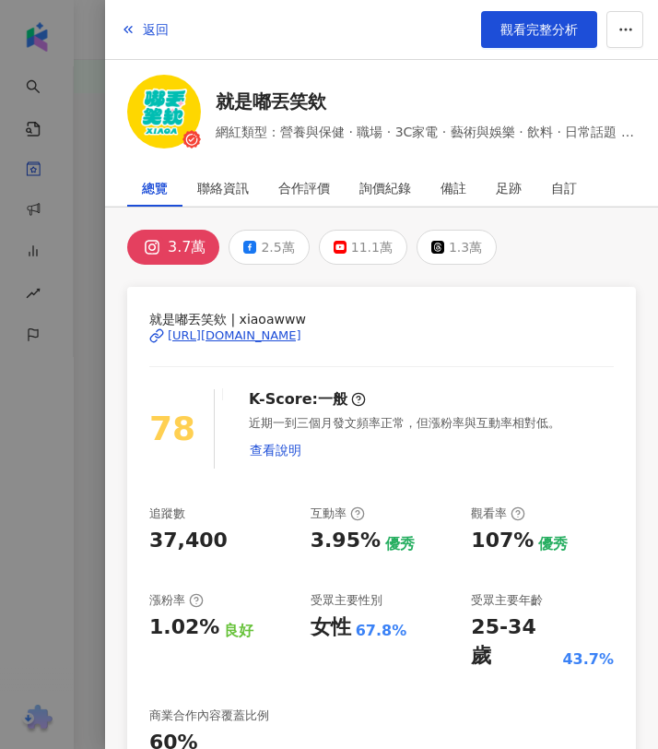
click at [217, 318] on span "就是嘟丟笑欸 | xiaoawww" at bounding box center [381, 319] width 465 height 20
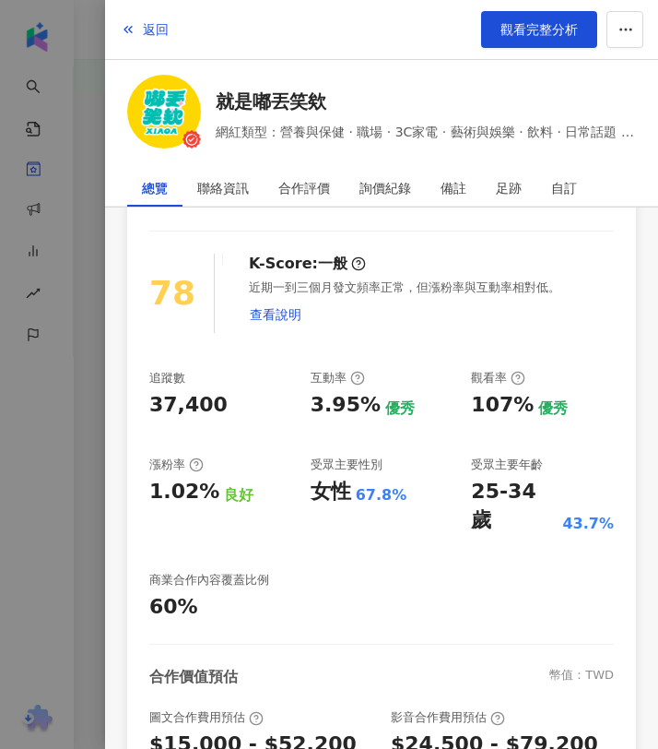
scroll to position [0, 0]
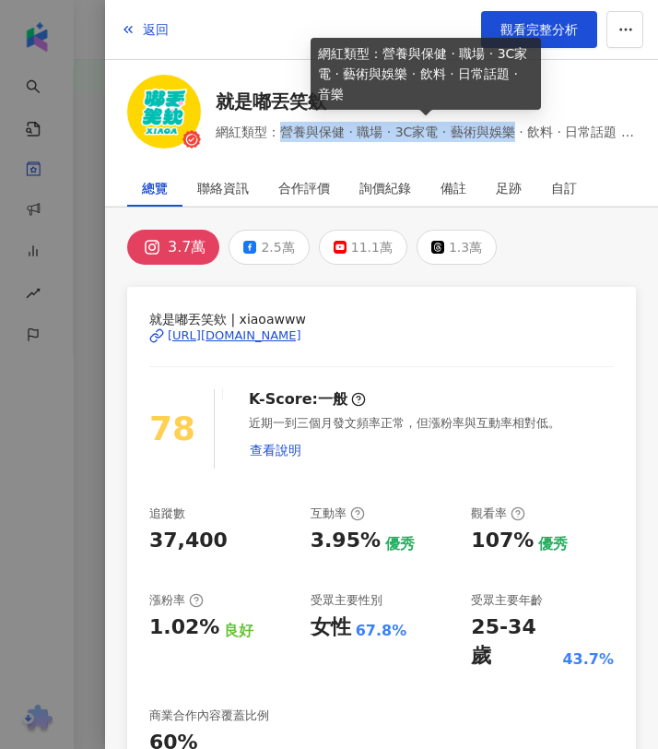
drag, startPoint x: 282, startPoint y: 131, endPoint x: 508, endPoint y: 130, distance: 225.9
click at [508, 130] on span "網紅類型：營養與保健 · 職場 · 3C家電 · 藝術與娛樂 · 飲料 · 日常話題 · 音樂" at bounding box center [426, 132] width 420 height 20
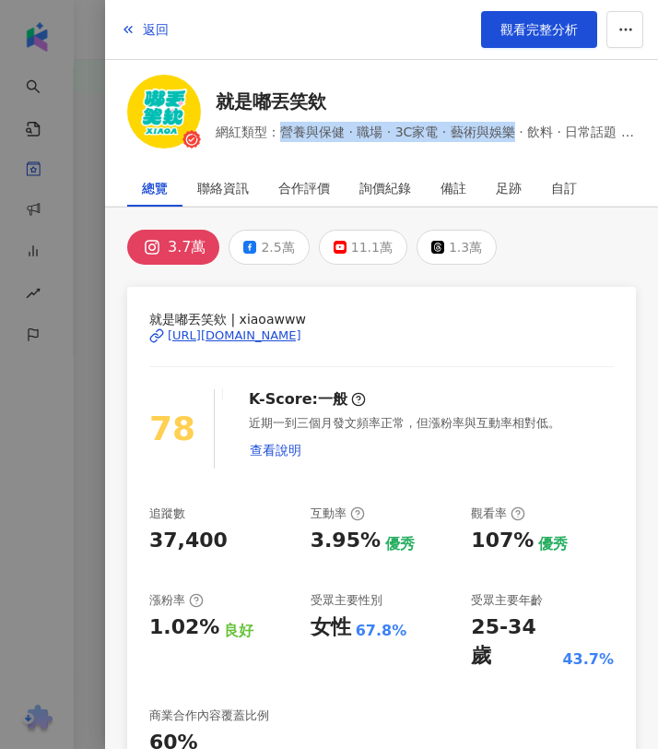
click at [504, 526] on div "107%" at bounding box center [502, 540] width 63 height 29
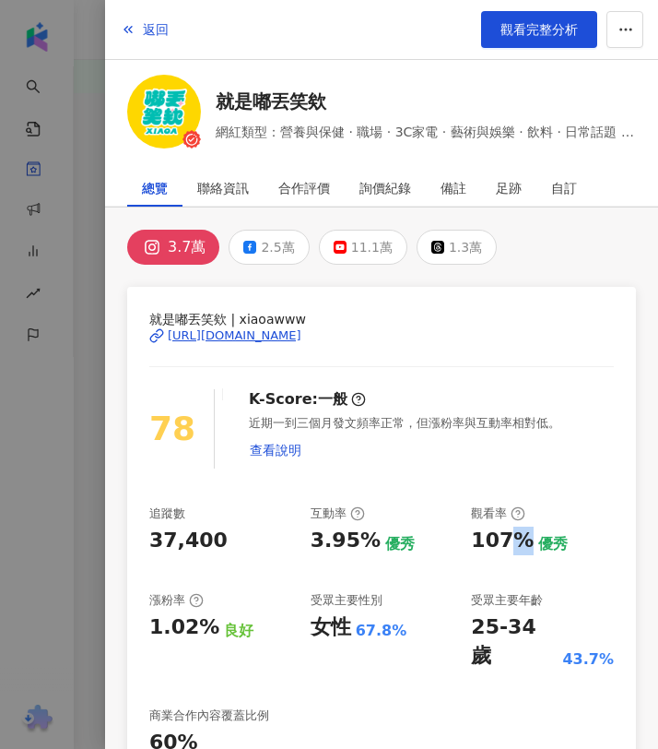
click at [504, 526] on div "107%" at bounding box center [502, 540] width 63 height 29
click at [360, 526] on div "3.95%" at bounding box center [346, 540] width 70 height 29
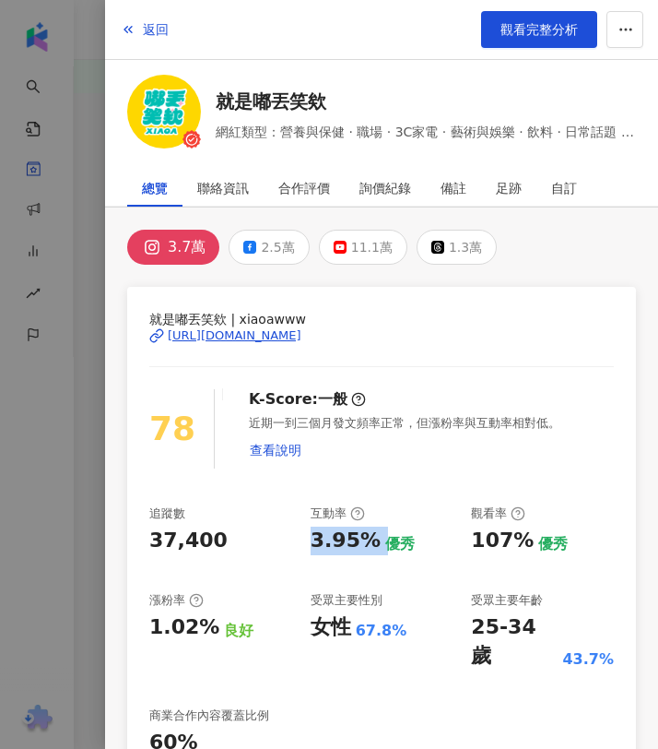
click at [514, 616] on div "25-34 歲" at bounding box center [514, 641] width 87 height 57
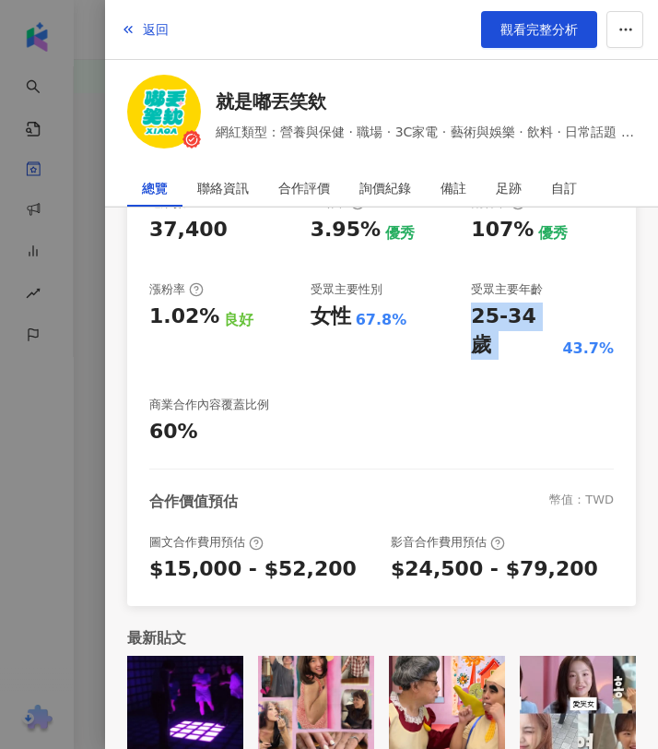
click at [250, 555] on div "$15,000 - $52,200" at bounding box center [252, 569] width 207 height 29
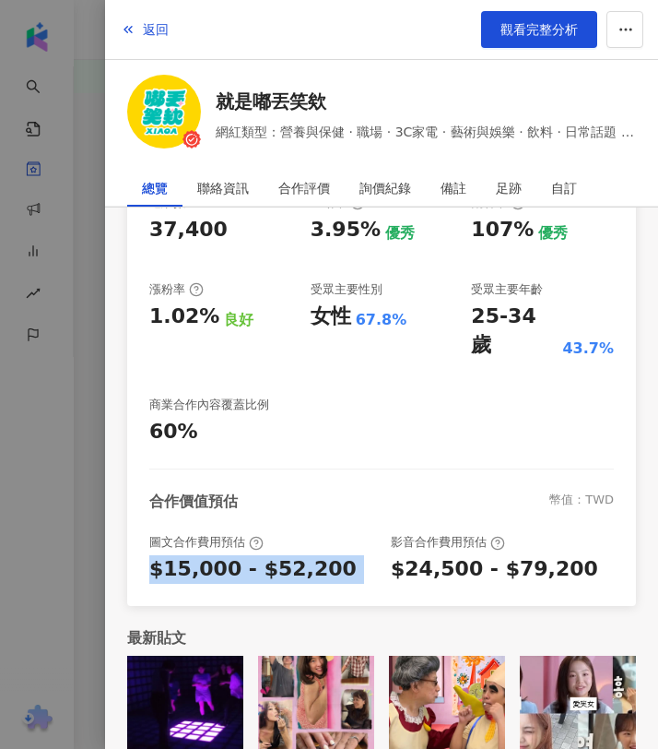
click at [250, 555] on div "$15,000 - $52,200" at bounding box center [252, 569] width 207 height 29
click at [516, 555] on div "$24,500 - $79,200" at bounding box center [494, 569] width 207 height 29
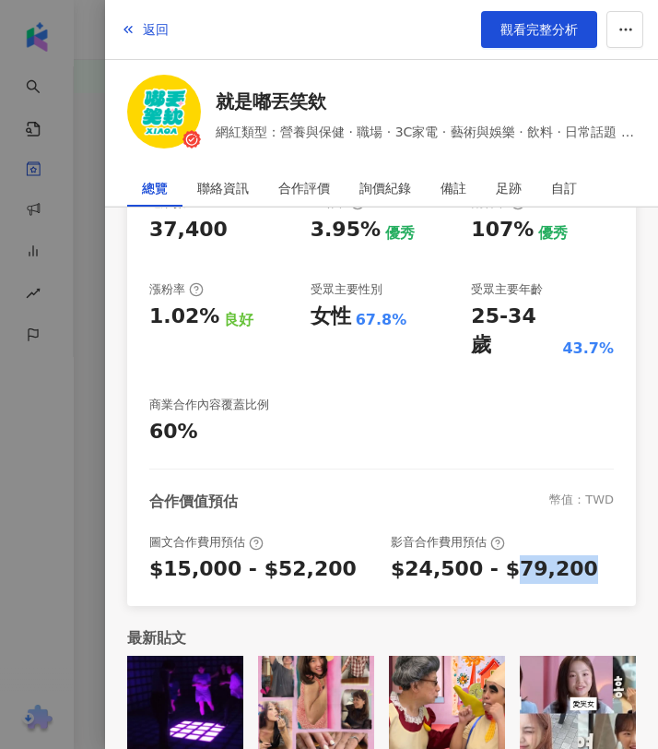
click at [516, 555] on div "$24,500 - $79,200" at bounding box center [494, 569] width 207 height 29
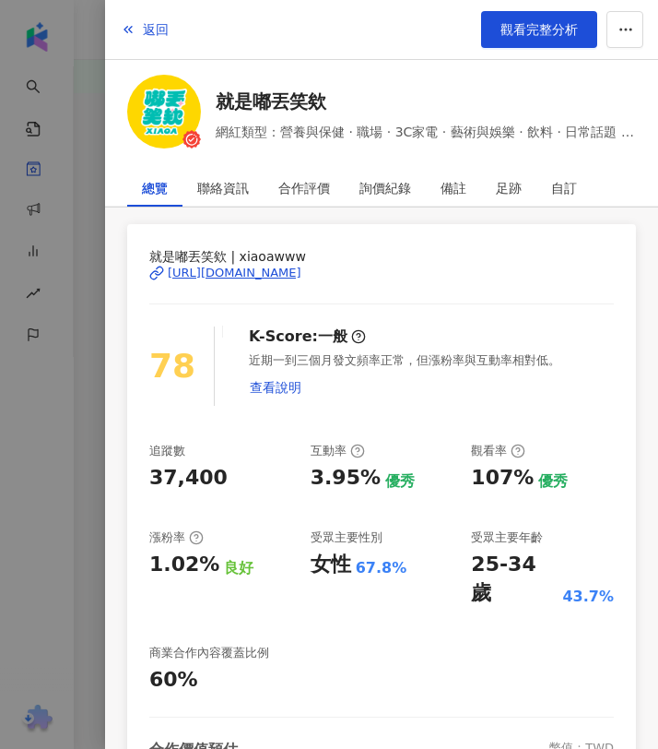
scroll to position [0, 0]
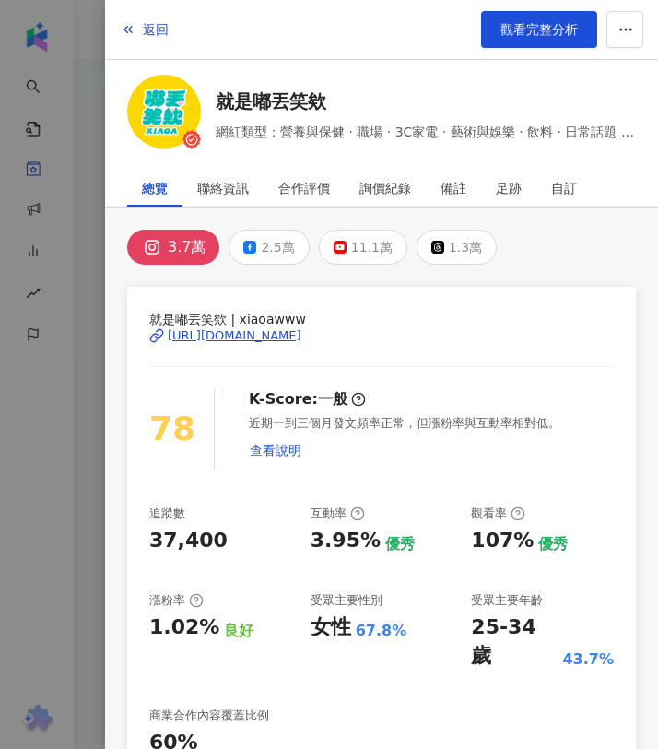
drag, startPoint x: 405, startPoint y: 343, endPoint x: 166, endPoint y: 339, distance: 238.8
click at [166, 339] on div "就是嘟丟笑欸 | xiaoawww https://www.instagram.com/xiaoawww/" at bounding box center [381, 349] width 465 height 80
click at [357, 249] on div "11.1萬" at bounding box center [371, 247] width 41 height 26
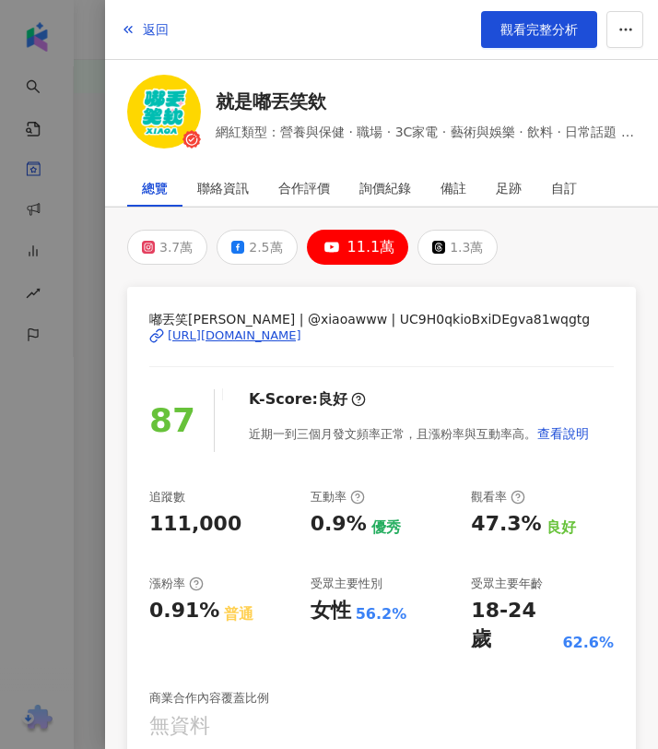
scroll to position [15, 0]
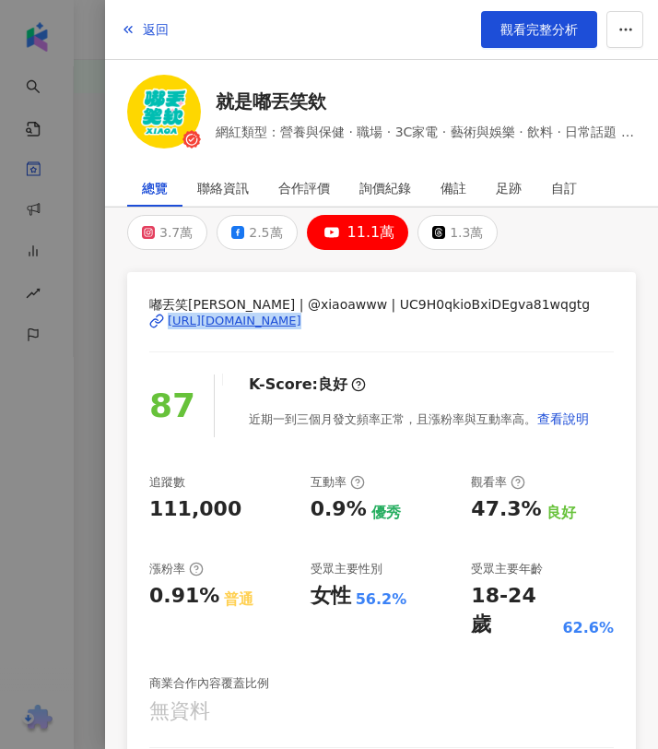
drag, startPoint x: 141, startPoint y: 330, endPoint x: 531, endPoint y: 339, distance: 390.1
click at [531, 339] on div "嘟丟笑欸XIAOA | @xiaoawww | UC9H0qkioBxiDEgva81wqgtg https://www.youtube.com/channe…" at bounding box center [381, 578] width 509 height 613
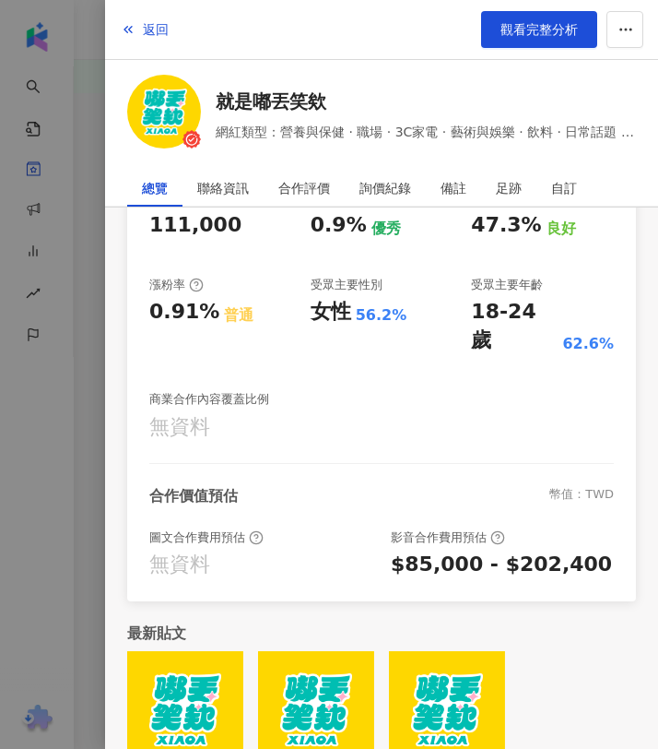
scroll to position [275, 0]
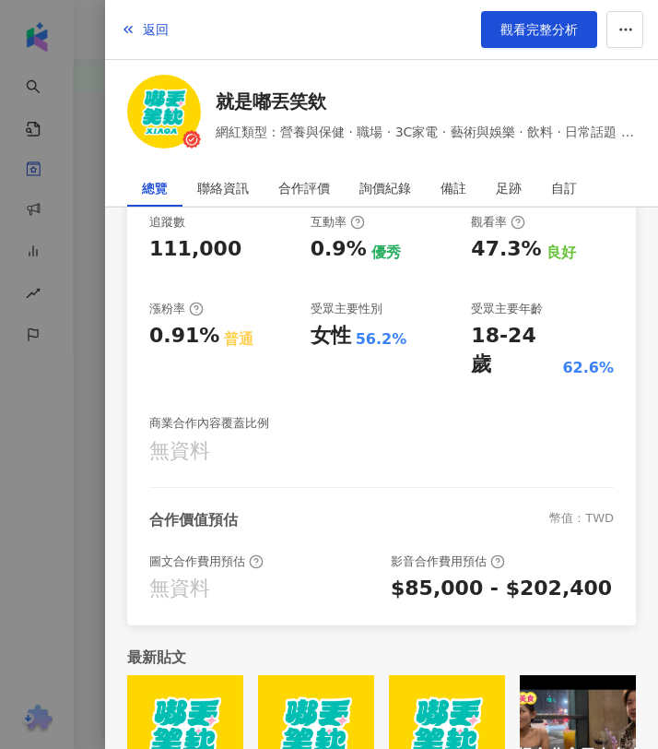
click at [501, 574] on div "$85,000 - $202,400" at bounding box center [501, 588] width 221 height 29
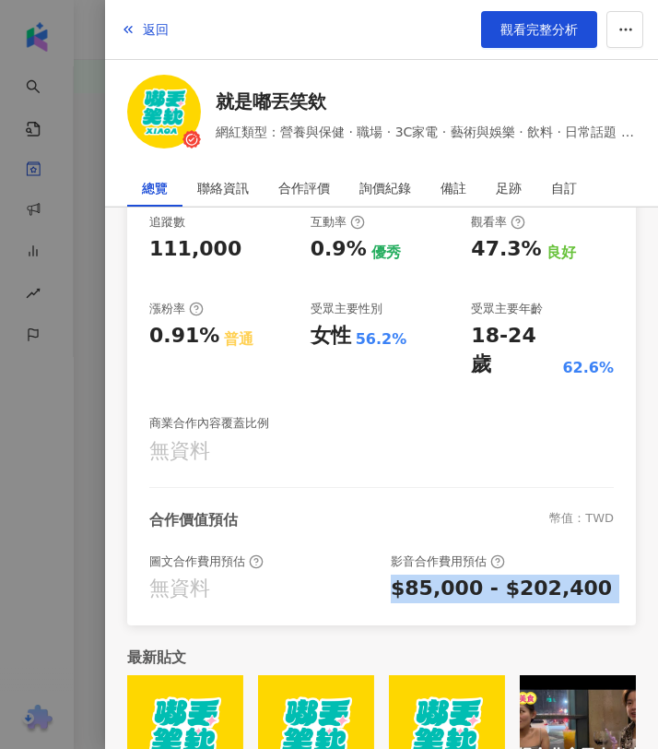
click at [501, 574] on div "$85,000 - $202,400" at bounding box center [501, 588] width 221 height 29
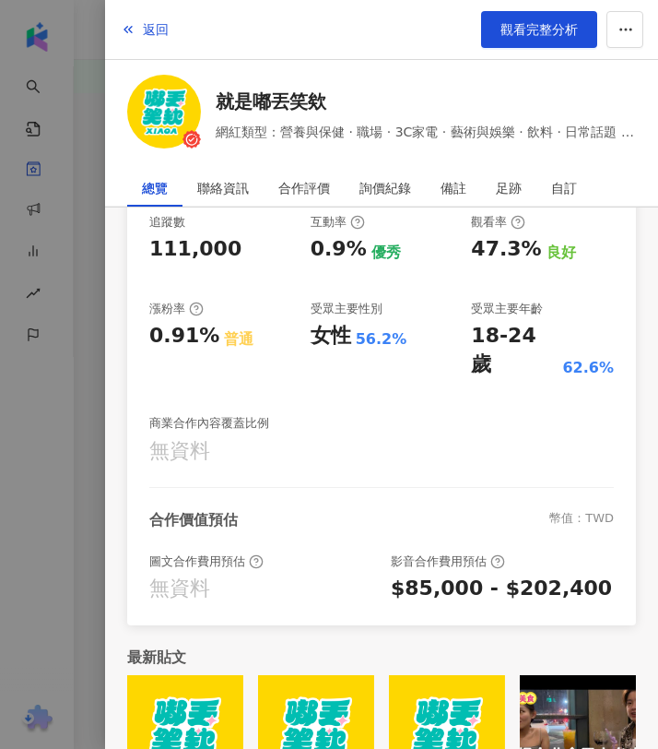
click at [495, 353] on div "追蹤數 111,000 互動率 0.9% 優秀 觀看率 47.3% 良好 漲粉率 0.91% 普通 受眾主要性別 女性 56.2% 受眾主要年齡 18-24 …" at bounding box center [381, 340] width 465 height 252
click at [504, 333] on div "18-24 歲" at bounding box center [514, 350] width 87 height 57
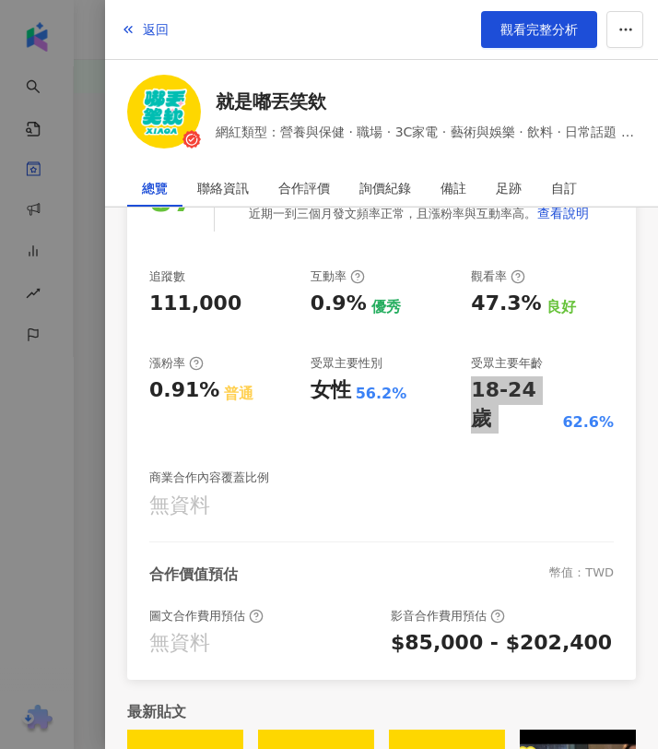
scroll to position [124, 0]
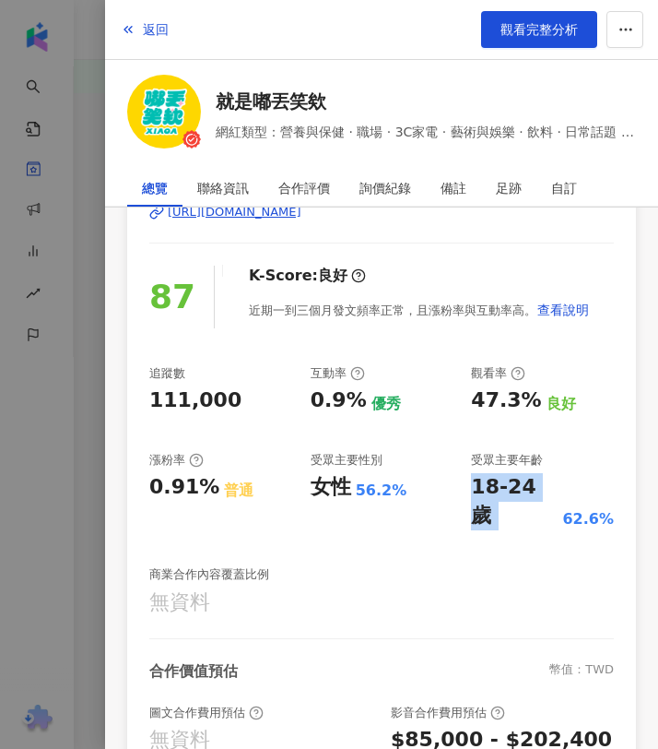
click at [498, 391] on div "47.3%" at bounding box center [506, 400] width 70 height 29
click at [183, 484] on div "0.91%" at bounding box center [184, 487] width 70 height 29
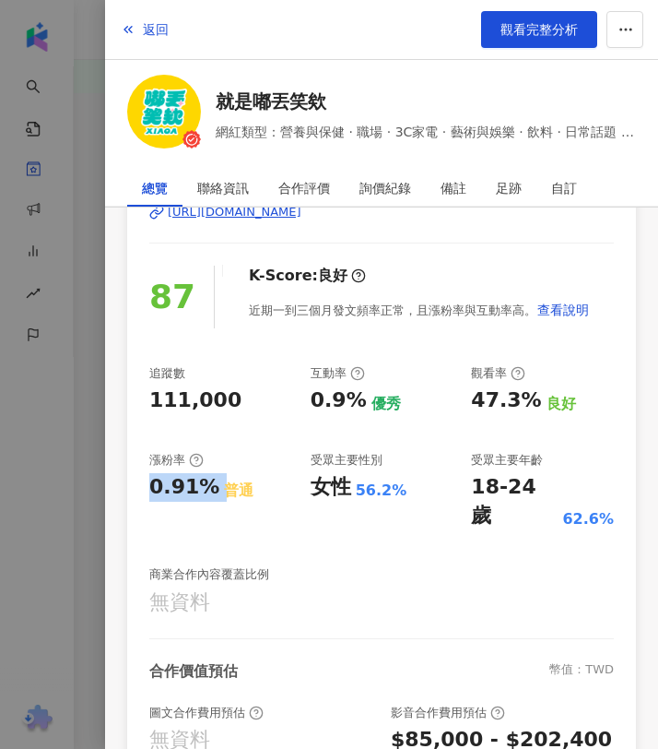
click at [183, 484] on div "0.91%" at bounding box center [184, 487] width 70 height 29
click at [349, 392] on div "0.9%" at bounding box center [339, 400] width 56 height 29
click at [84, 122] on div at bounding box center [329, 374] width 658 height 749
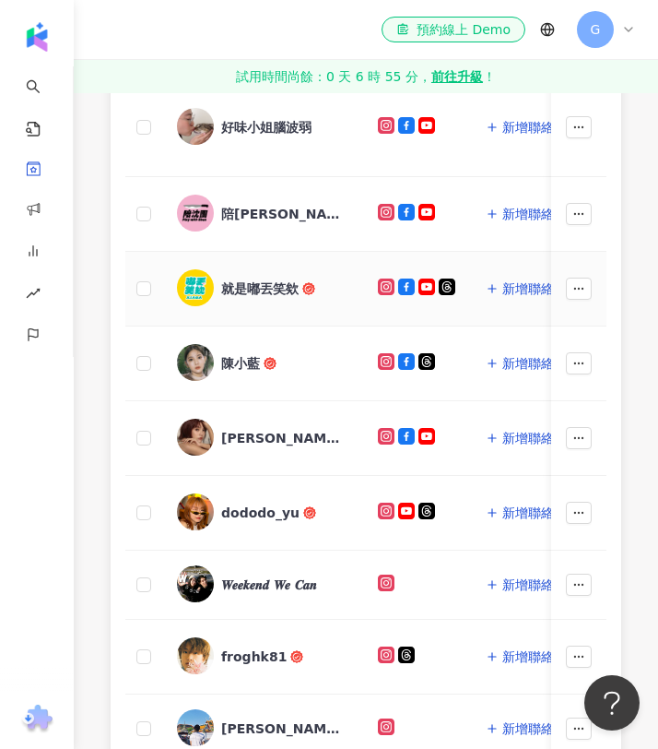
scroll to position [732, 0]
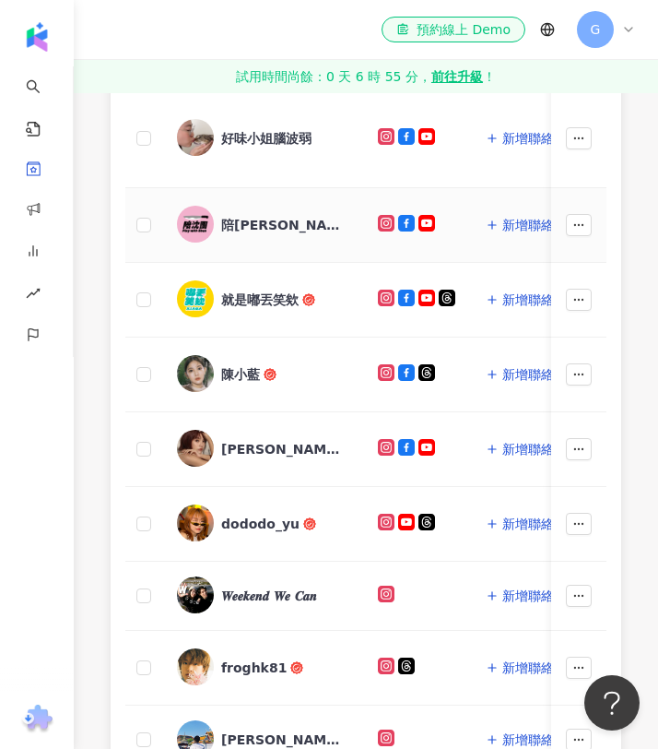
click at [236, 225] on div "陪沈團" at bounding box center [281, 225] width 120 height 18
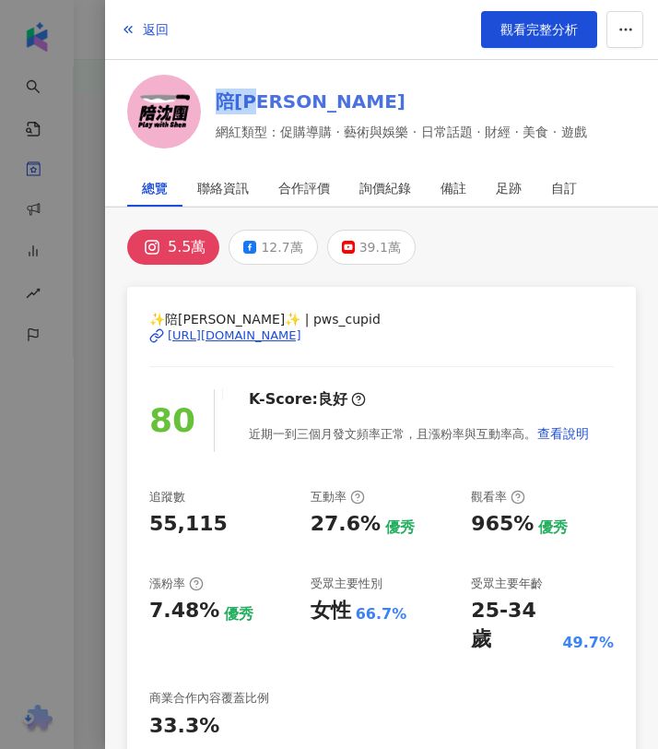
drag, startPoint x: 209, startPoint y: 93, endPoint x: 278, endPoint y: 99, distance: 68.5
click at [278, 99] on div "陪沈團 網紅類型：促購導購 · 藝術與娛樂 · 日常話題 · 財經 · 美食 · 遊戲" at bounding box center [381, 115] width 509 height 80
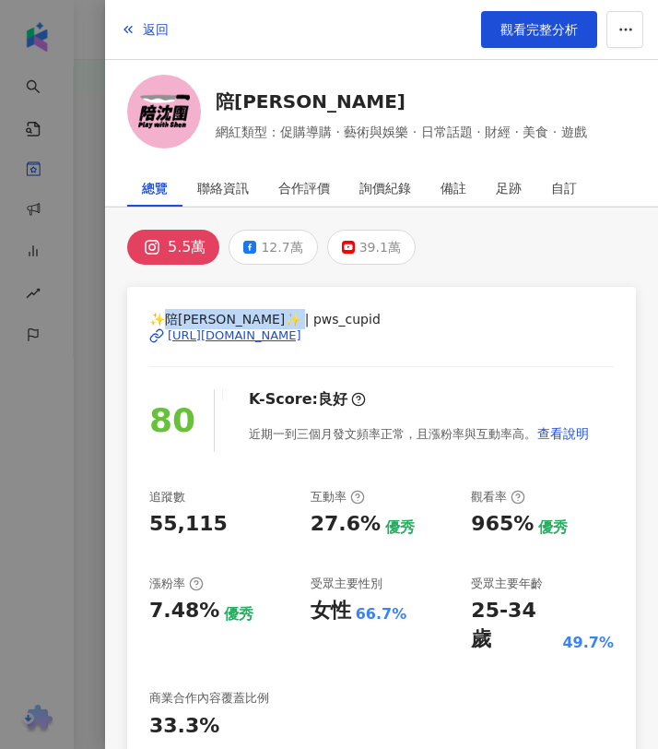
drag, startPoint x: 163, startPoint y: 315, endPoint x: 298, endPoint y: 325, distance: 134.9
click at [298, 325] on span "✨陪沈團✨ | pws_cupid" at bounding box center [381, 319] width 465 height 20
click at [299, 323] on span "✨陪沈團✨ | pws_cupid" at bounding box center [381, 319] width 465 height 20
drag, startPoint x: 299, startPoint y: 316, endPoint x: 151, endPoint y: 316, distance: 147.5
click at [151, 316] on span "✨陪沈團✨ | pws_cupid" at bounding box center [381, 319] width 465 height 20
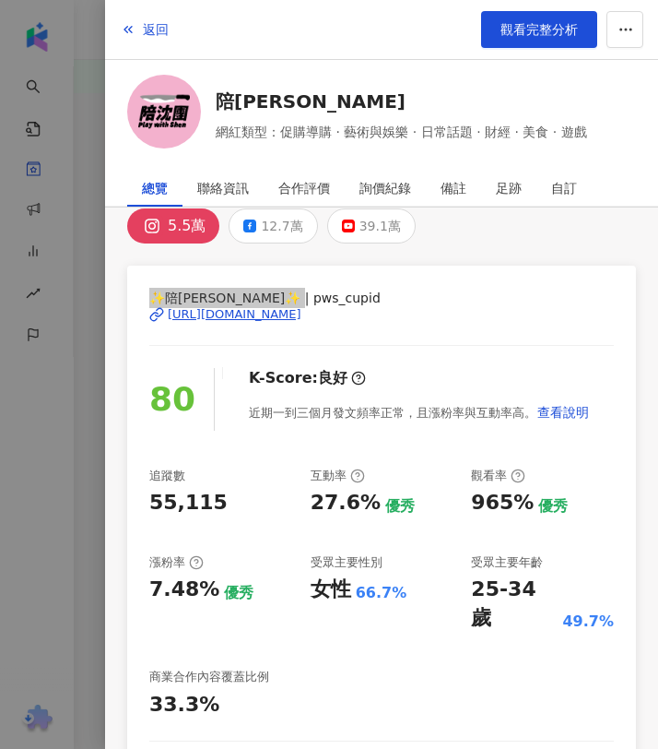
scroll to position [0, 0]
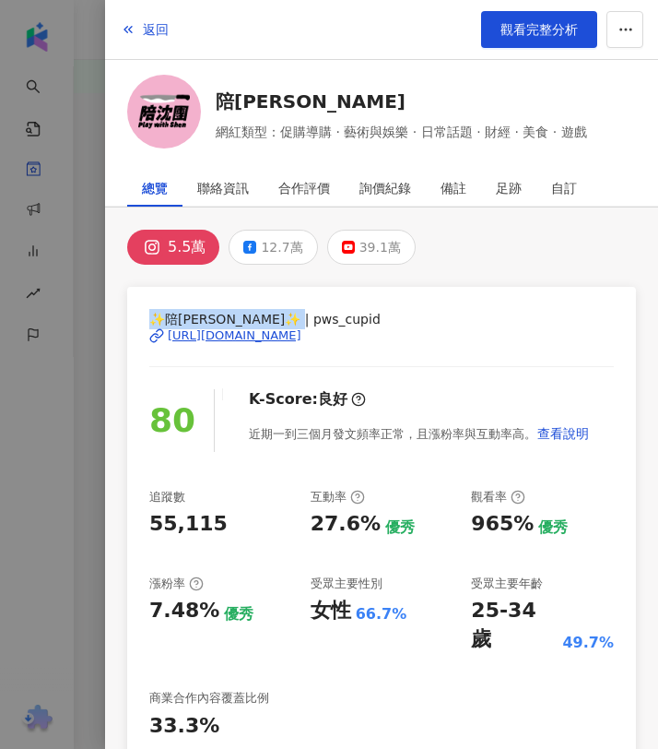
drag, startPoint x: 139, startPoint y: 336, endPoint x: 399, endPoint y: 334, distance: 260.0
click at [399, 334] on div "✨陪沈團✨ | pws_cupid https://www.instagram.com/pws_cupid/ 80 K-Score : 良好 近期一到三個月發…" at bounding box center [381, 593] width 509 height 613
click at [281, 131] on span "網紅類型：促購導購 · 藝術與娛樂 · 日常話題 · 財經 · 美食 · 遊戲" at bounding box center [402, 132] width 372 height 20
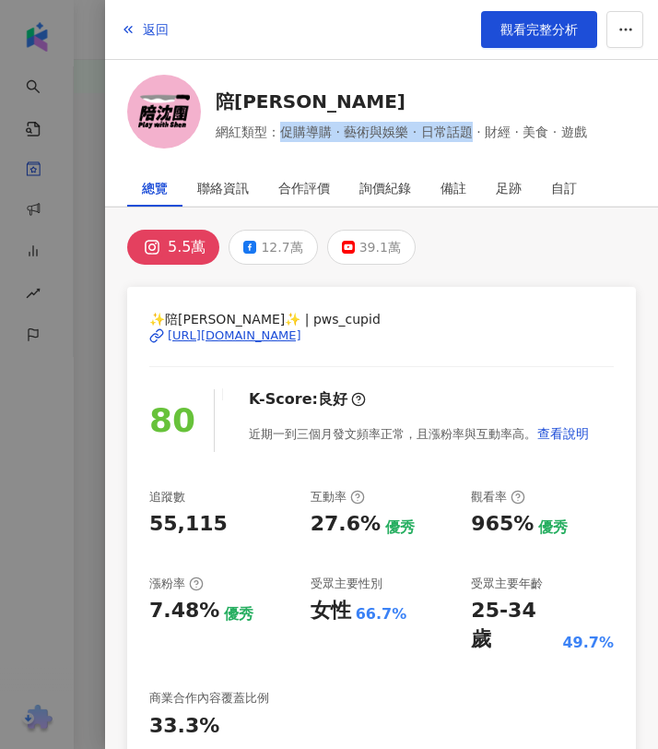
drag, startPoint x: 354, startPoint y: 131, endPoint x: 459, endPoint y: 129, distance: 105.1
click at [459, 129] on span "網紅類型：促購導購 · 藝術與娛樂 · 日常話題 · 財經 · 美食 · 遊戲" at bounding box center [402, 132] width 372 height 20
click at [517, 516] on div "965%" at bounding box center [502, 524] width 63 height 29
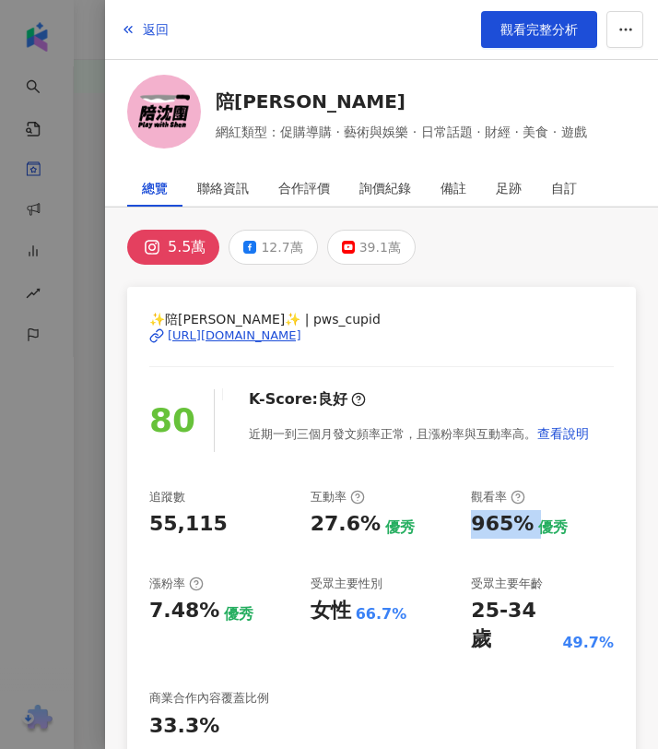
click at [517, 516] on div "965%" at bounding box center [502, 524] width 63 height 29
click at [330, 517] on div "27.6%" at bounding box center [346, 524] width 70 height 29
click at [470, 610] on div "追蹤數 55,115 互動率 27.6% 優秀 觀看率 965% 優秀 漲粉率 7.48% 優秀 受眾主要性別 女性 66.7% 受眾主要年齡 25-34 歲…" at bounding box center [381, 615] width 465 height 252
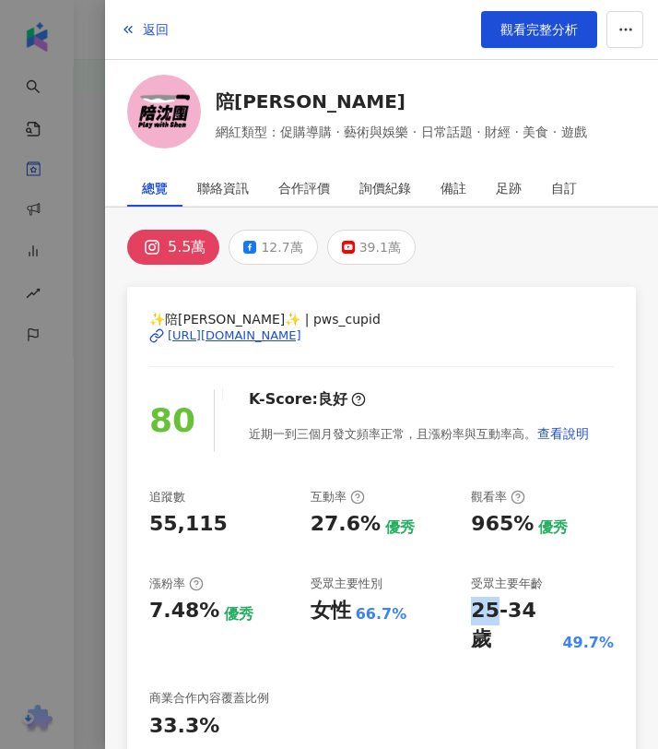
click at [470, 610] on div "追蹤數 55,115 互動率 27.6% 優秀 觀看率 965% 優秀 漲粉率 7.48% 優秀 受眾主要性別 女性 66.7% 受眾主要年齡 25-34 歲…" at bounding box center [381, 615] width 465 height 252
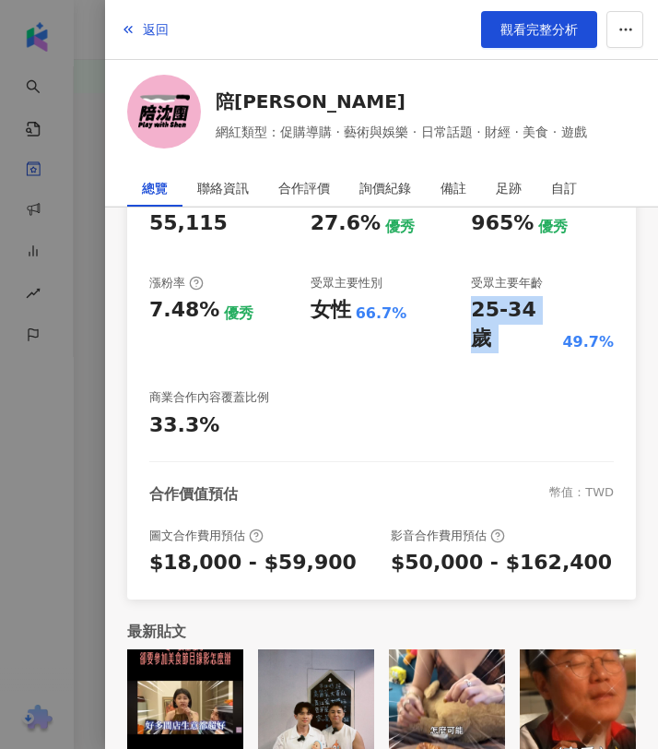
click at [275, 549] on div "$18,000 - $59,900" at bounding box center [252, 563] width 207 height 29
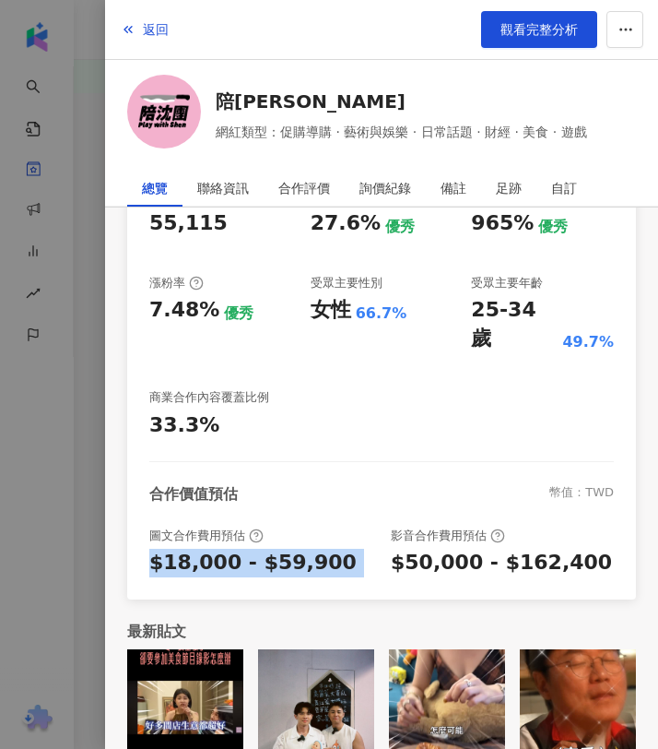
click at [275, 549] on div "$18,000 - $59,900" at bounding box center [252, 563] width 207 height 29
click at [533, 549] on div "$50,000 - $162,400" at bounding box center [501, 563] width 221 height 29
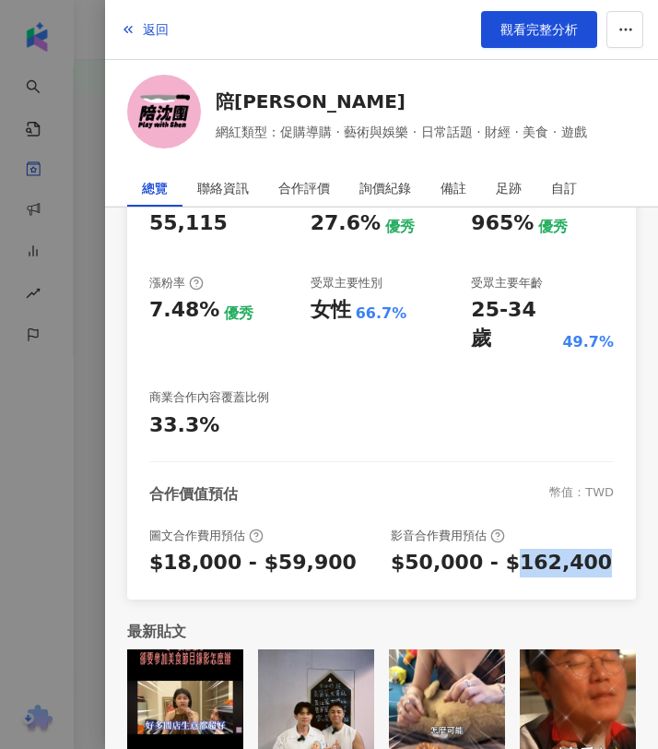
click at [533, 549] on div "$50,000 - $162,400" at bounding box center [501, 563] width 221 height 29
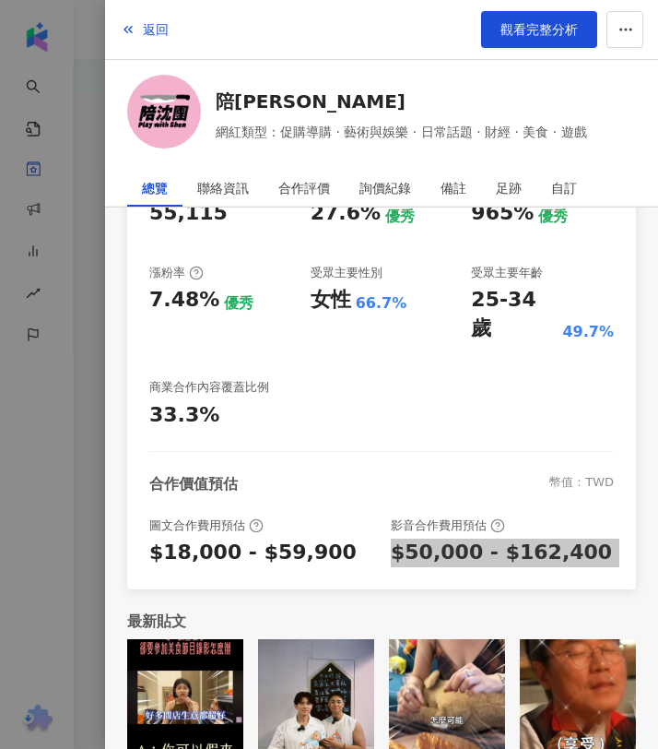
scroll to position [0, 0]
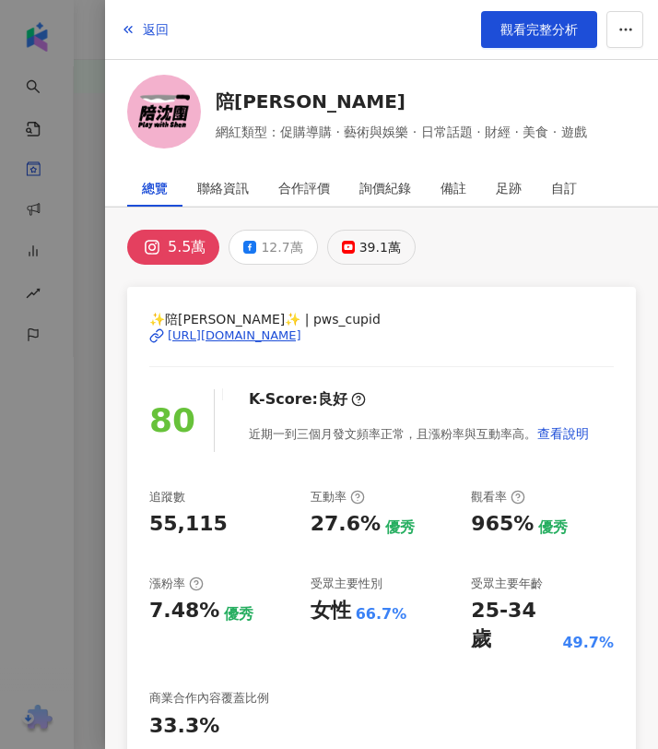
click at [344, 244] on rect at bounding box center [348, 246] width 11 height 7
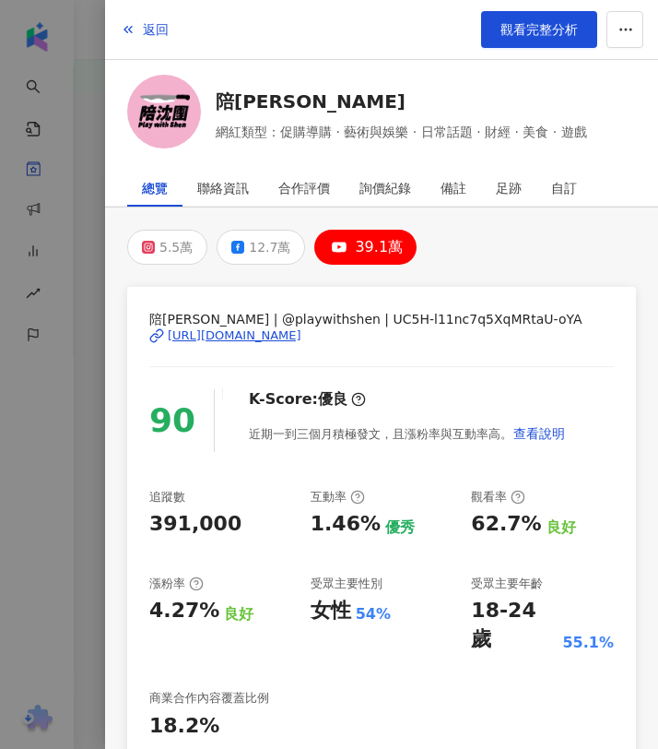
click at [163, 184] on div "總覽" at bounding box center [155, 188] width 26 height 37
click at [73, 158] on div at bounding box center [329, 374] width 658 height 749
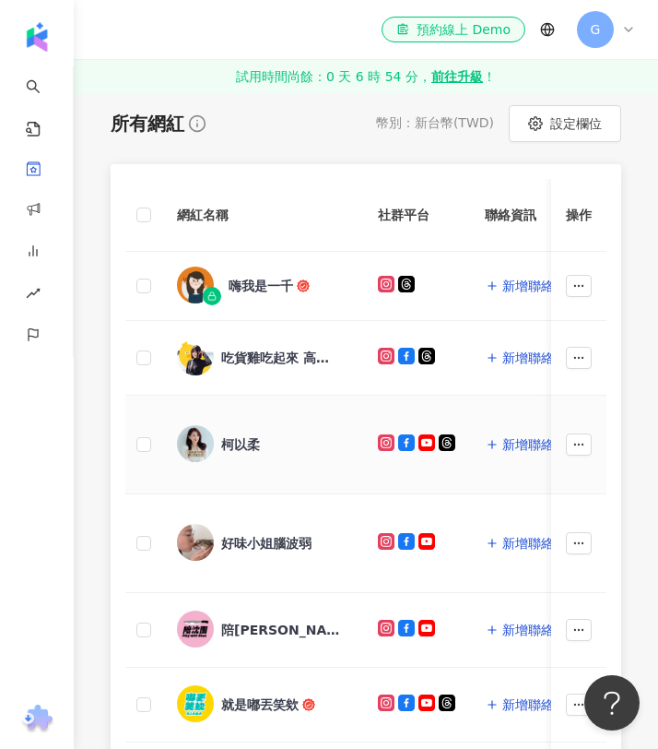
scroll to position [332, 0]
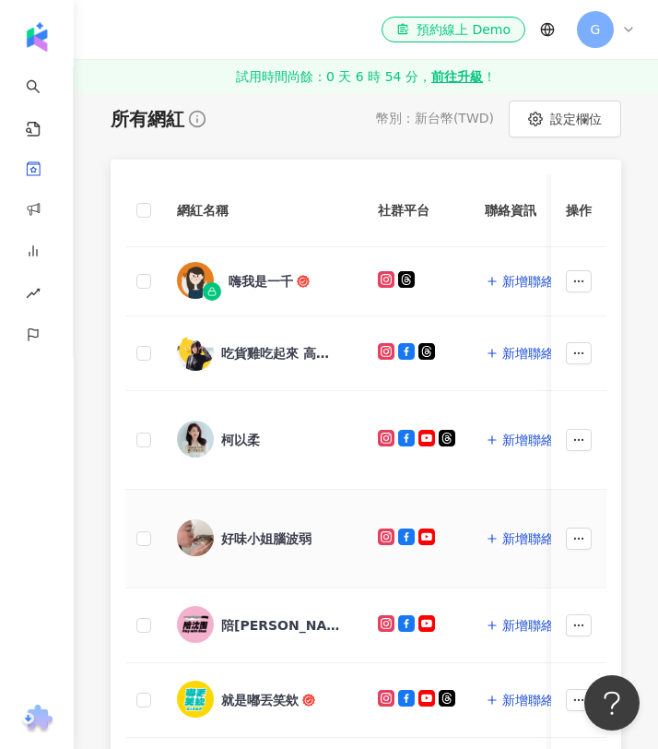
click at [248, 543] on div "好味小姐腦波弱" at bounding box center [266, 538] width 90 height 18
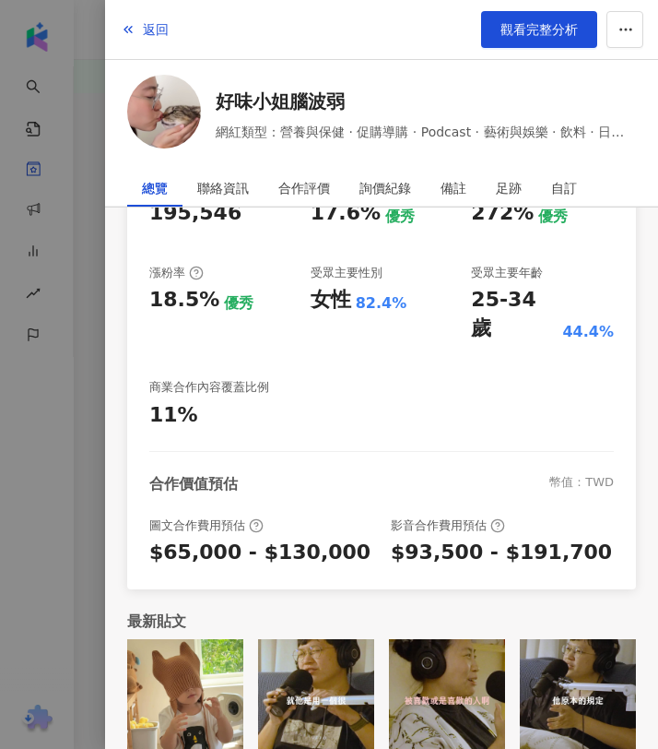
scroll to position [0, 0]
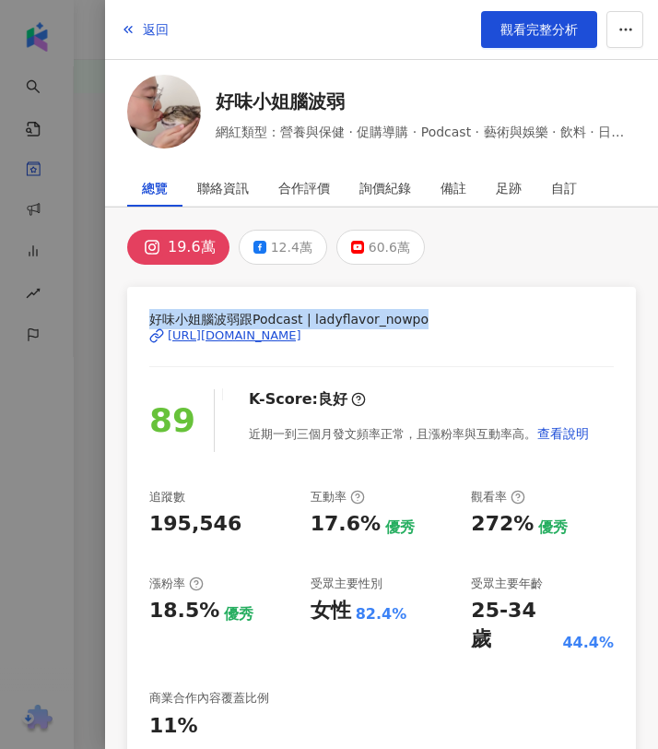
drag, startPoint x: 420, startPoint y: 316, endPoint x: 142, endPoint y: 309, distance: 278.5
click at [142, 309] on div "好味小姐腦波弱跟Podcast | ladyflavor_nowpo https://www.instagram.com/ladyflavor_nowpo/ …" at bounding box center [381, 593] width 509 height 613
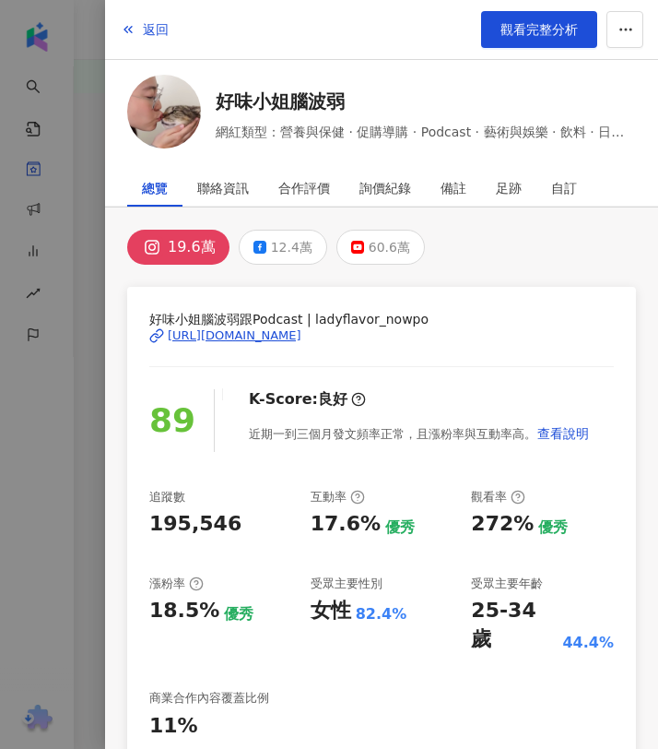
click at [320, 382] on div "好味小姐腦波弱跟Podcast | ladyflavor_nowpo https://www.instagram.com/ladyflavor_nowpo/" at bounding box center [381, 349] width 465 height 80
drag, startPoint x: 509, startPoint y: 363, endPoint x: 153, endPoint y: 333, distance: 357.2
click at [153, 333] on div "好味小姐腦波弱跟Podcast | ladyflavor_nowpo https://www.instagram.com/ladyflavor_nowpo/" at bounding box center [381, 349] width 465 height 80
click at [317, 127] on span "網紅類型：營養與保健 · 促購導購 · Podcast · 藝術與娛樂 · 飲料 · 日常話題 · 美食 · 遊戲" at bounding box center [426, 132] width 420 height 20
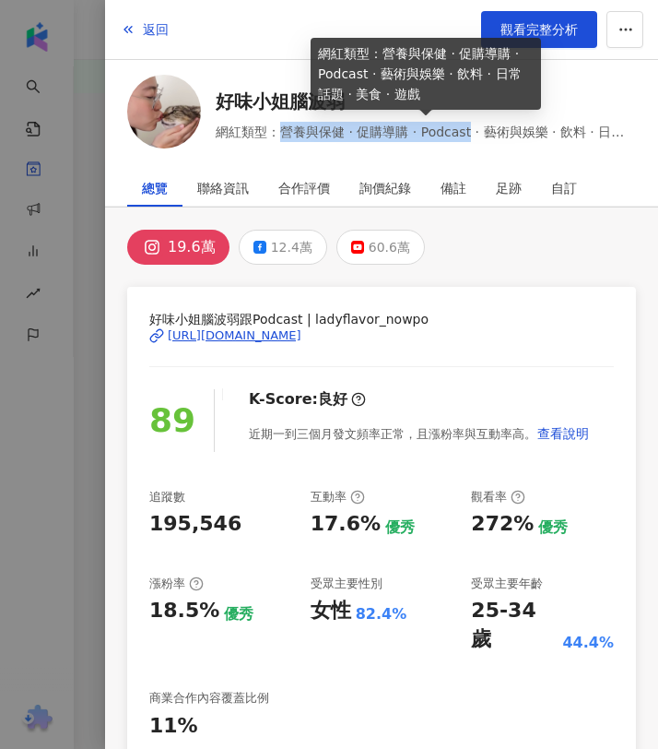
drag, startPoint x: 282, startPoint y: 131, endPoint x: 467, endPoint y: 136, distance: 184.5
click at [467, 136] on span "網紅類型：營養與保健 · 促購導購 · Podcast · 藝術與娛樂 · 飲料 · 日常話題 · 美食 · 遊戲" at bounding box center [426, 132] width 420 height 20
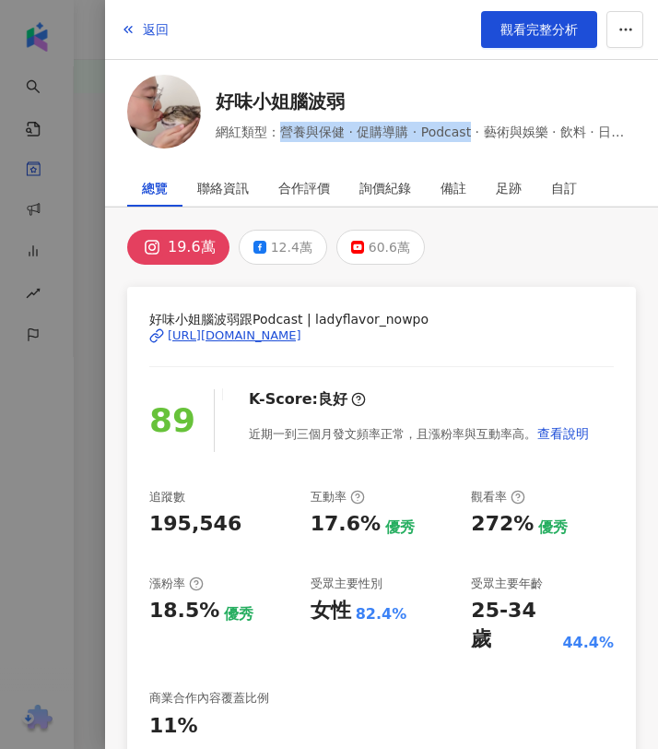
click at [498, 515] on div "272%" at bounding box center [502, 524] width 63 height 29
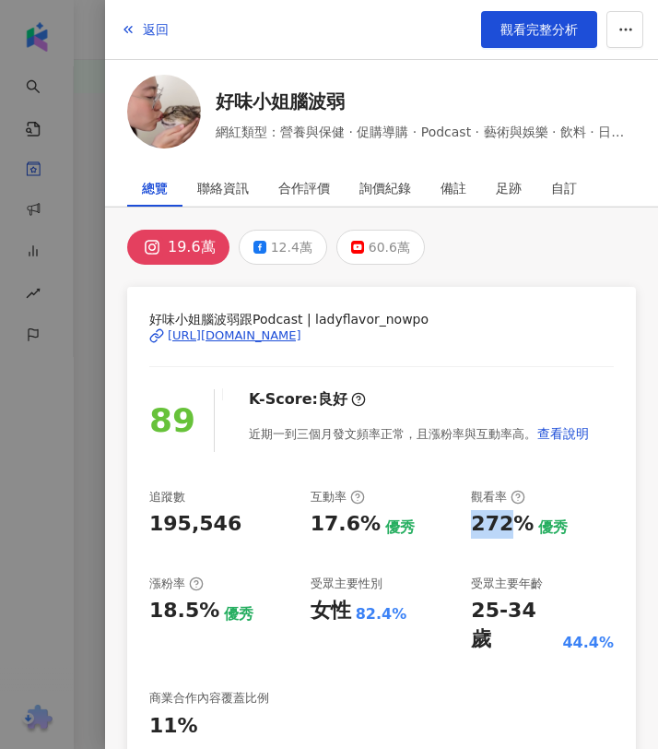
click at [498, 515] on div "272%" at bounding box center [502, 524] width 63 height 29
click at [183, 609] on div "18.5%" at bounding box center [184, 611] width 70 height 29
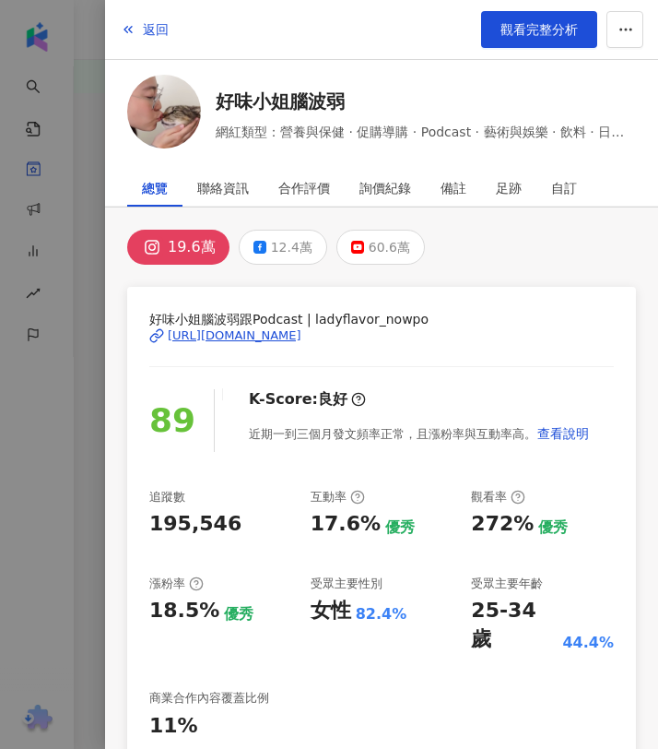
click at [344, 531] on div "17.6%" at bounding box center [346, 524] width 70 height 29
click at [495, 612] on div "25-34 歲" at bounding box center [514, 625] width 87 height 57
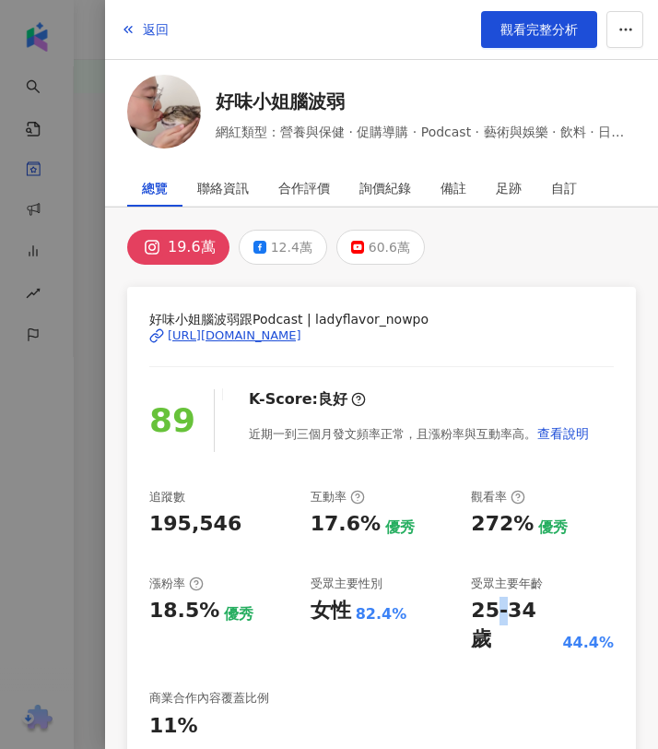
click at [495, 612] on div "25-34 歲" at bounding box center [514, 625] width 87 height 57
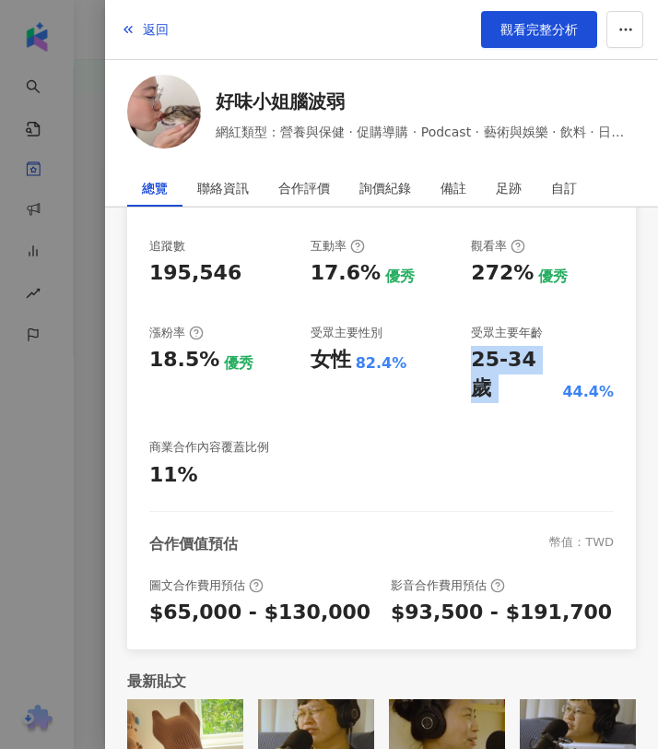
click at [246, 598] on div "$65,000 - $130,000" at bounding box center [259, 612] width 221 height 29
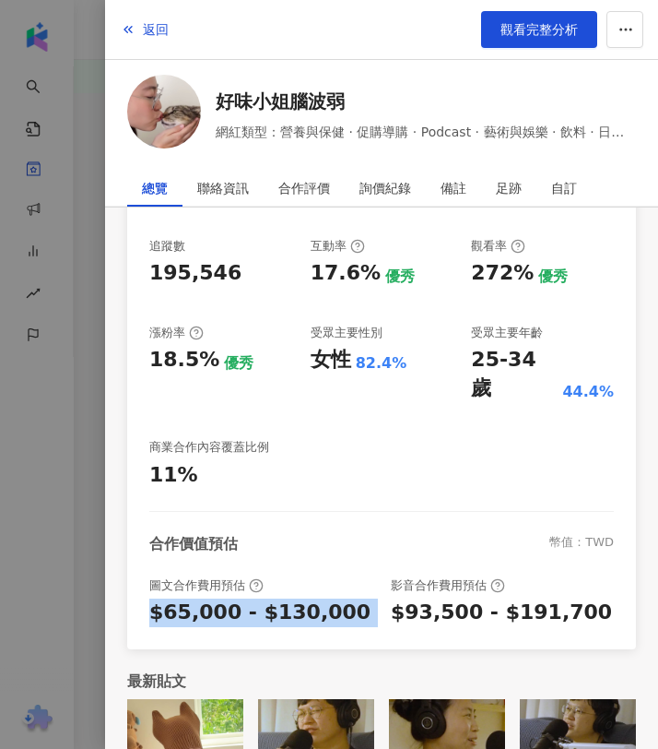
click at [246, 598] on div "$65,000 - $130,000" at bounding box center [259, 612] width 221 height 29
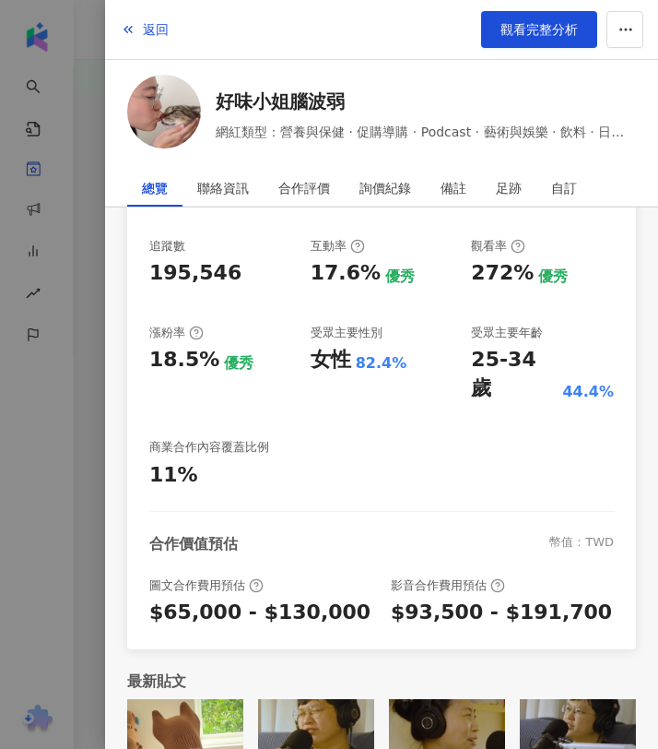
click at [518, 598] on div "$93,500 - $191,700" at bounding box center [501, 612] width 221 height 29
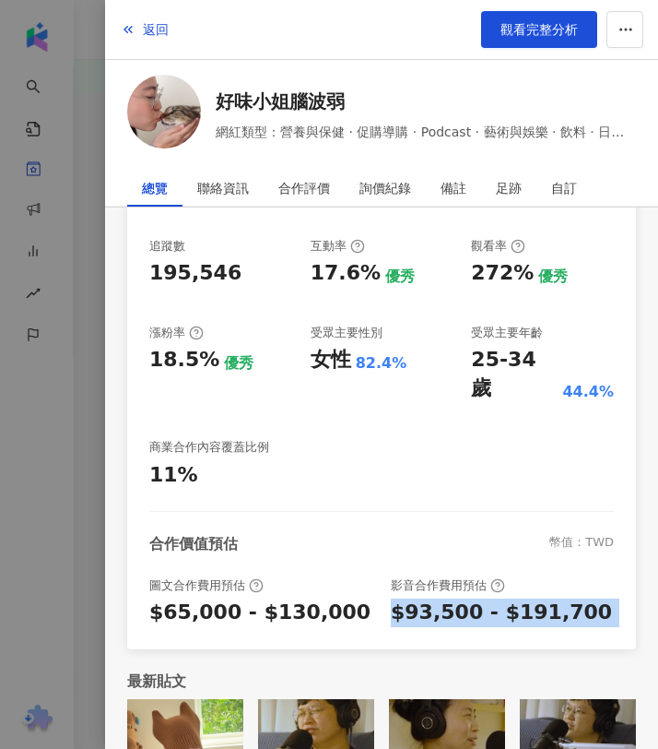
click at [518, 598] on div "$93,500 - $191,700" at bounding box center [501, 612] width 221 height 29
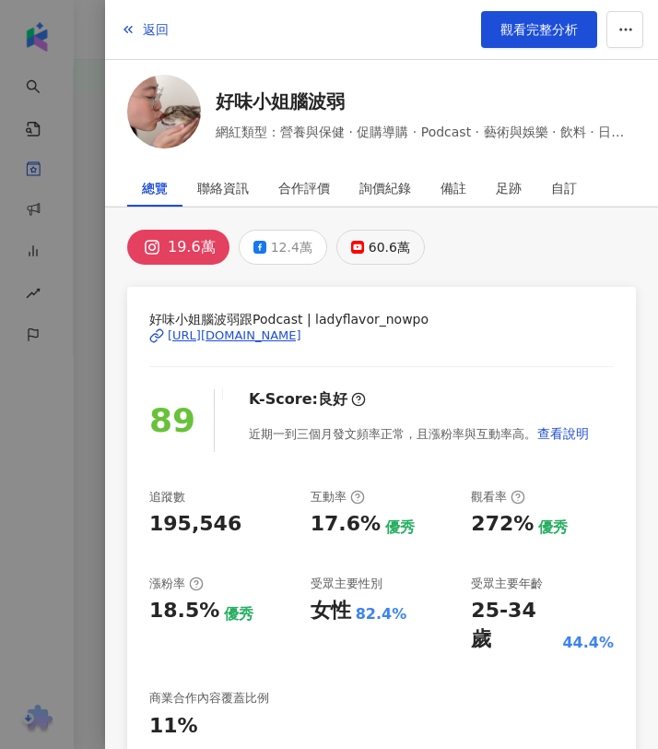
click at [397, 240] on div "60.6萬" at bounding box center [389, 247] width 41 height 26
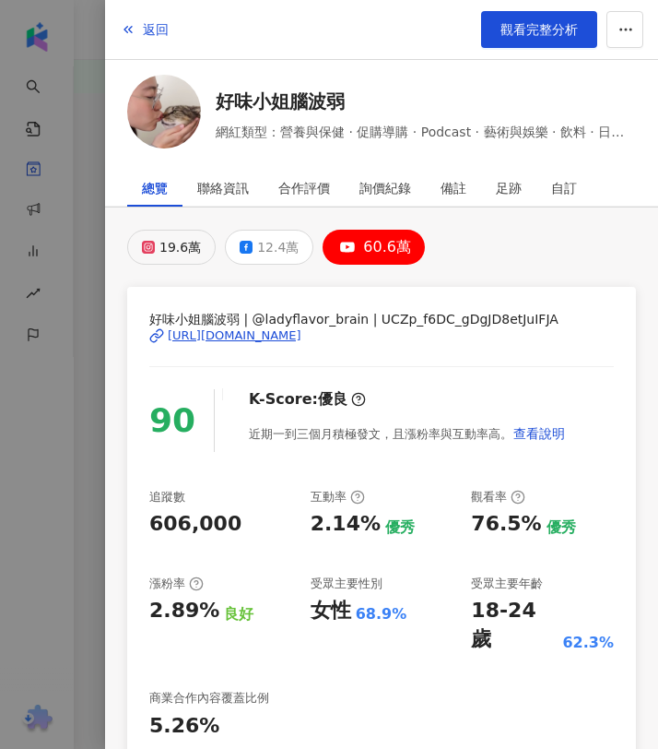
click at [172, 237] on div "19.6萬" at bounding box center [180, 247] width 41 height 26
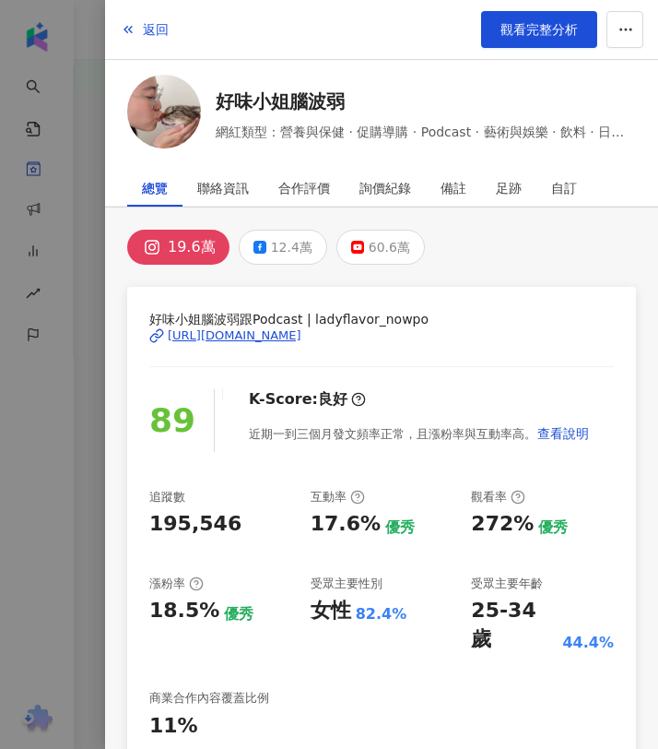
click at [85, 215] on div at bounding box center [329, 374] width 658 height 749
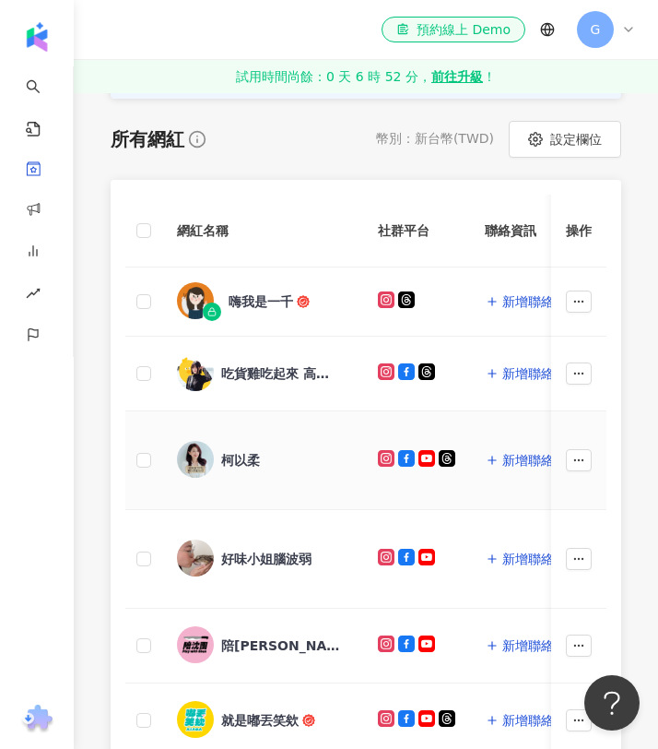
click at [257, 456] on div "柯以柔" at bounding box center [240, 460] width 39 height 18
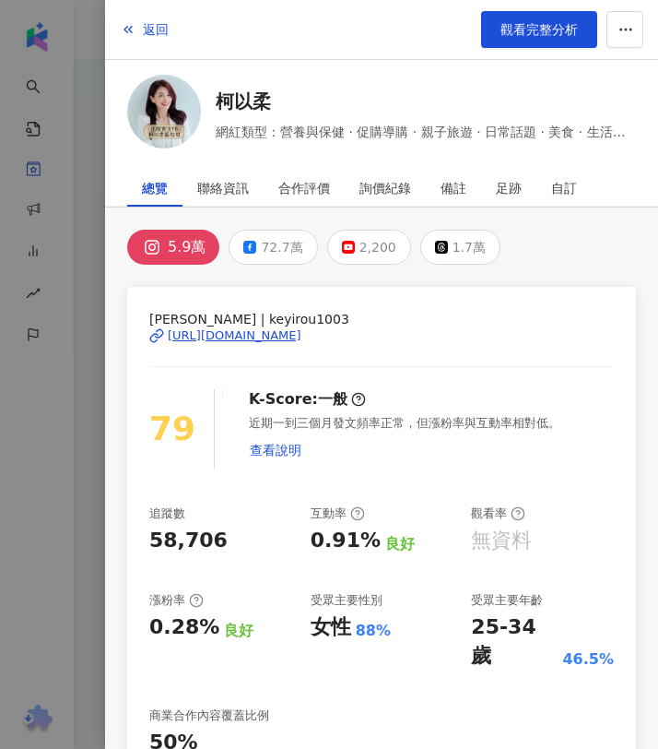
click at [233, 314] on span "柯以柔 | keyirou1003" at bounding box center [381, 319] width 465 height 20
click at [263, 361] on div "柯以柔 | keyirou1003 https://www.instagram.com/keyirou1003/" at bounding box center [381, 349] width 465 height 80
drag, startPoint x: 428, startPoint y: 347, endPoint x: 158, endPoint y: 330, distance: 270.7
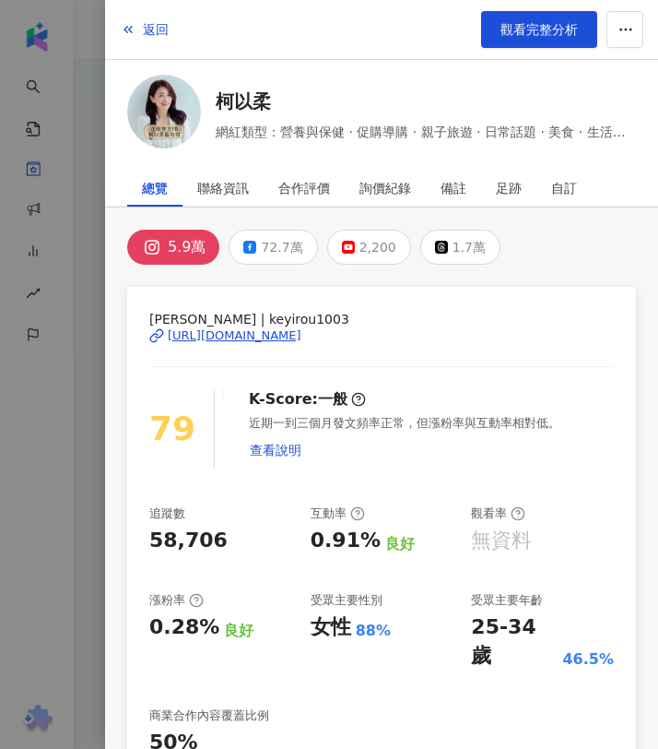
click at [158, 330] on div "柯以柔 | keyirou1003 https://www.instagram.com/keyirou1003/" at bounding box center [381, 349] width 465 height 80
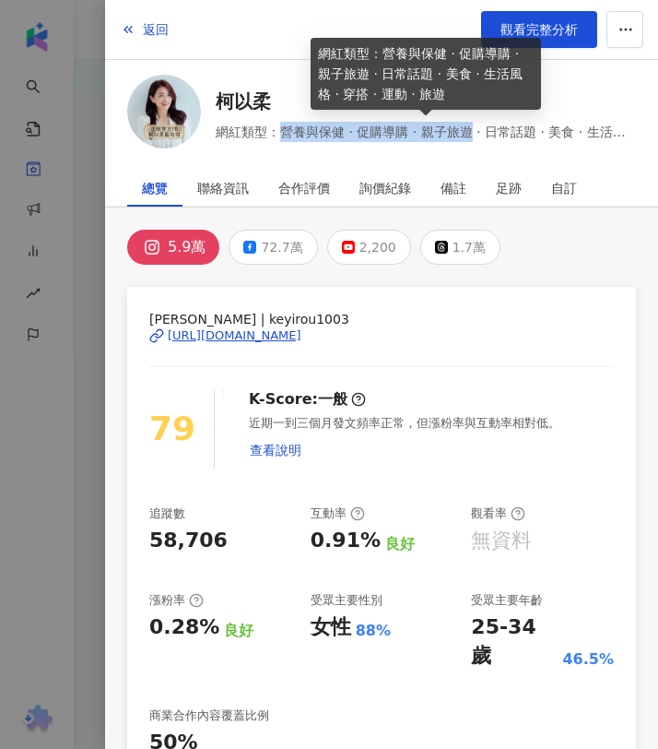
drag, startPoint x: 282, startPoint y: 134, endPoint x: 466, endPoint y: 127, distance: 183.6
click at [466, 127] on span "網紅類型：營養與保健 · 促購導購 · 親子旅遊 · 日常話題 · 美食 · 生活風格 · 穿搭 · 運動 · 旅遊" at bounding box center [426, 132] width 420 height 20
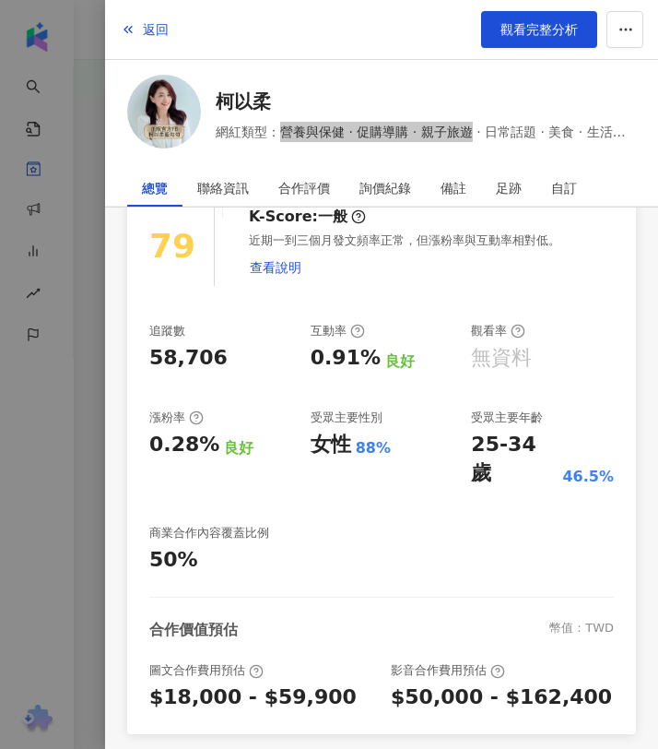
scroll to position [185, 0]
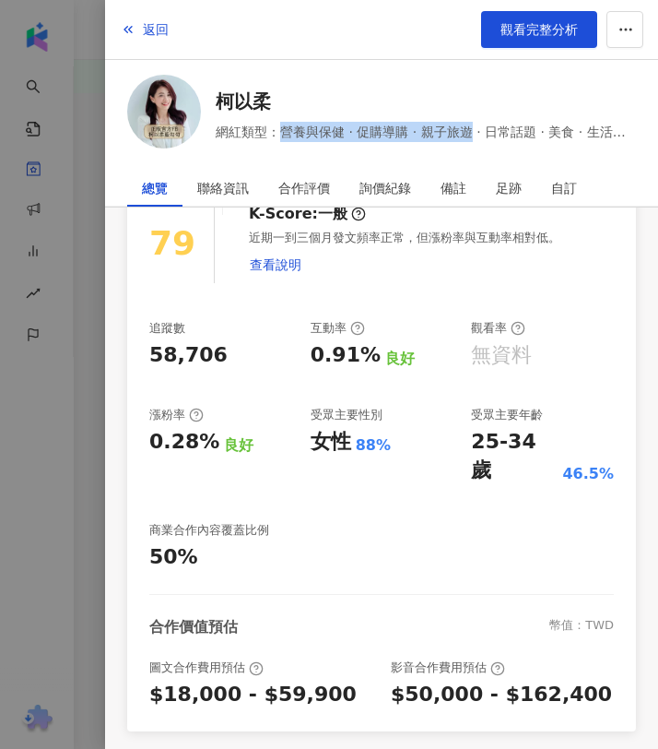
click at [345, 341] on div "0.91%" at bounding box center [346, 355] width 70 height 29
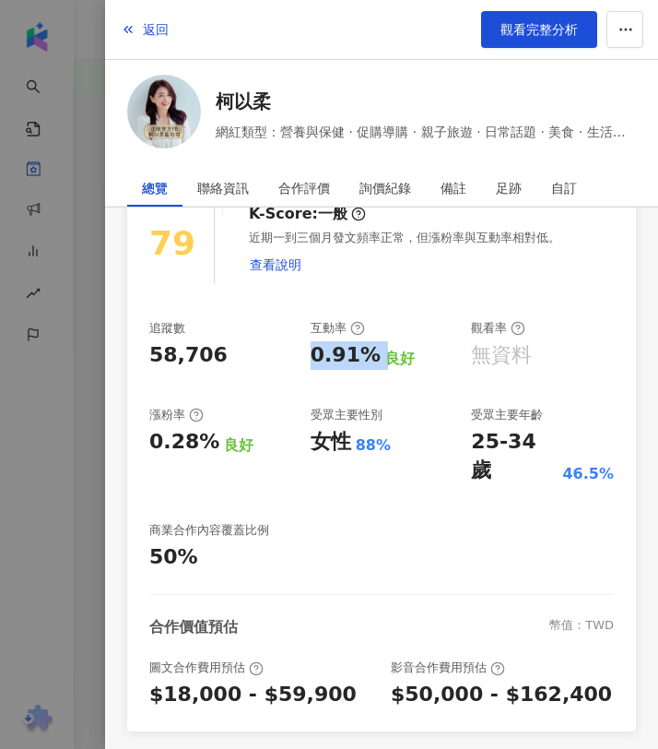
click at [487, 428] on div "25-34 歲" at bounding box center [514, 456] width 87 height 57
click at [212, 680] on div "$18,000 - $59,900" at bounding box center [252, 694] width 207 height 29
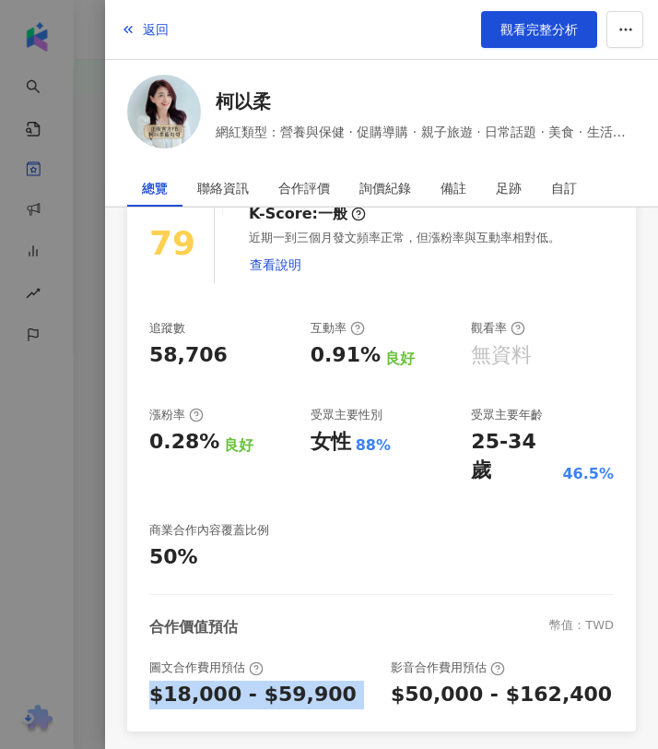
click at [212, 680] on div "$18,000 - $59,900" at bounding box center [252, 694] width 207 height 29
click at [421, 680] on div "$50,000 - $162,400" at bounding box center [501, 694] width 221 height 29
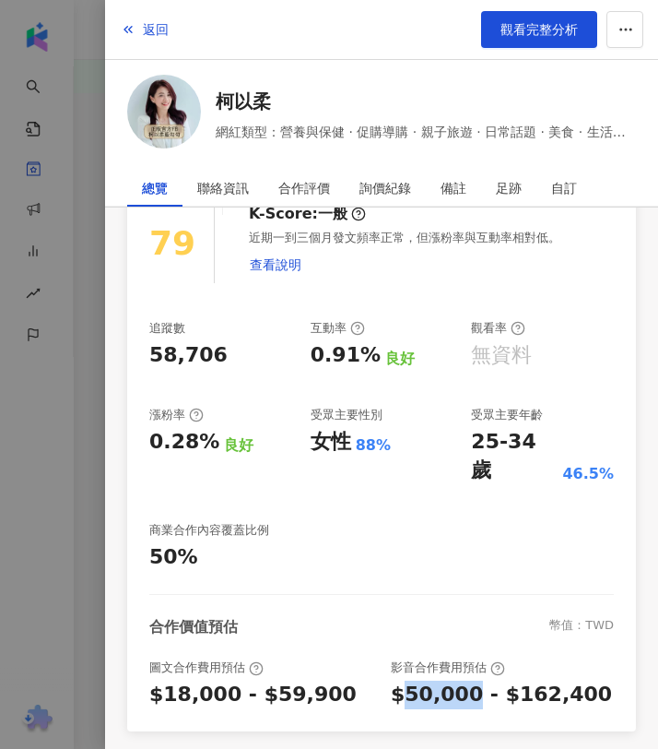
click at [421, 680] on div "$50,000 - $162,400" at bounding box center [501, 694] width 221 height 29
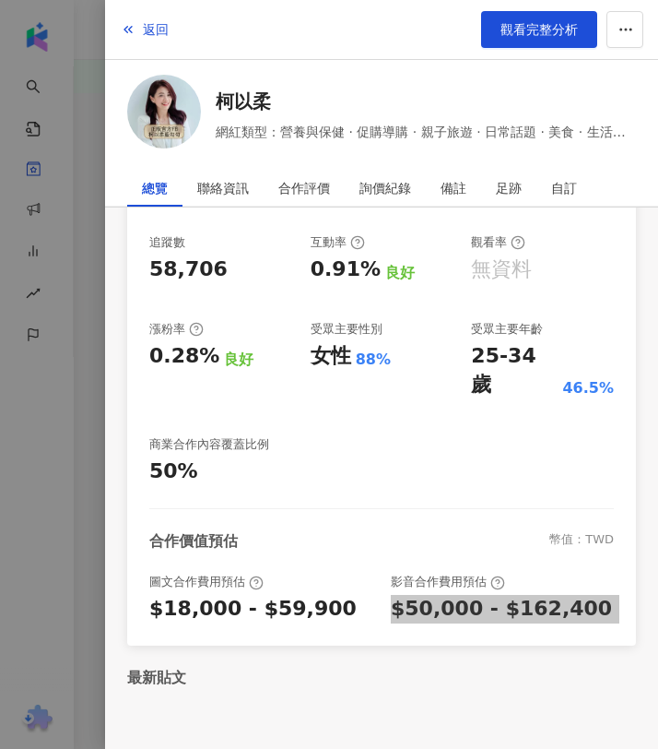
scroll to position [311, 0]
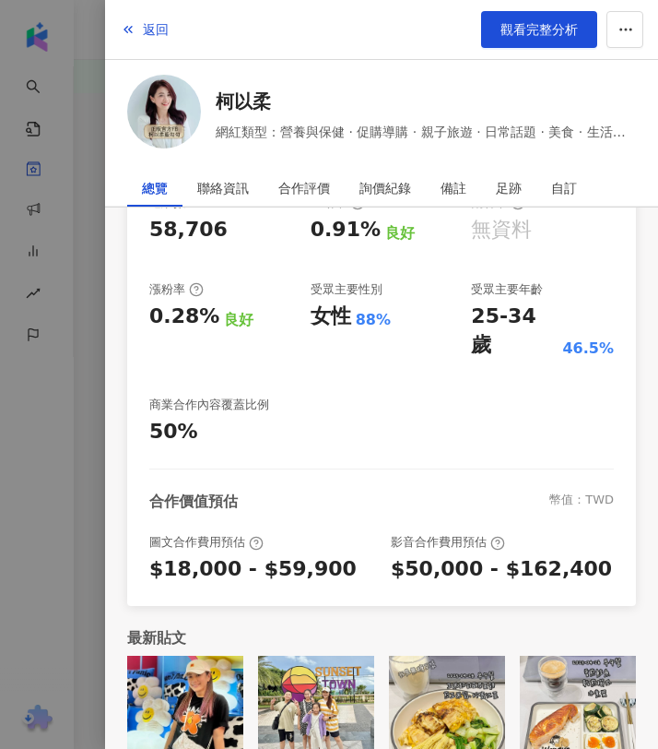
click at [89, 337] on div at bounding box center [329, 374] width 658 height 749
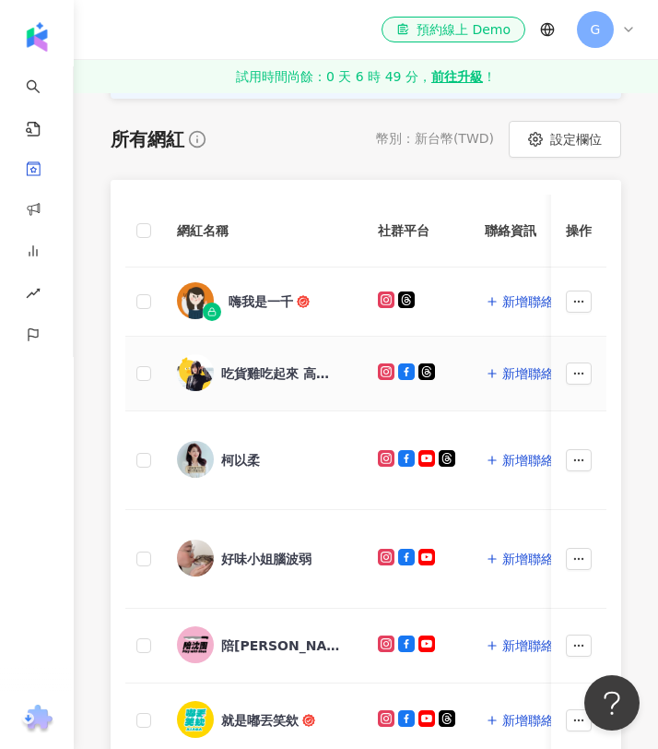
click at [265, 360] on div "吃貨雞吃起來 高雄/雙北/走到哪吃到哪" at bounding box center [262, 373] width 171 height 39
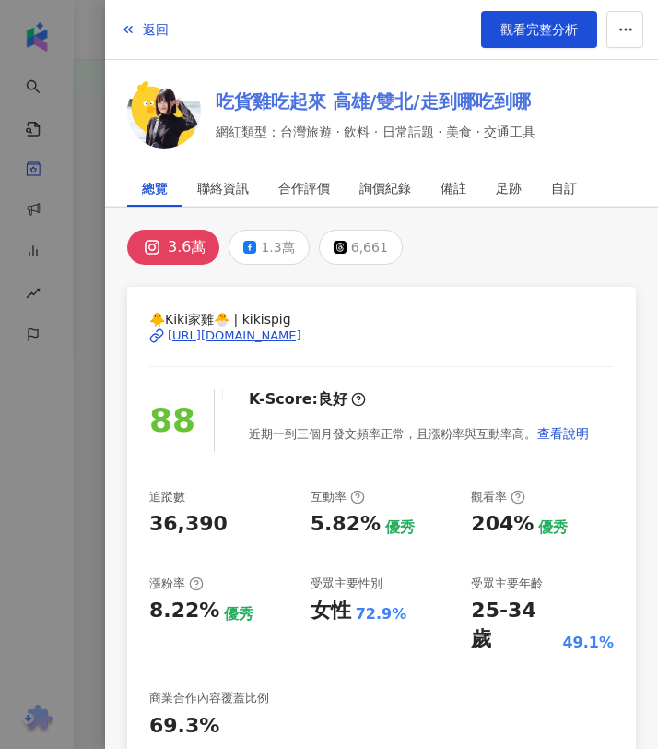
click at [261, 97] on link "吃貨雞吃起來 高雄/雙北/走到哪吃到哪" at bounding box center [376, 102] width 320 height 26
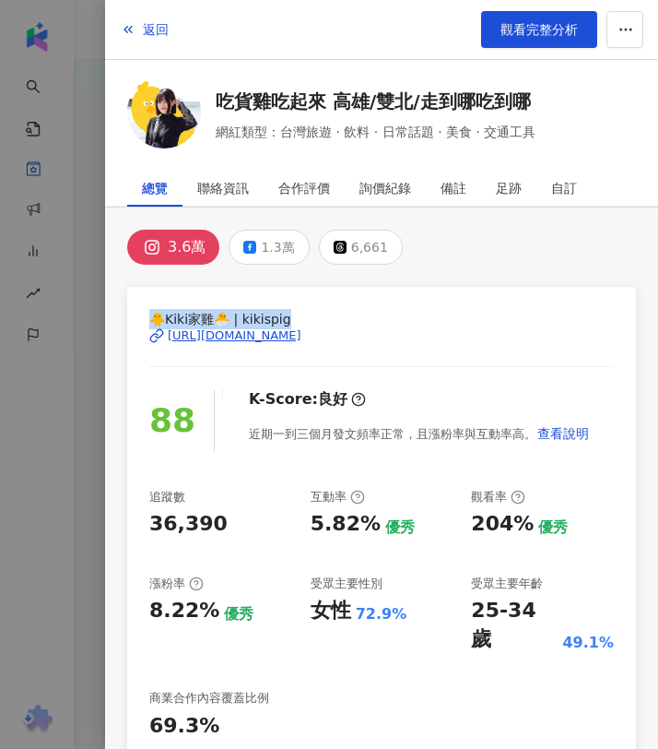
drag, startPoint x: 152, startPoint y: 318, endPoint x: 280, endPoint y: 313, distance: 128.2
click at [280, 313] on span "🐥Kiki家雞🐣 | kikispig" at bounding box center [381, 319] width 465 height 20
click at [364, 366] on div at bounding box center [381, 366] width 465 height 1
drag, startPoint x: 435, startPoint y: 355, endPoint x: 148, endPoint y: 339, distance: 288.1
click at [148, 339] on div "🐥Kiki家雞🐣 | kikispig https://www.instagram.com/kikispig/ 88 K-Score : 良好 近期一到三個月…" at bounding box center [381, 593] width 509 height 613
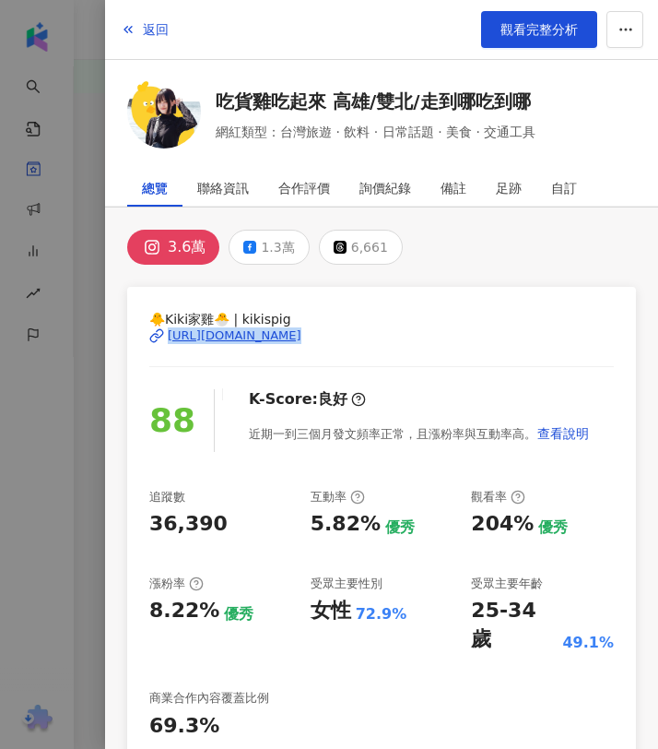
click at [291, 136] on span "網紅類型：台灣旅遊 · 飲料 · 日常話題 · 美食 · 交通工具" at bounding box center [376, 132] width 320 height 20
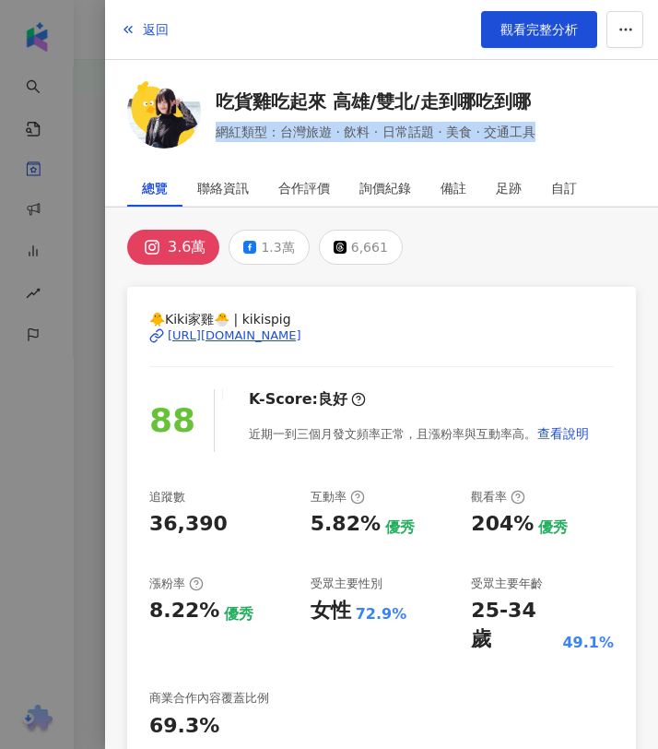
click at [291, 136] on span "網紅類型：台灣旅遊 · 飲料 · 日常話題 · 美食 · 交通工具" at bounding box center [376, 132] width 320 height 20
click at [289, 131] on span "網紅類型：台灣旅遊 · 飲料 · 日常話題 · 美食 · 交通工具" at bounding box center [376, 132] width 320 height 20
drag, startPoint x: 280, startPoint y: 131, endPoint x: 463, endPoint y: 129, distance: 182.6
click at [463, 129] on span "網紅類型：台灣旅遊 · 飲料 · 日常話題 · 美食 · 交通工具" at bounding box center [376, 132] width 320 height 20
click at [497, 519] on div "204%" at bounding box center [502, 524] width 63 height 29
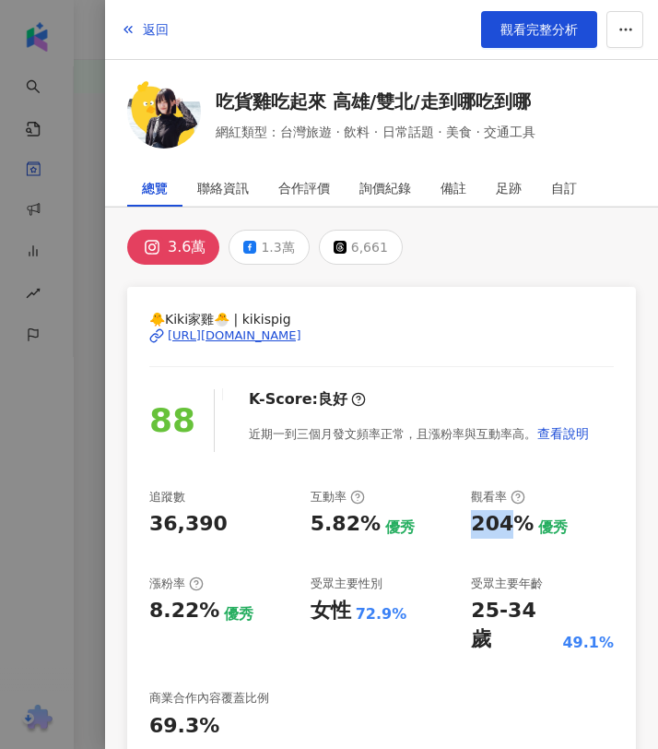
click at [497, 519] on div "204%" at bounding box center [502, 524] width 63 height 29
click at [224, 608] on div "優秀" at bounding box center [239, 614] width 30 height 20
drag, startPoint x: 205, startPoint y: 606, endPoint x: 192, endPoint y: 606, distance: 12.9
click at [192, 606] on div "8.22%" at bounding box center [184, 611] width 70 height 29
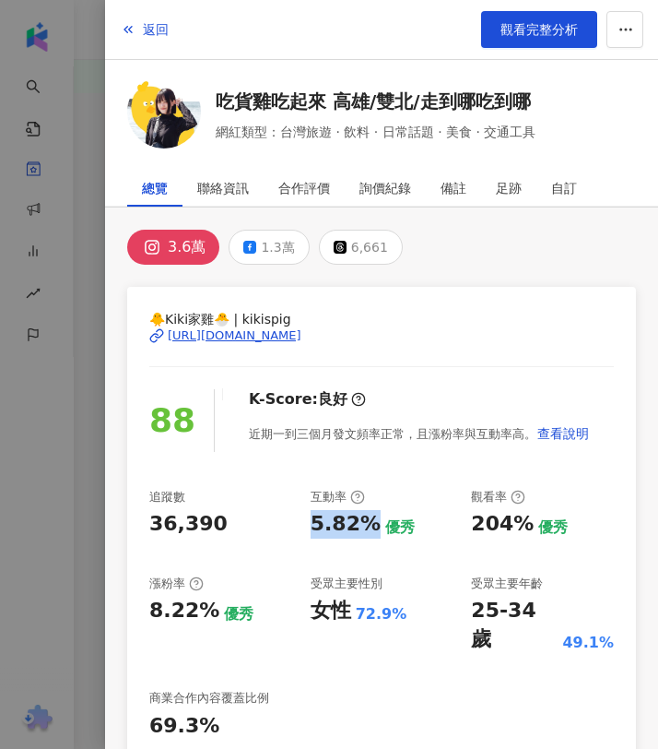
drag, startPoint x: 365, startPoint y: 518, endPoint x: 305, endPoint y: 518, distance: 59.9
click at [305, 518] on div "追蹤數 36,390 互動率 5.82% 優秀 觀看率 204% 優秀 漲粉率 8.22% 優秀 受眾主要性別 女性 72.9% 受眾主要年齡 25-34 歲…" at bounding box center [381, 615] width 465 height 252
click at [479, 599] on div "25-34 歲" at bounding box center [514, 625] width 87 height 57
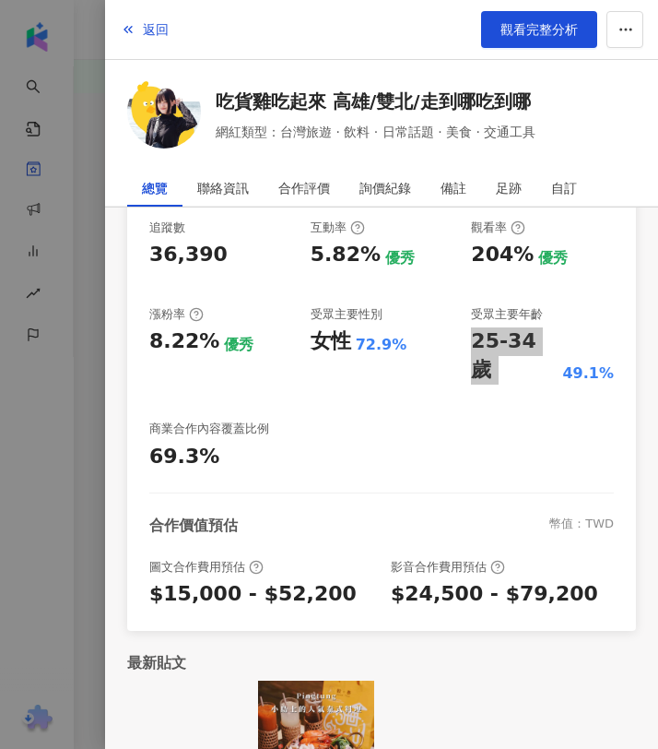
scroll to position [286, 0]
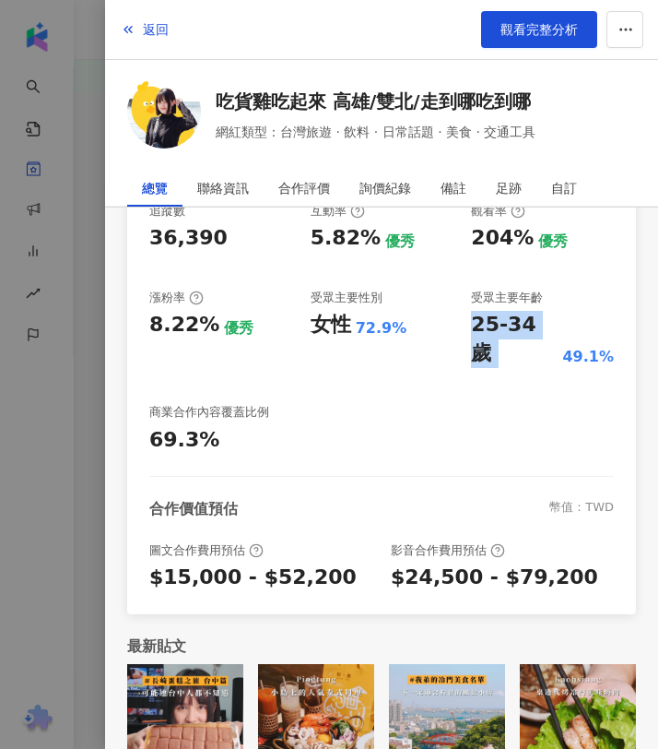
click at [299, 563] on div "$15,000 - $52,200" at bounding box center [252, 577] width 207 height 29
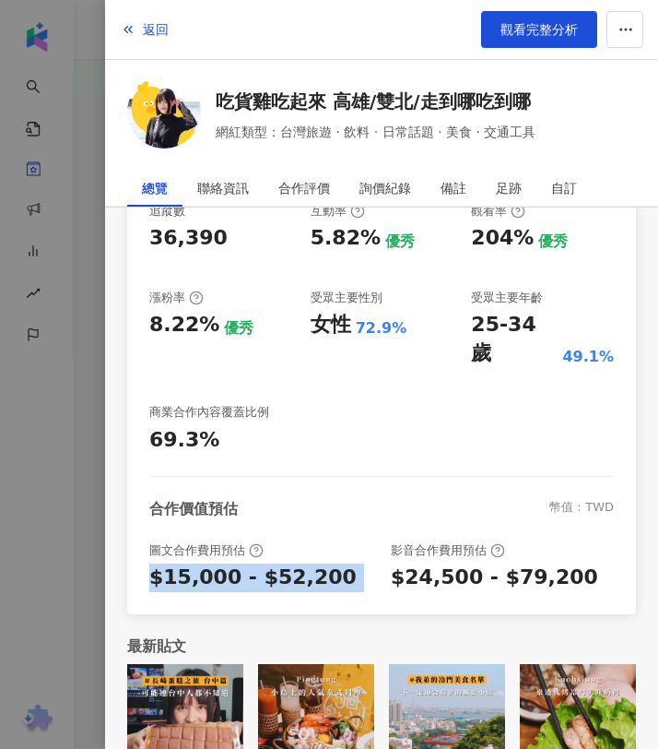
click at [299, 563] on div "$15,000 - $52,200" at bounding box center [252, 577] width 207 height 29
click at [499, 563] on div "$24,500 - $79,200" at bounding box center [494, 577] width 207 height 29
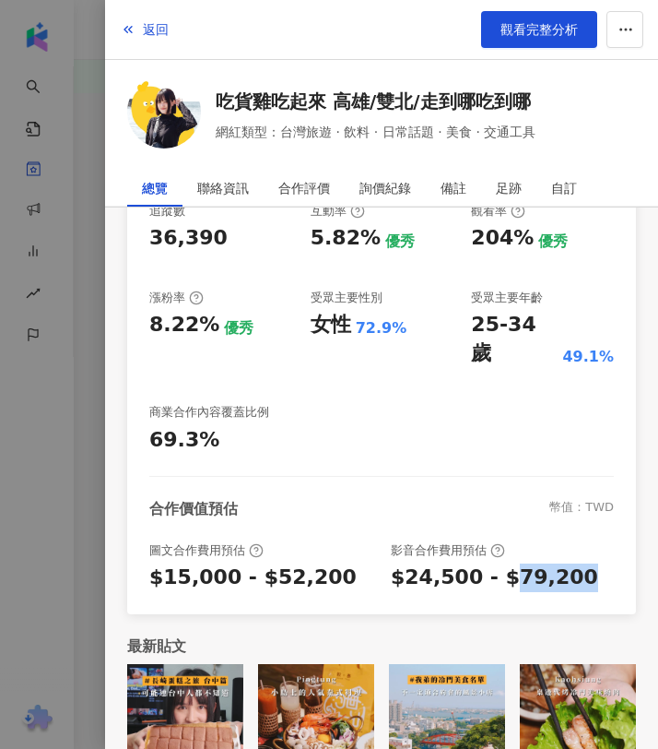
click at [499, 563] on div "$24,500 - $79,200" at bounding box center [494, 577] width 207 height 29
click at [90, 64] on div at bounding box center [329, 374] width 658 height 749
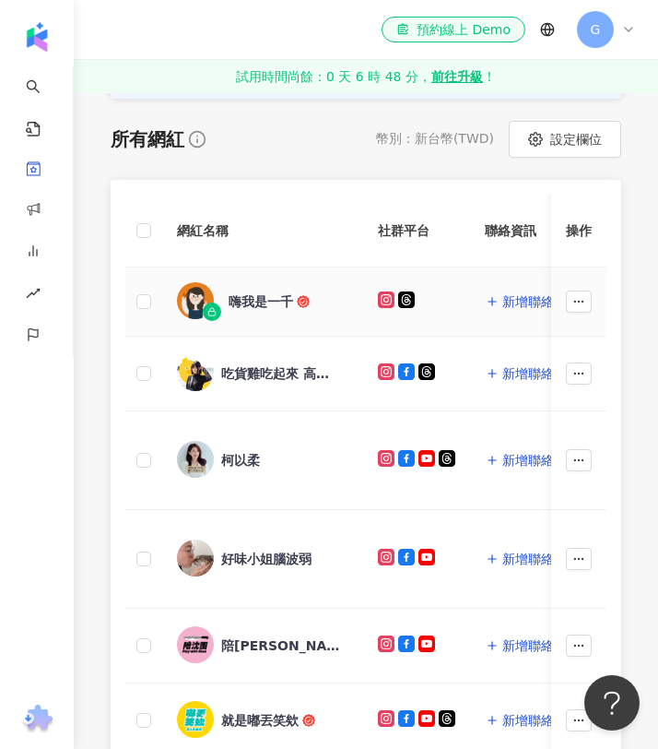
click at [266, 302] on div "嗨我是一千" at bounding box center [261, 301] width 65 height 18
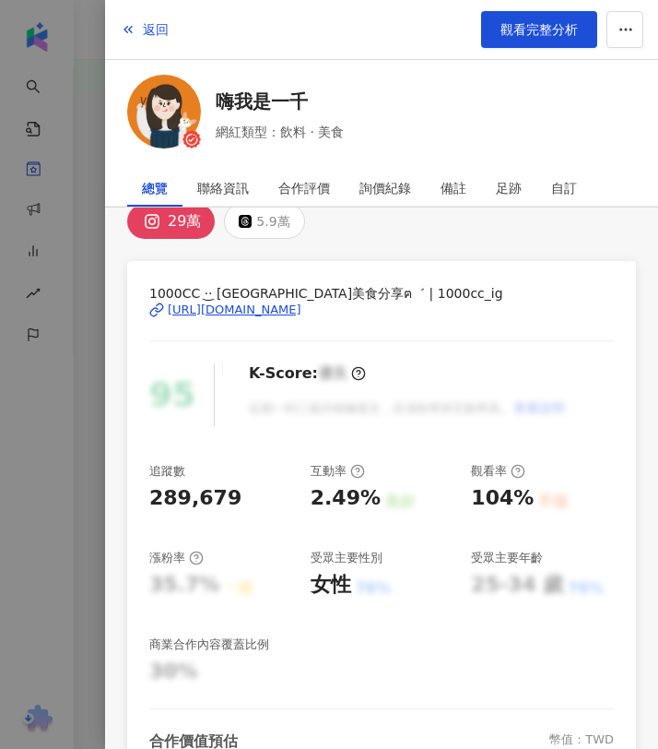
scroll to position [0, 0]
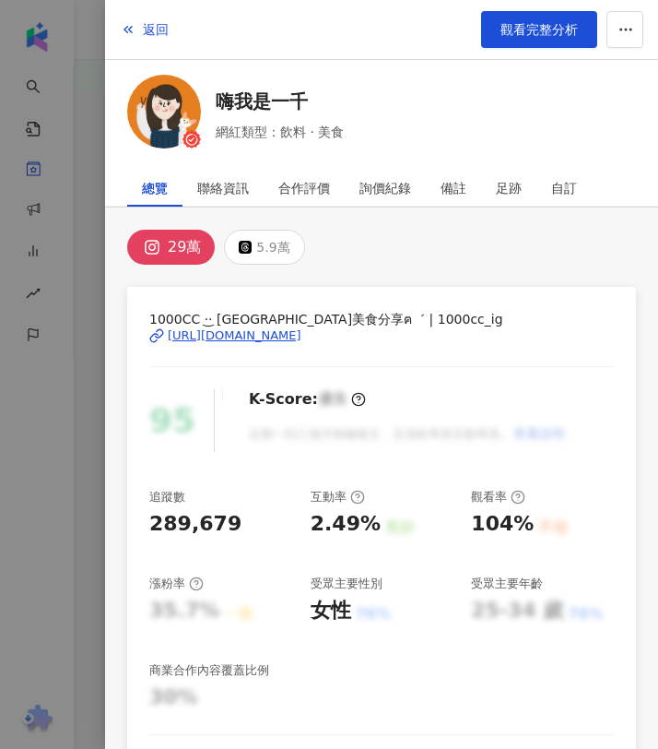
click at [220, 315] on span "1000CC ·͜· 台北 桃園 新竹 台中美食分享ฅ゛ | 1000cc_ig" at bounding box center [381, 319] width 465 height 20
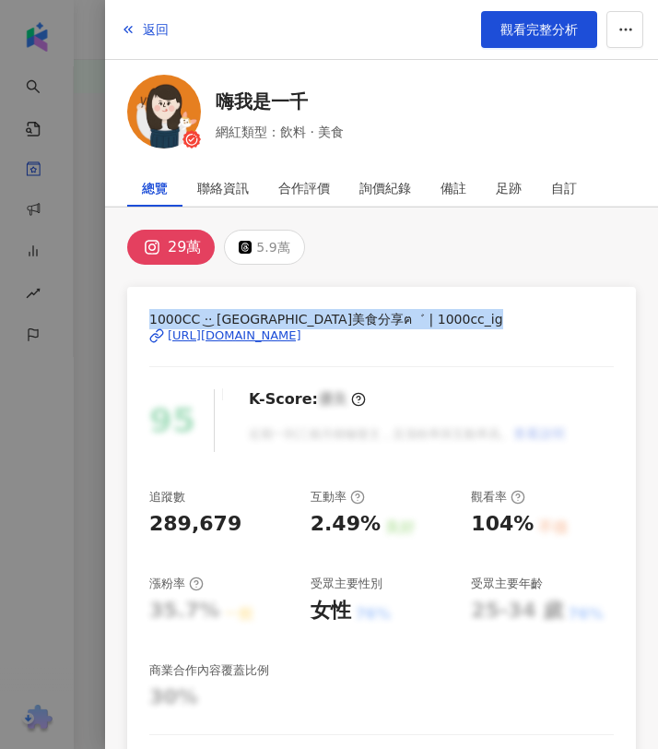
click at [220, 315] on span "1000CC ·͜· 台北 桃園 新竹 台中美食分享ฅ゛ | 1000cc_ig" at bounding box center [381, 319] width 465 height 20
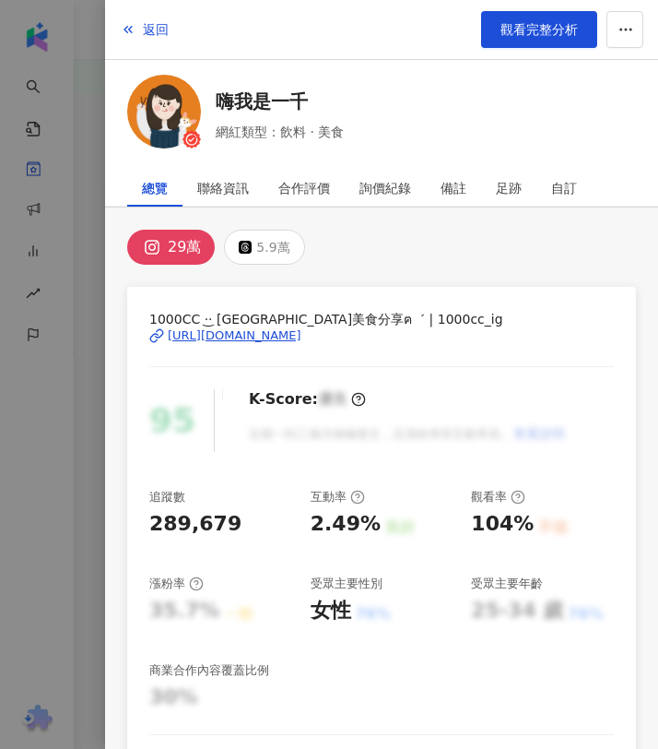
click at [360, 352] on div "1000CC ·͜· 台北 桃園 新竹 台中美食分享ฅ゛ | 1000cc_ig https://www.instagram.com/1000cc_ig/" at bounding box center [381, 349] width 465 height 80
drag, startPoint x: 448, startPoint y: 348, endPoint x: 148, endPoint y: 333, distance: 300.0
click at [149, 333] on div "1000CC ·͜· 台北 桃園 新竹 台中美食分享ฅ゛ | 1000cc_ig https://www.instagram.com/1000cc_ig/" at bounding box center [381, 349] width 465 height 80
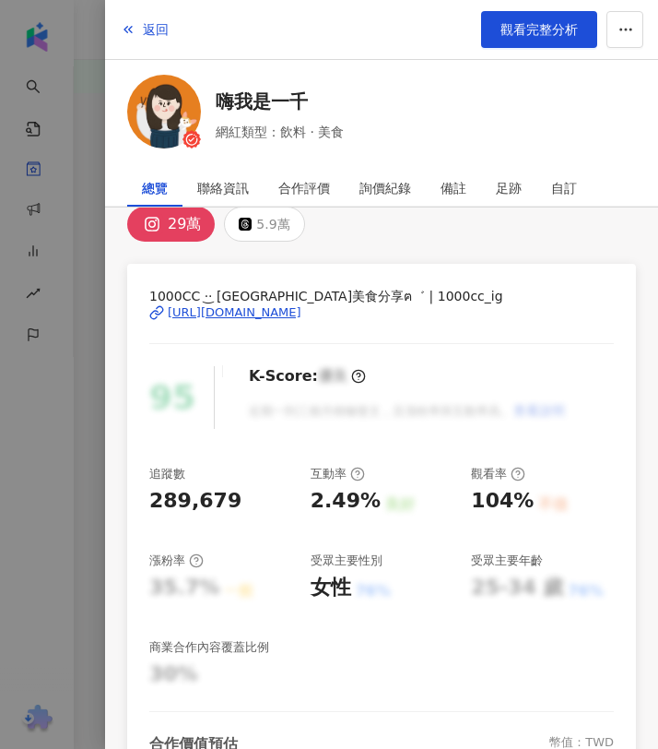
scroll to position [26, 0]
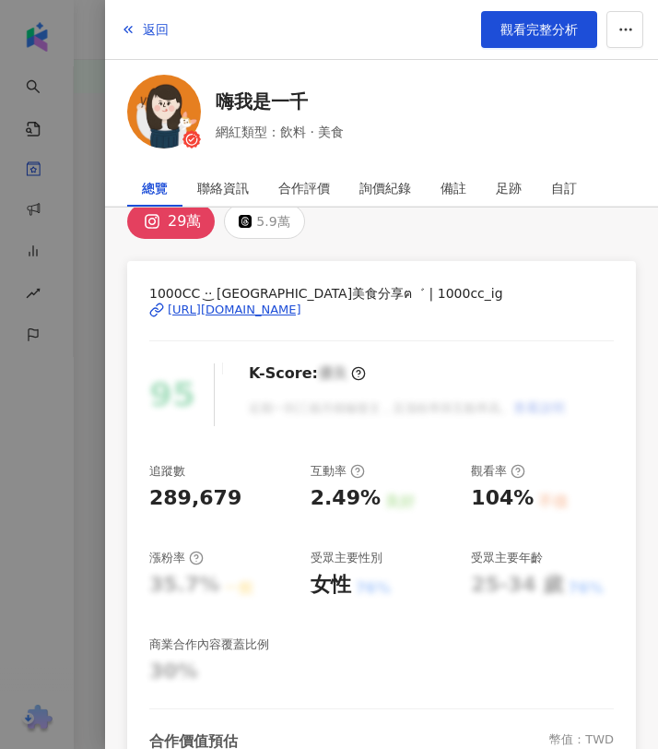
click at [282, 131] on span "網紅類型：飲料 · 美食" at bounding box center [280, 132] width 128 height 20
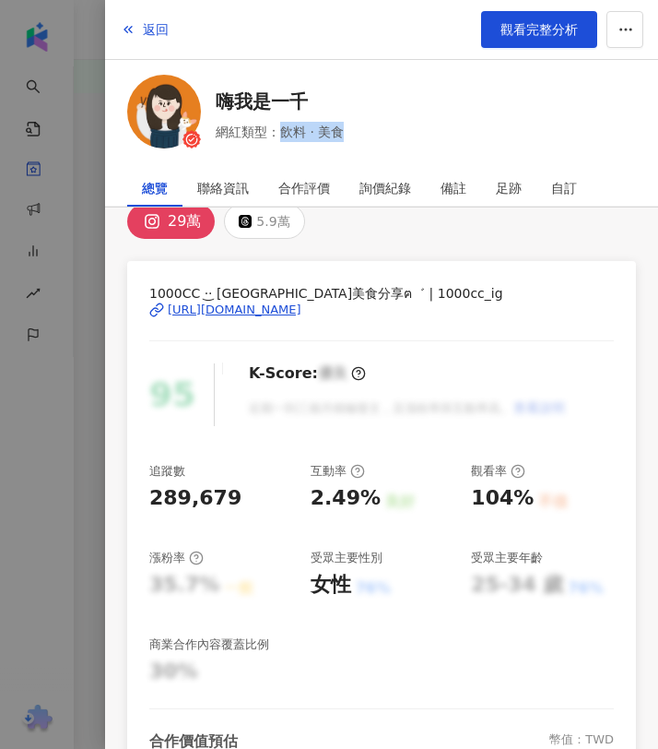
drag, startPoint x: 282, startPoint y: 131, endPoint x: 401, endPoint y: 130, distance: 118.9
click at [401, 130] on div "嗨我是一千 網紅類型：飲料 · 美食" at bounding box center [381, 115] width 509 height 80
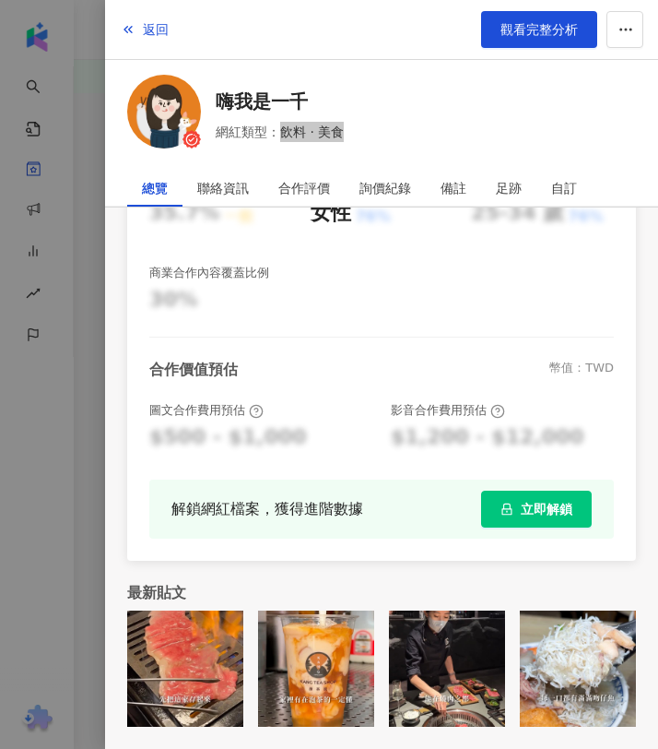
scroll to position [979, 0]
click at [130, 28] on polyline "button" at bounding box center [130, 30] width 3 height 6
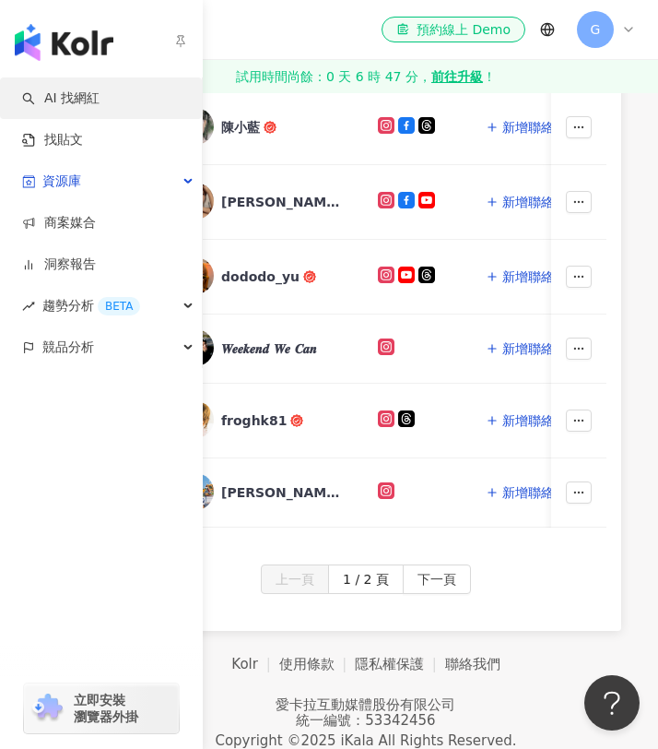
click at [42, 89] on link "AI 找網紅" at bounding box center [60, 98] width 77 height 18
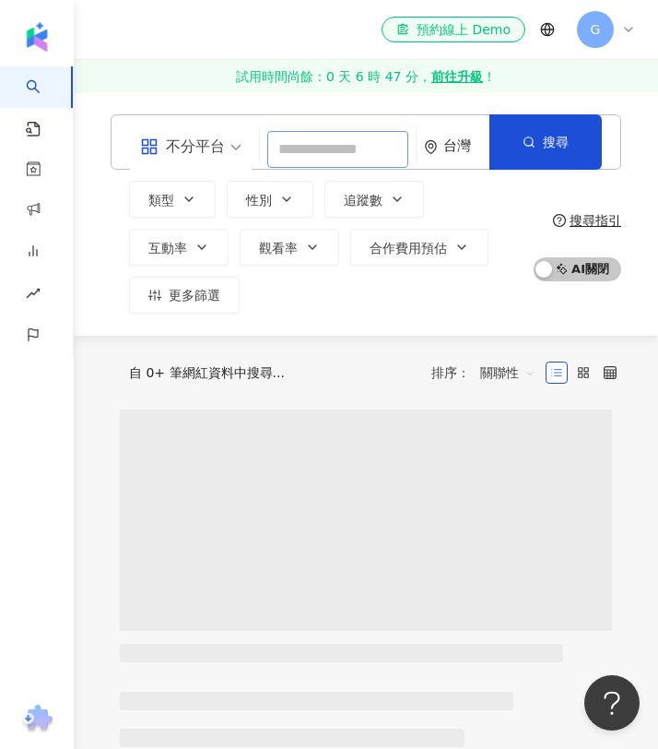
click at [309, 151] on input "search" at bounding box center [337, 149] width 141 height 37
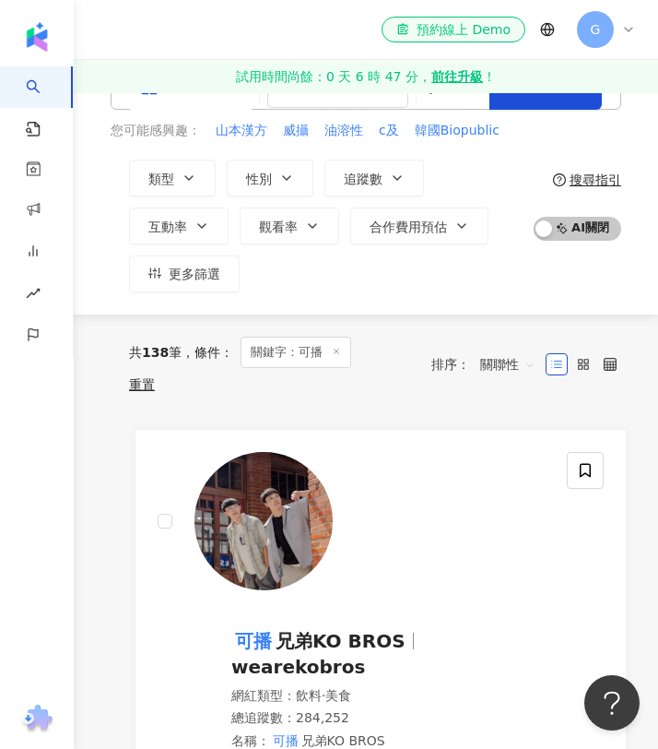
scroll to position [109, 0]
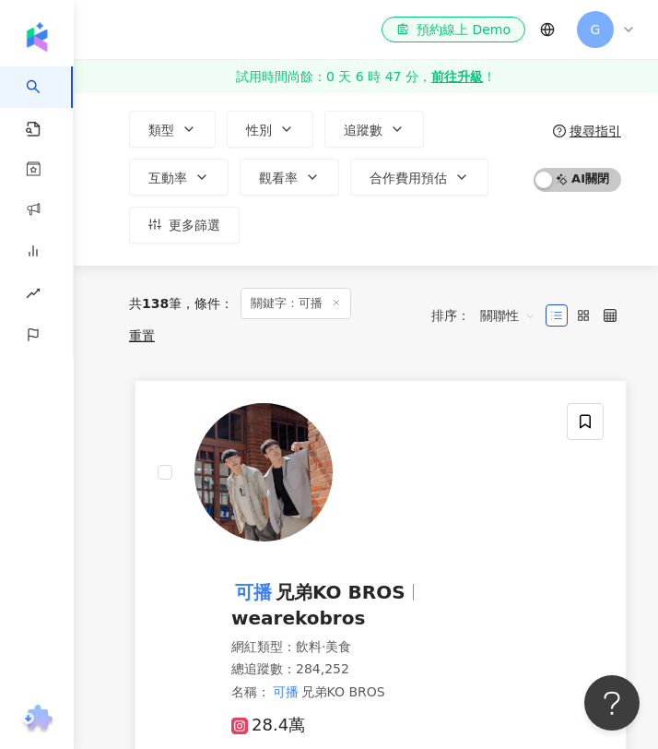
type input "**"
click at [256, 467] on img at bounding box center [264, 472] width 138 height 138
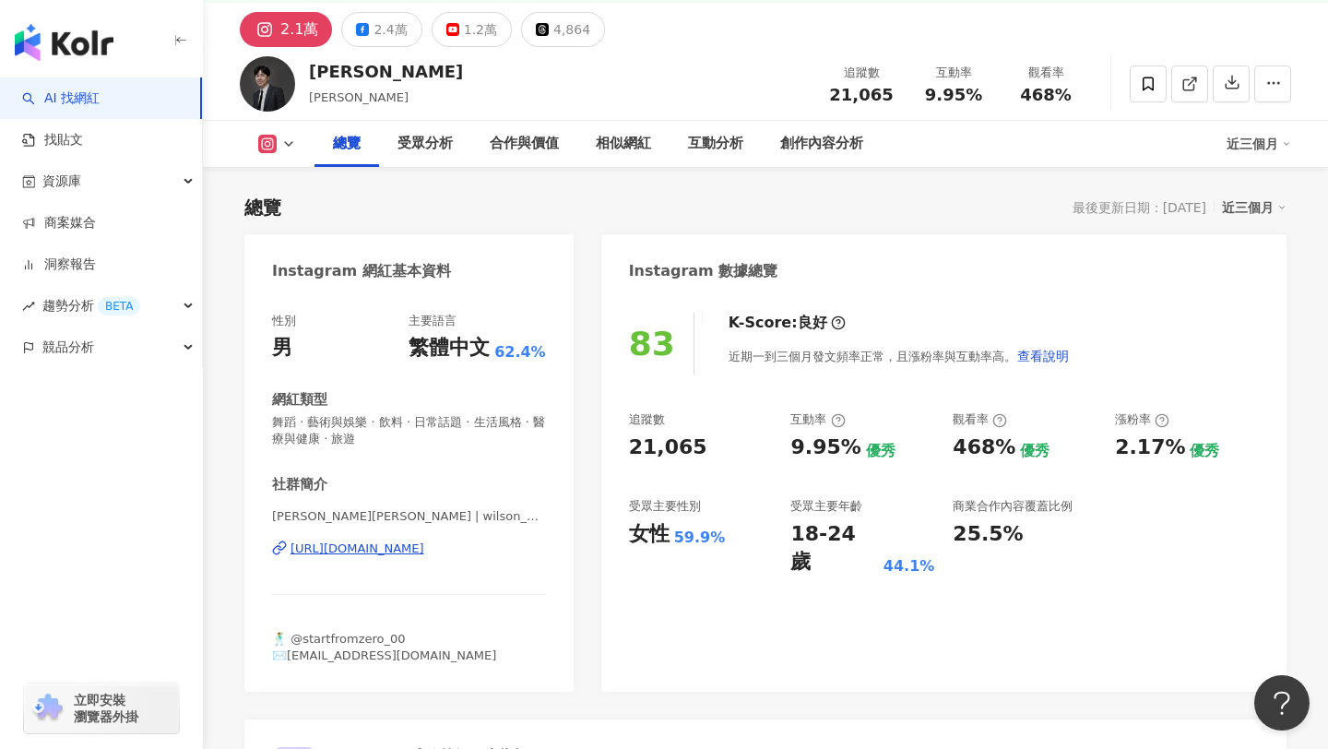
scroll to position [169, 0]
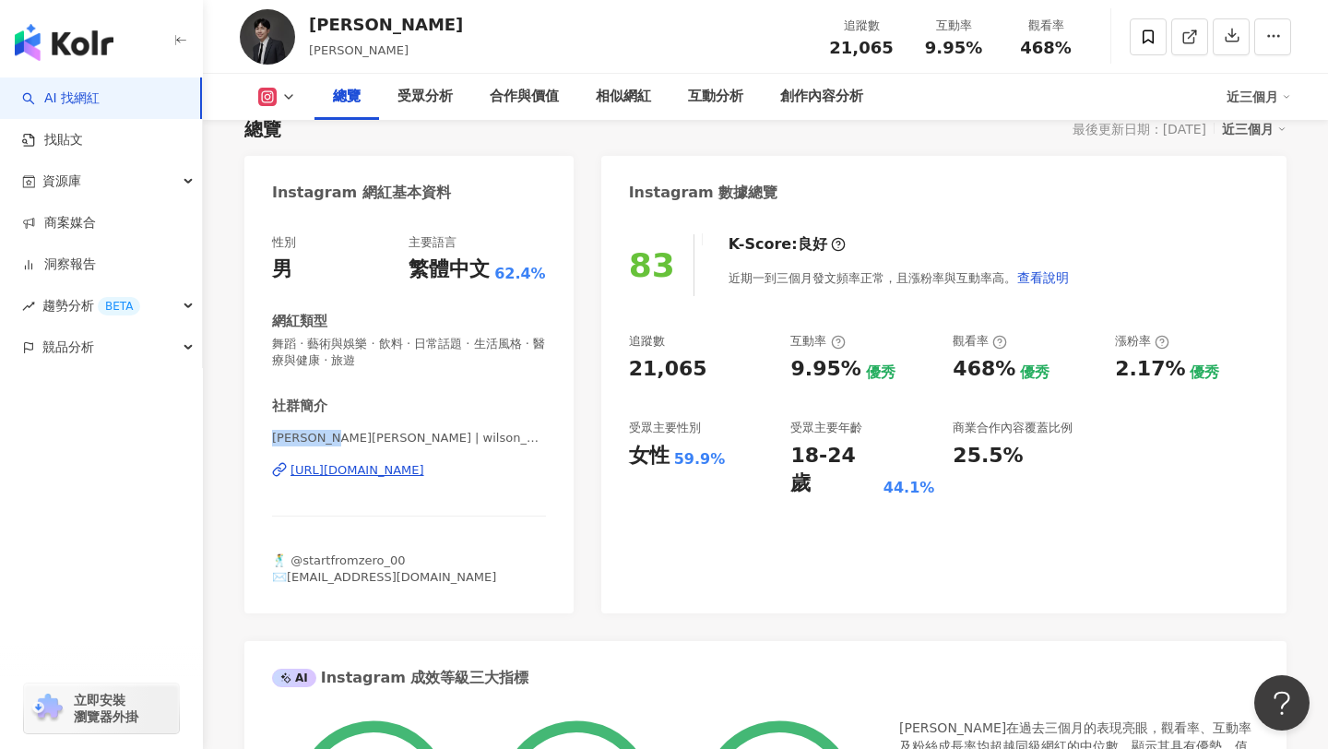
drag, startPoint x: 273, startPoint y: 437, endPoint x: 343, endPoint y: 443, distance: 70.4
click at [343, 443] on span "葉益豪Wilson | wilson_811" at bounding box center [409, 438] width 274 height 17
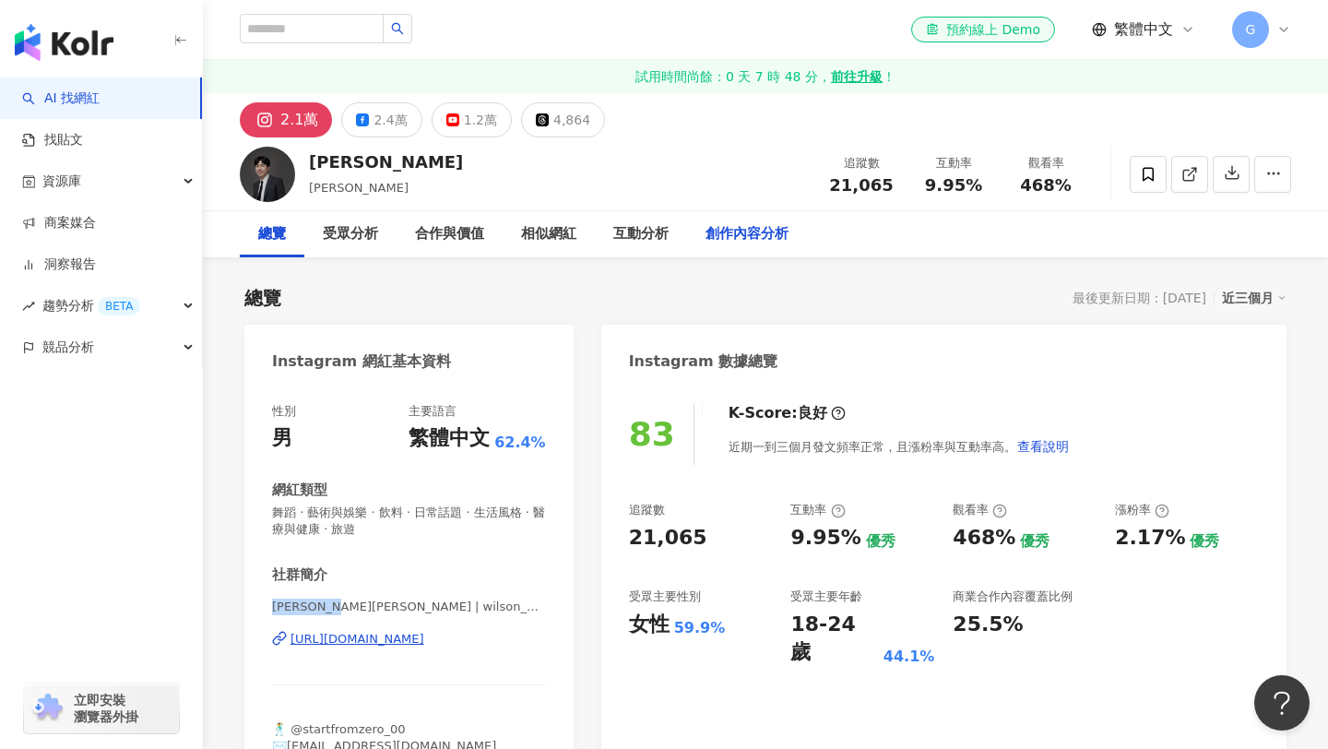
scroll to position [28, 0]
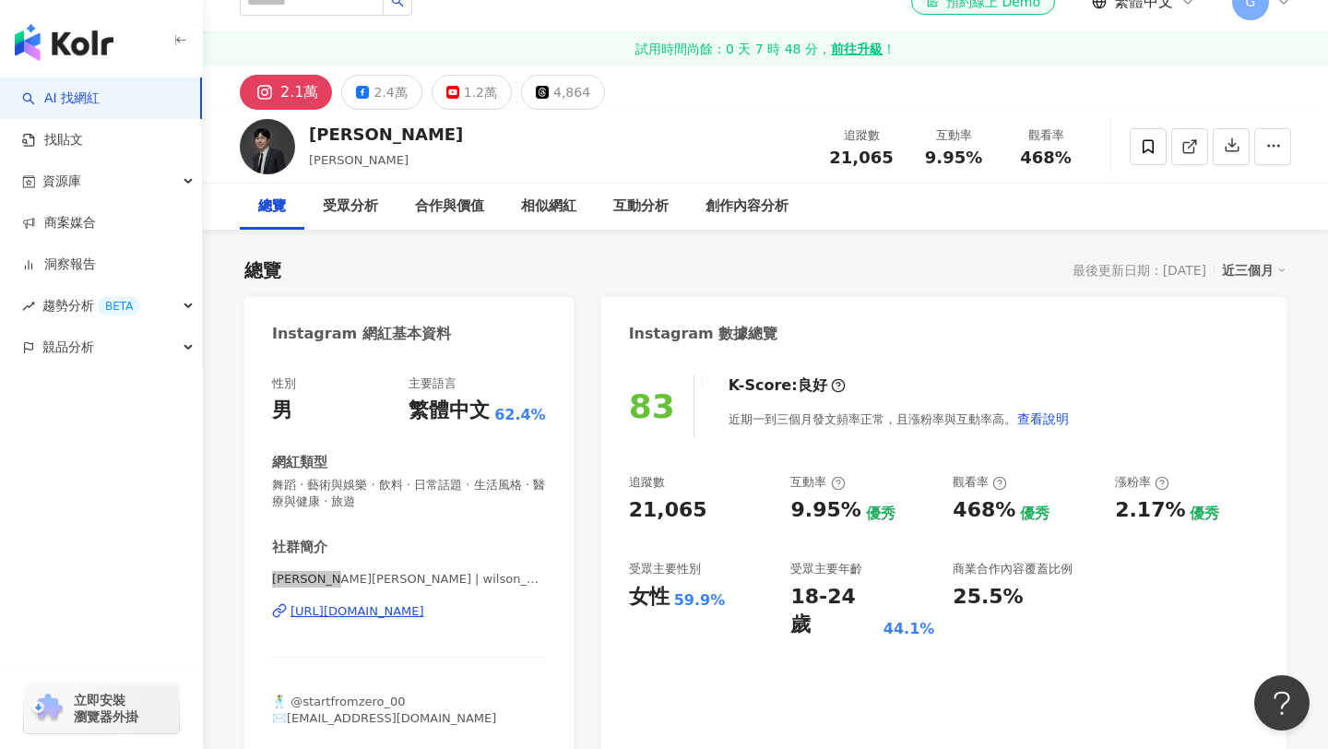
drag, startPoint x: 349, startPoint y: 607, endPoint x: 741, endPoint y: 6, distance: 718.1
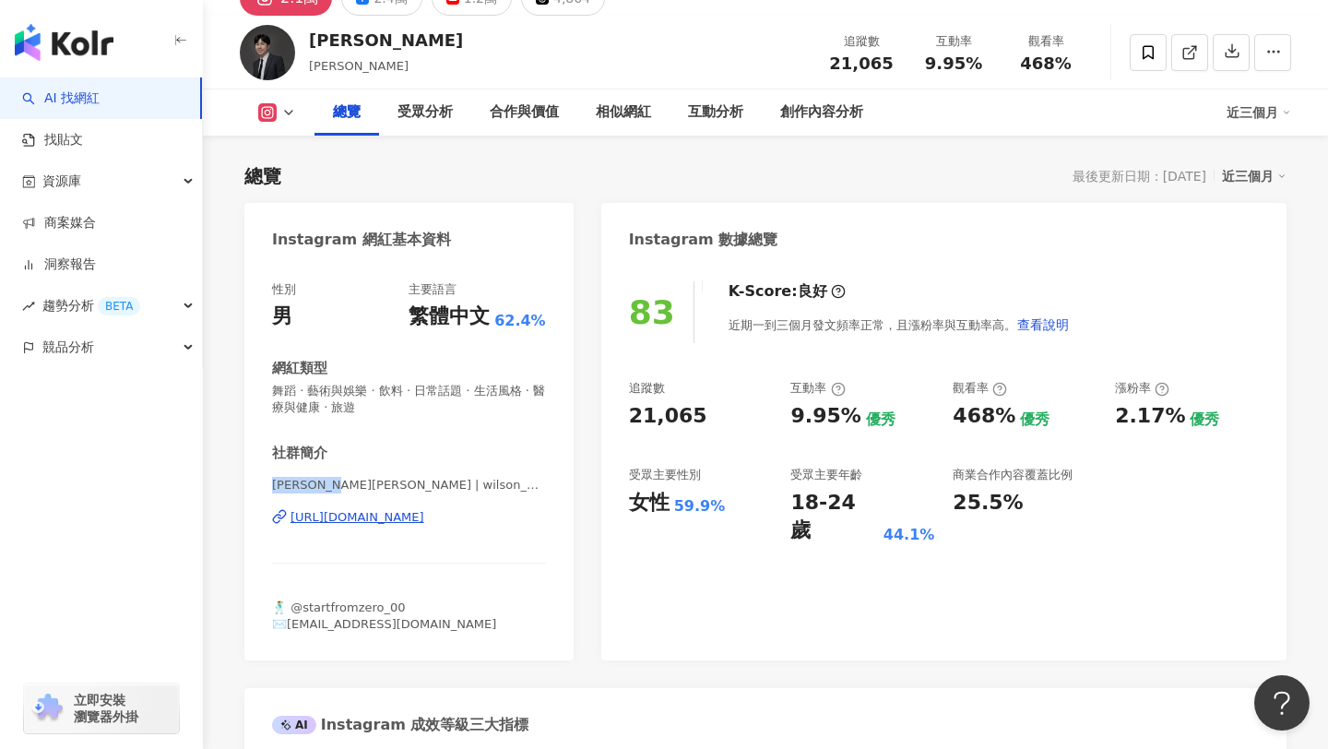
scroll to position [126, 0]
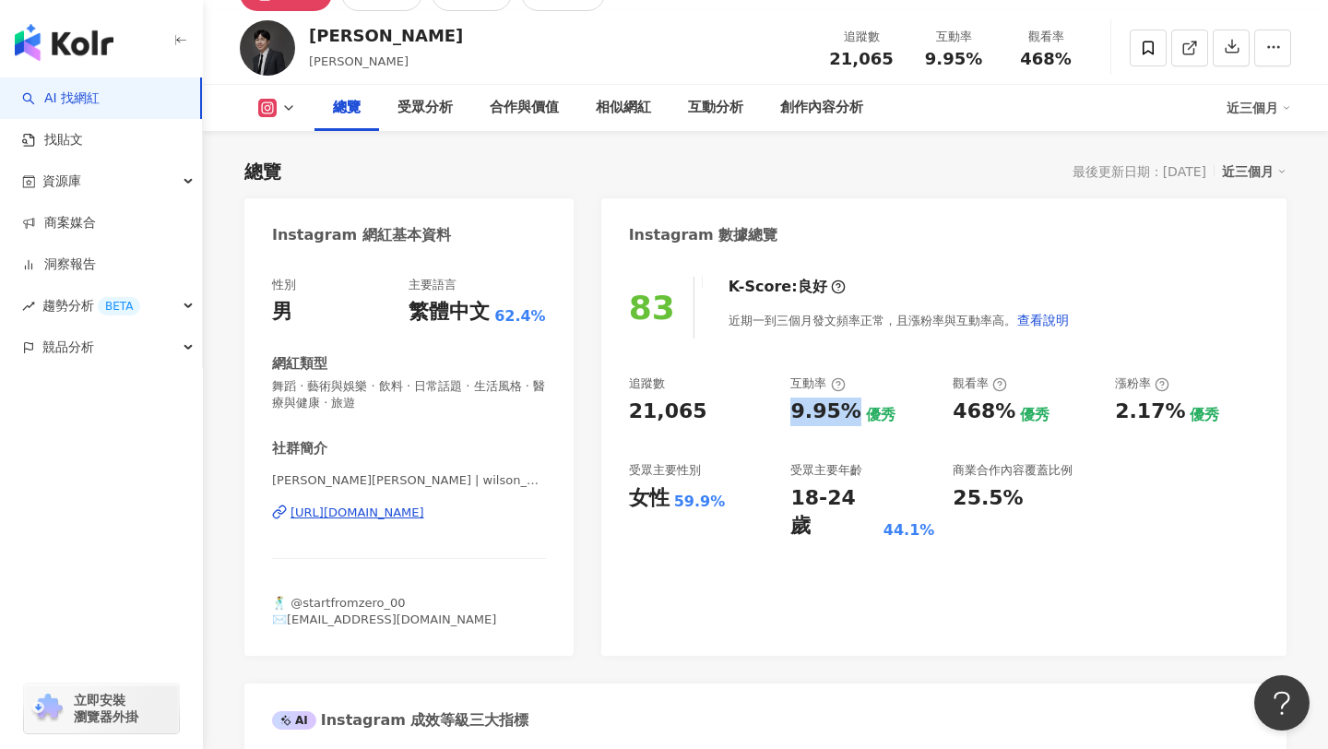
drag, startPoint x: 791, startPoint y: 409, endPoint x: 848, endPoint y: 410, distance: 57.2
click at [848, 410] on div "9.95% 優秀" at bounding box center [862, 411] width 144 height 29
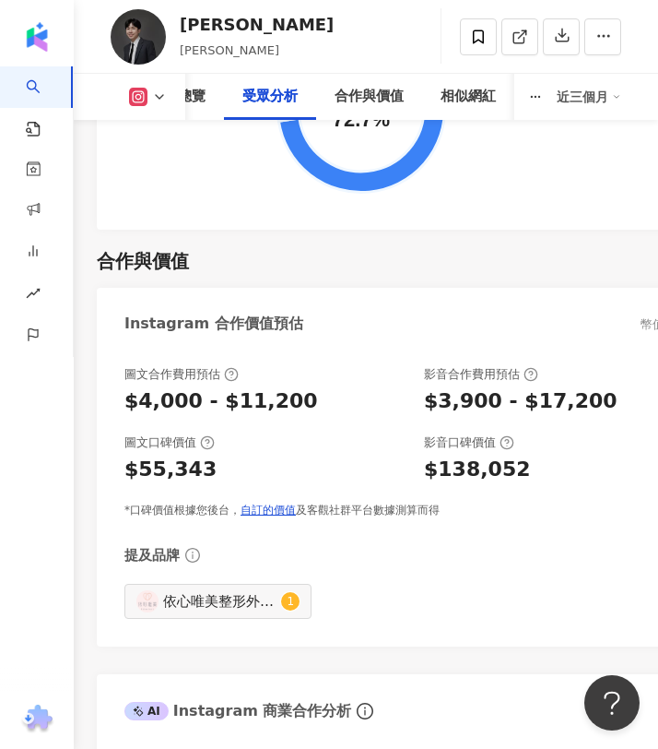
scroll to position [3774, 0]
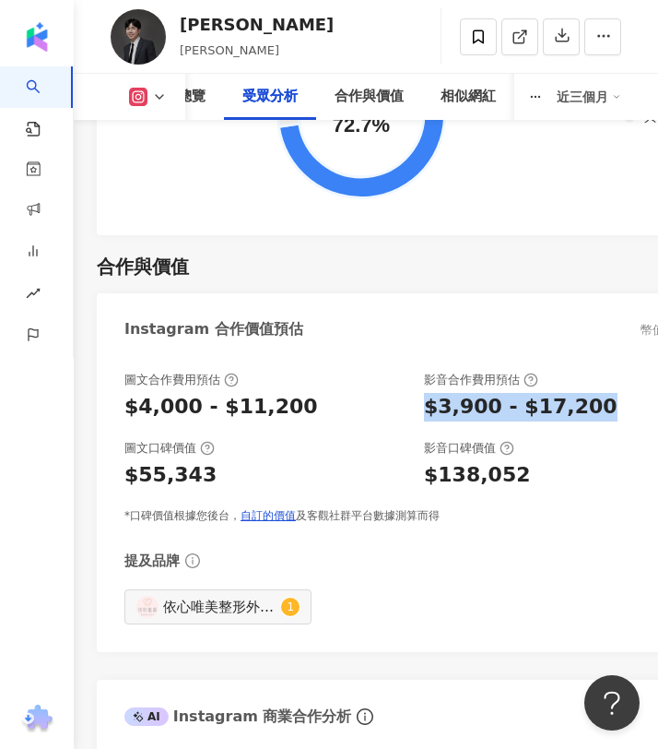
drag, startPoint x: 430, startPoint y: 377, endPoint x: 606, endPoint y: 379, distance: 176.1
click at [606, 393] on div "$3,900 - $17,200" at bounding box center [564, 407] width 281 height 29
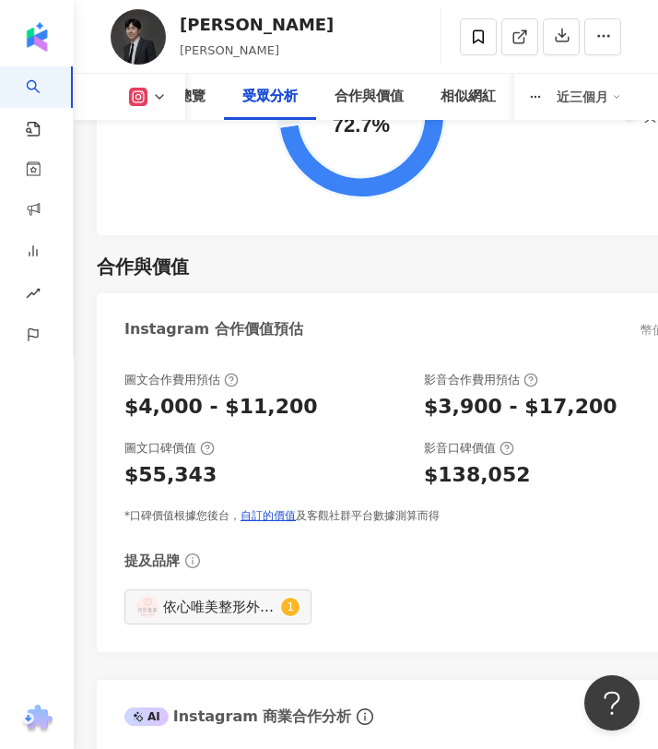
click at [567, 440] on div "影音口碑價值" at bounding box center [564, 448] width 281 height 17
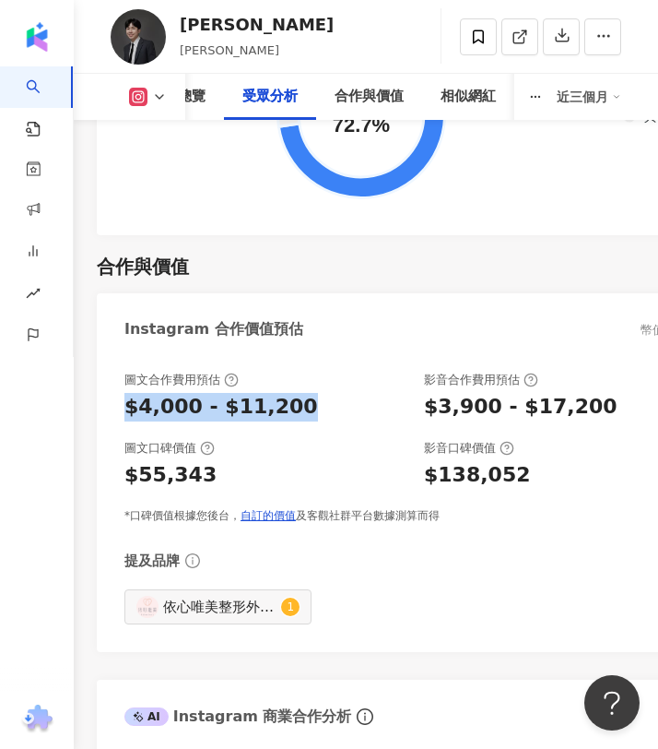
copy div "$4,000 - $11,200"
drag, startPoint x: 291, startPoint y: 376, endPoint x: 125, endPoint y: 375, distance: 166.0
click at [125, 393] on div "$4,000 - $11,200" at bounding box center [264, 407] width 281 height 29
click at [432, 393] on div "$3,900 - $17,200" at bounding box center [521, 407] width 194 height 29
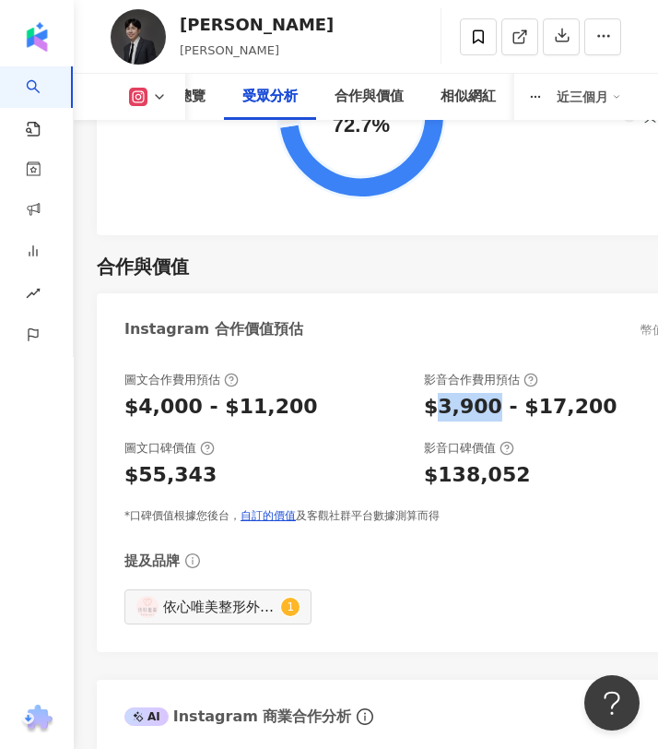
click at [432, 393] on div "$3,900 - $17,200" at bounding box center [521, 407] width 194 height 29
copy div "$3,900 - $17,200"
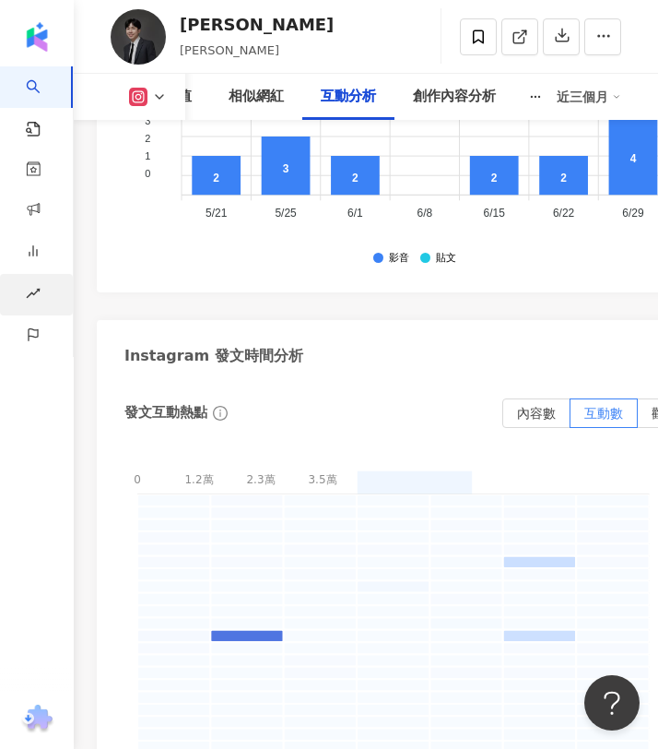
scroll to position [7903, 0]
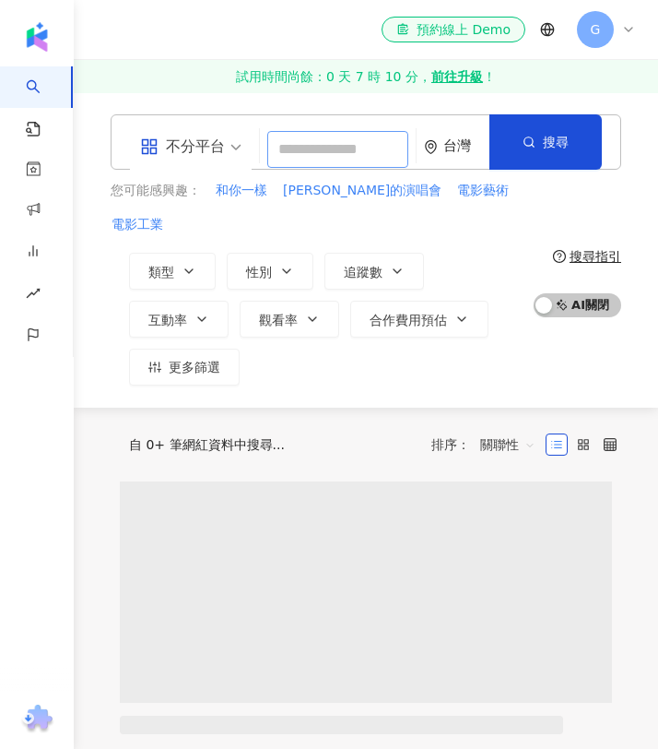
click at [332, 147] on input "search" at bounding box center [337, 149] width 141 height 37
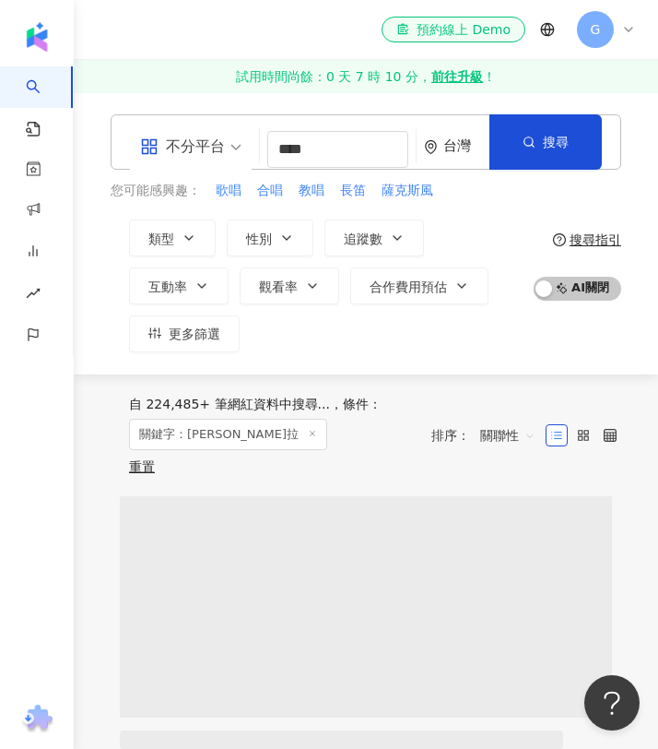
click at [261, 472] on div "自 224,485+ 筆網紅資料中搜尋... 條件 ： 關鍵字：阿卡貝拉 重置 排序： 關聯性" at bounding box center [366, 435] width 511 height 122
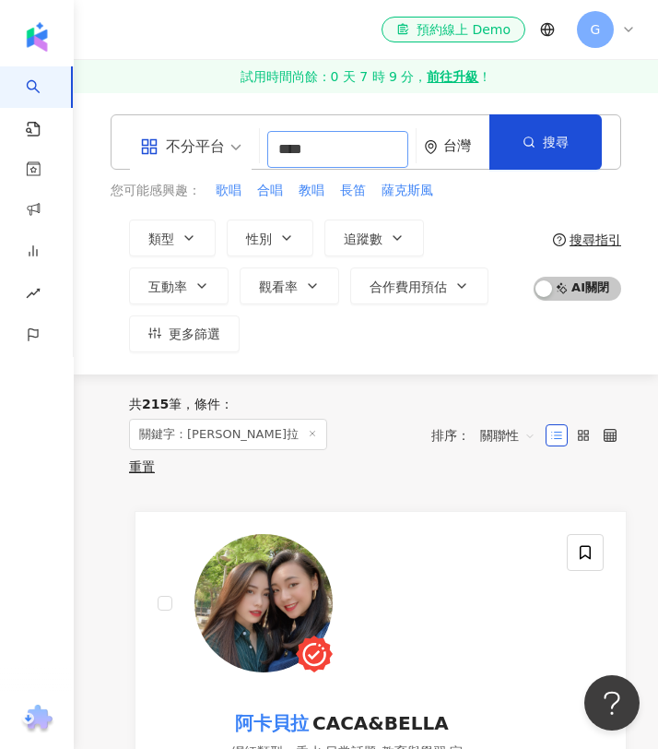
click at [327, 146] on input "****" at bounding box center [337, 149] width 141 height 37
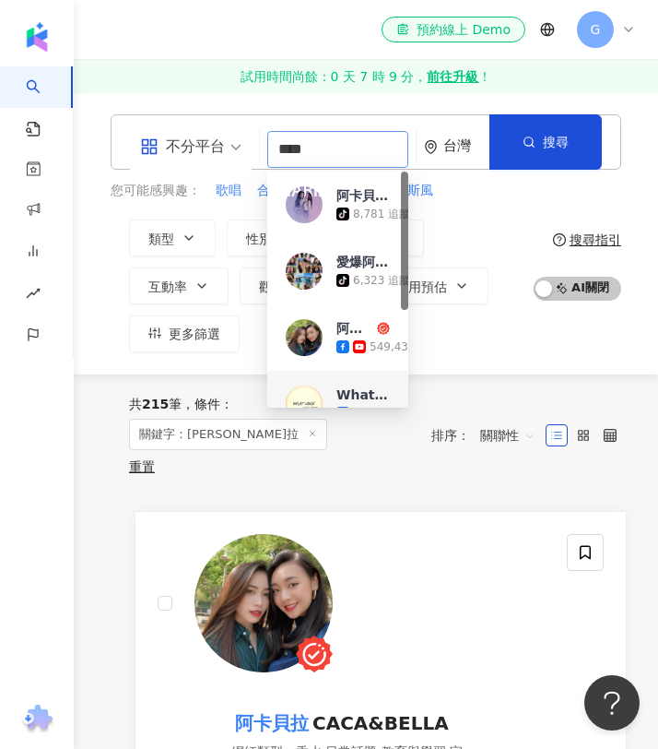
click at [327, 146] on input "****" at bounding box center [337, 149] width 141 height 37
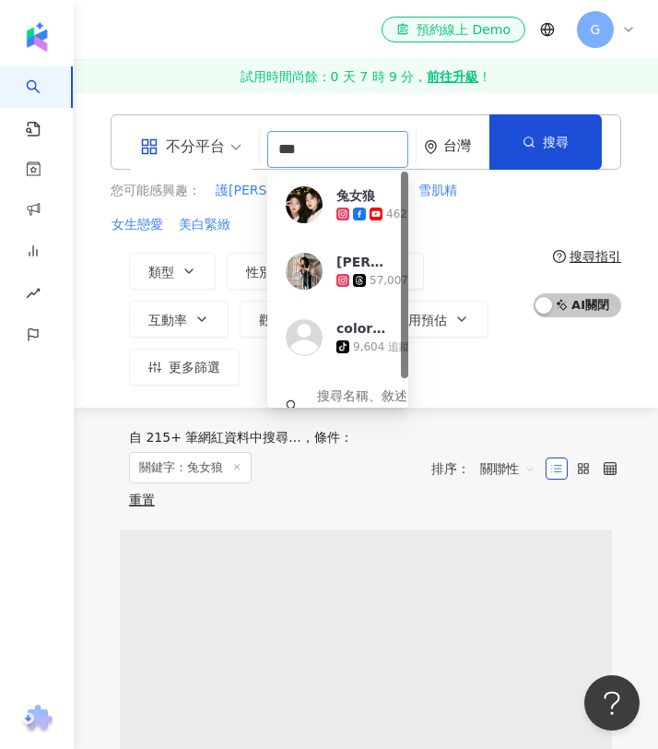
scroll to position [6, 0]
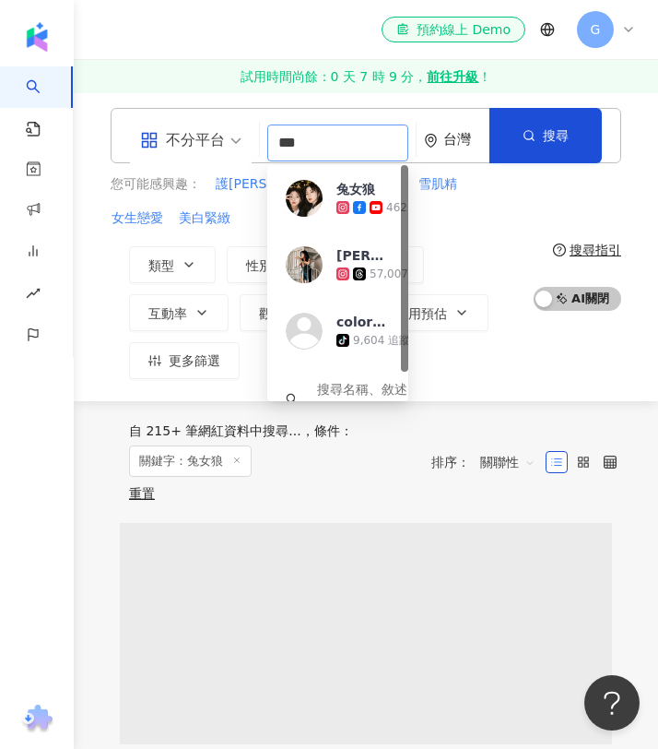
type input "***"
click at [346, 428] on div "自 215+ 筆網紅資料中搜尋... 條件 ： 關鍵字：兔女狼 重置" at bounding box center [262, 461] width 302 height 77
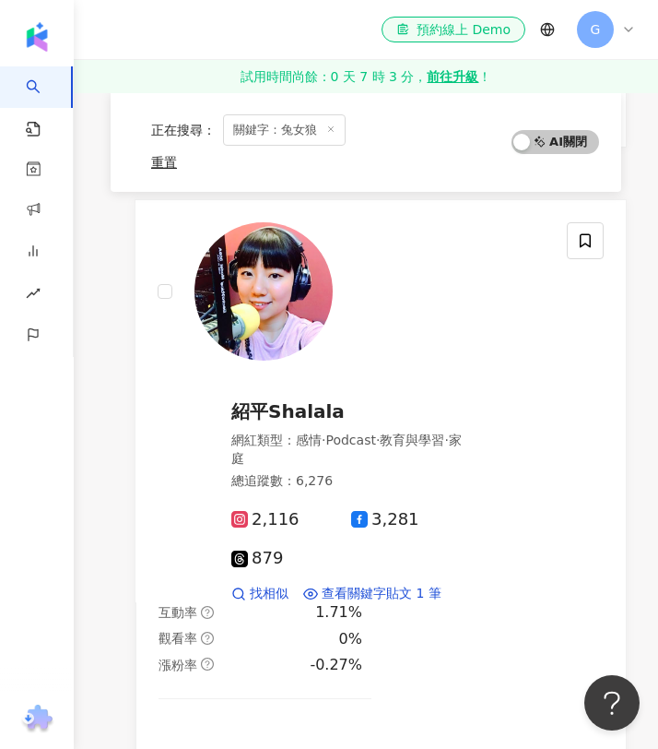
scroll to position [5742, 0]
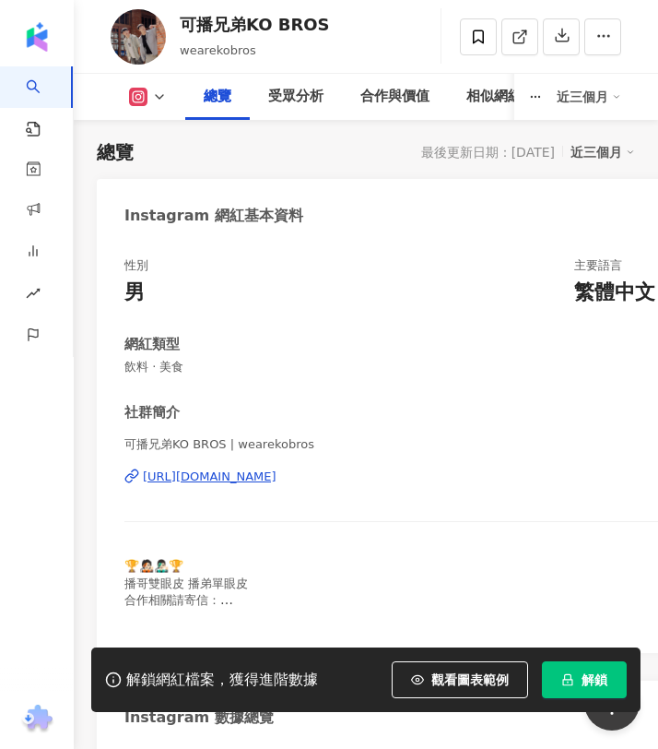
scroll to position [221, 0]
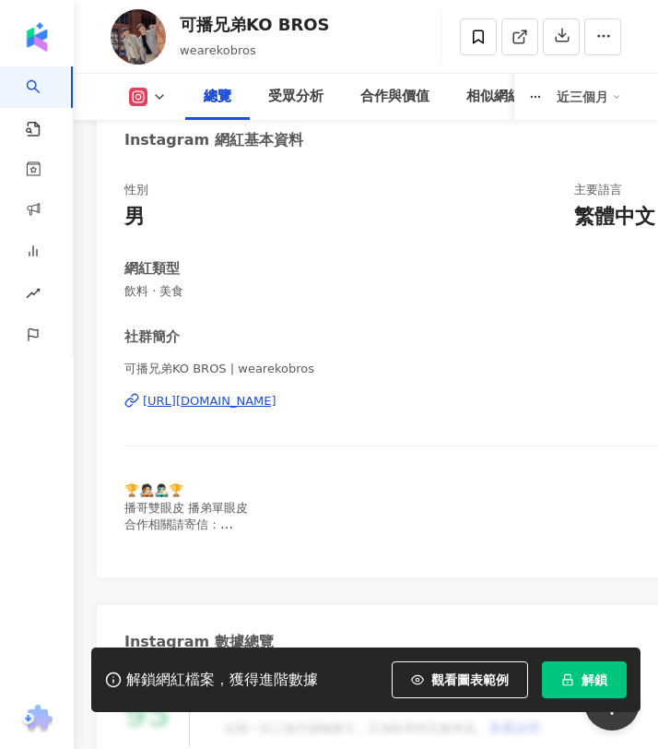
click at [224, 372] on span "可播兄弟KO BROS | wearekobros" at bounding box center [414, 368] width 581 height 17
copy div "可播兄弟KO BROS | wearekobros"
click at [299, 441] on div "可播兄弟KO BROS | wearekobros [URL][DOMAIN_NAME]" at bounding box center [414, 414] width 581 height 108
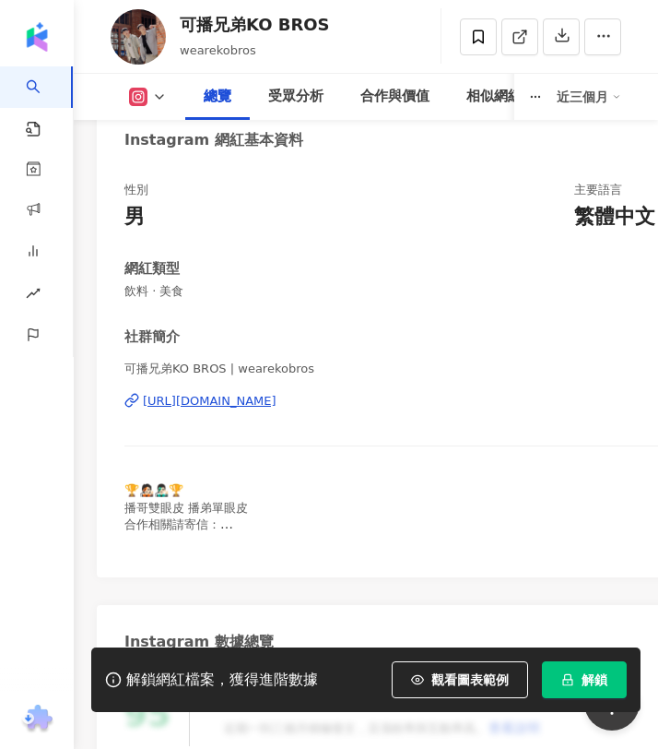
copy div "[URL][DOMAIN_NAME]"
drag, startPoint x: 412, startPoint y: 415, endPoint x: 94, endPoint y: 401, distance: 318.4
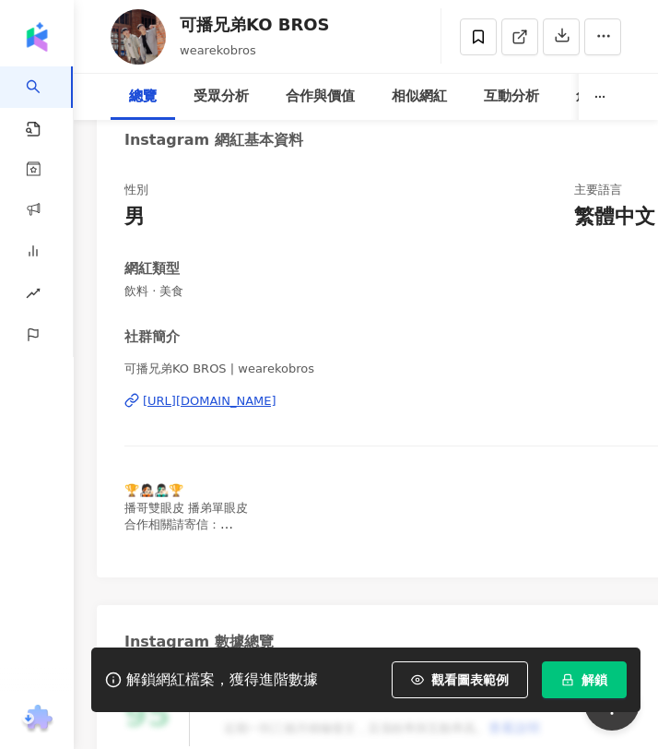
scroll to position [0, 0]
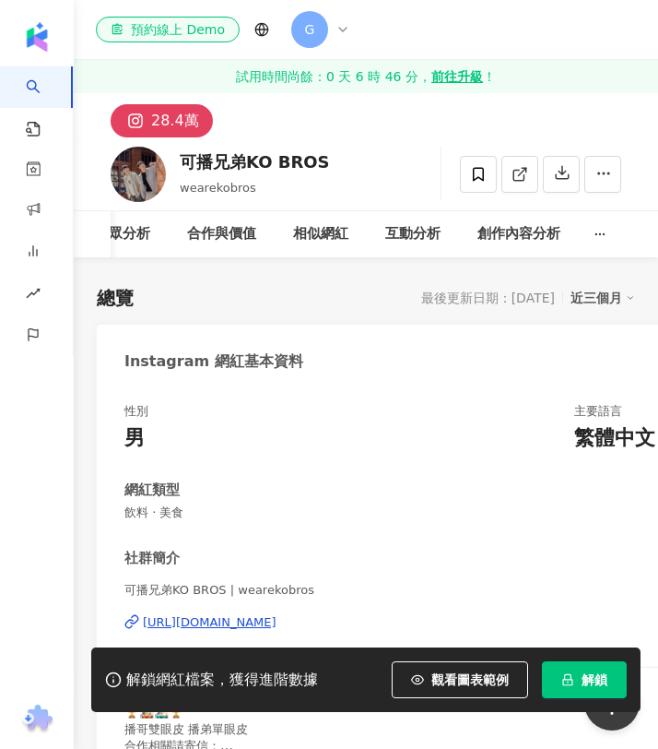
click at [158, 504] on span "飲料 · 美食" at bounding box center [414, 512] width 581 height 17
click at [158, 512] on span "飲料 · 美食" at bounding box center [414, 512] width 581 height 17
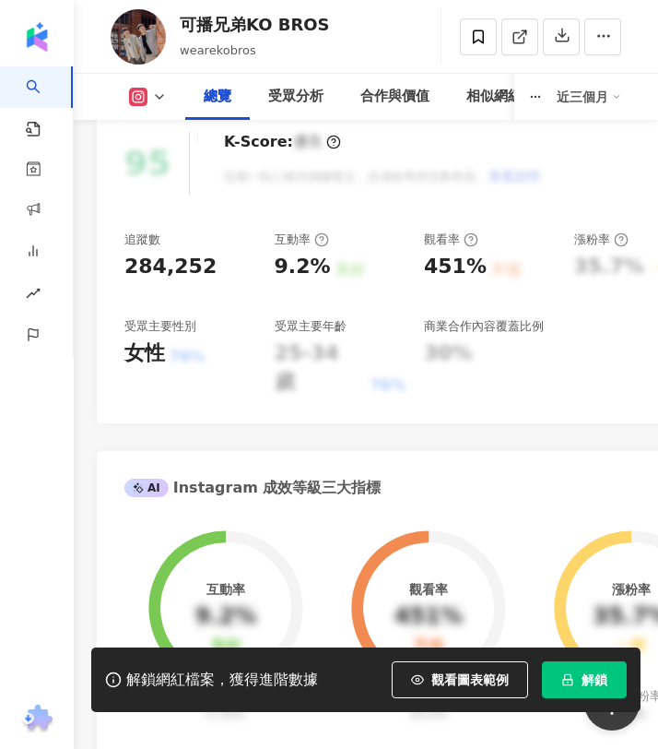
scroll to position [721, 0]
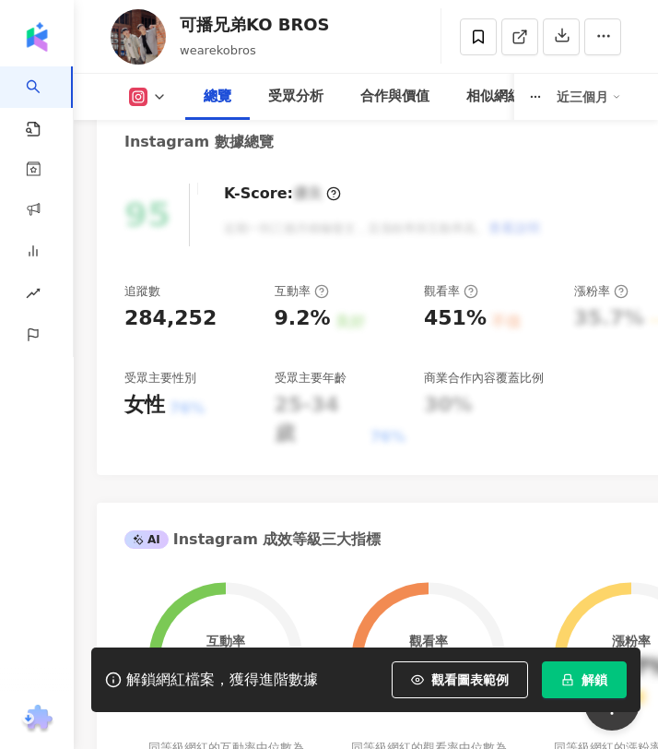
click at [304, 318] on div "9.2%" at bounding box center [303, 318] width 56 height 29
click at [455, 313] on div "451%" at bounding box center [455, 318] width 63 height 29
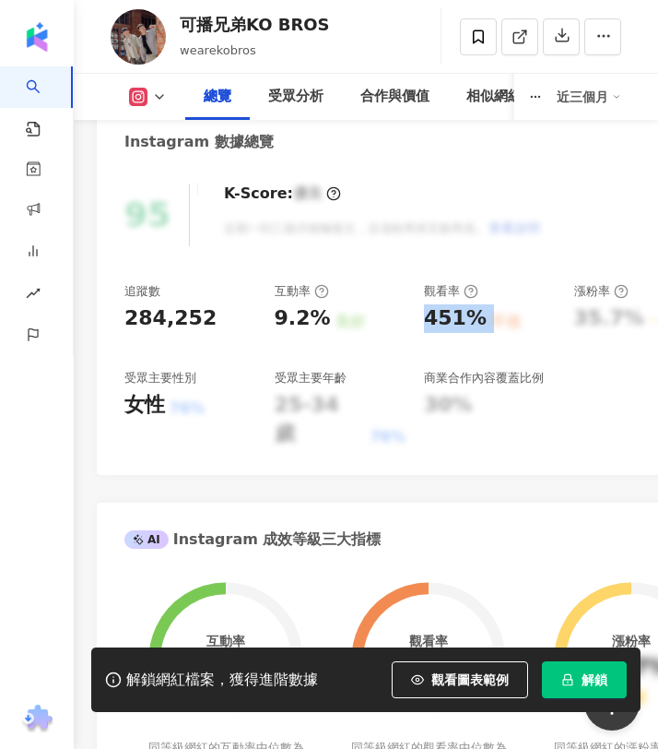
click at [455, 313] on div "451%" at bounding box center [455, 318] width 63 height 29
click at [406, 360] on div "追蹤數 284,252 互動率 9.2% 良好 觀看率 451% 不佳 漲粉率 35.7% 一般 受眾主要性別 女性 76% 受眾主要年齡 25-34 歲 7…" at bounding box center [414, 365] width 581 height 165
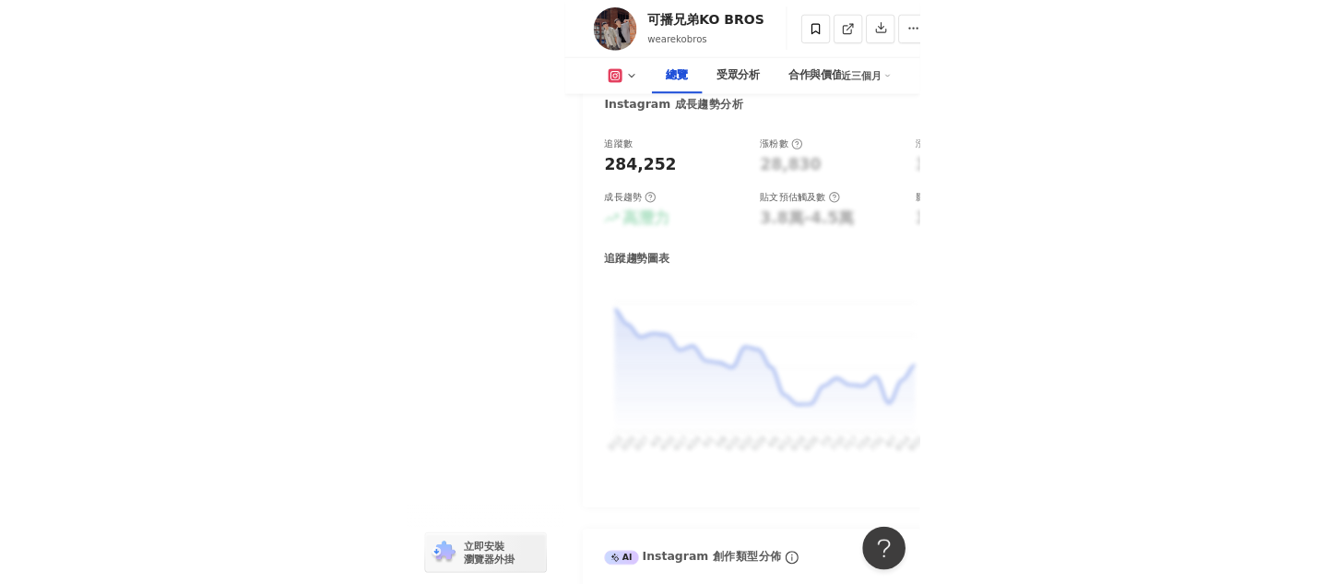
scroll to position [1399, 0]
